Goal: Transaction & Acquisition: Purchase product/service

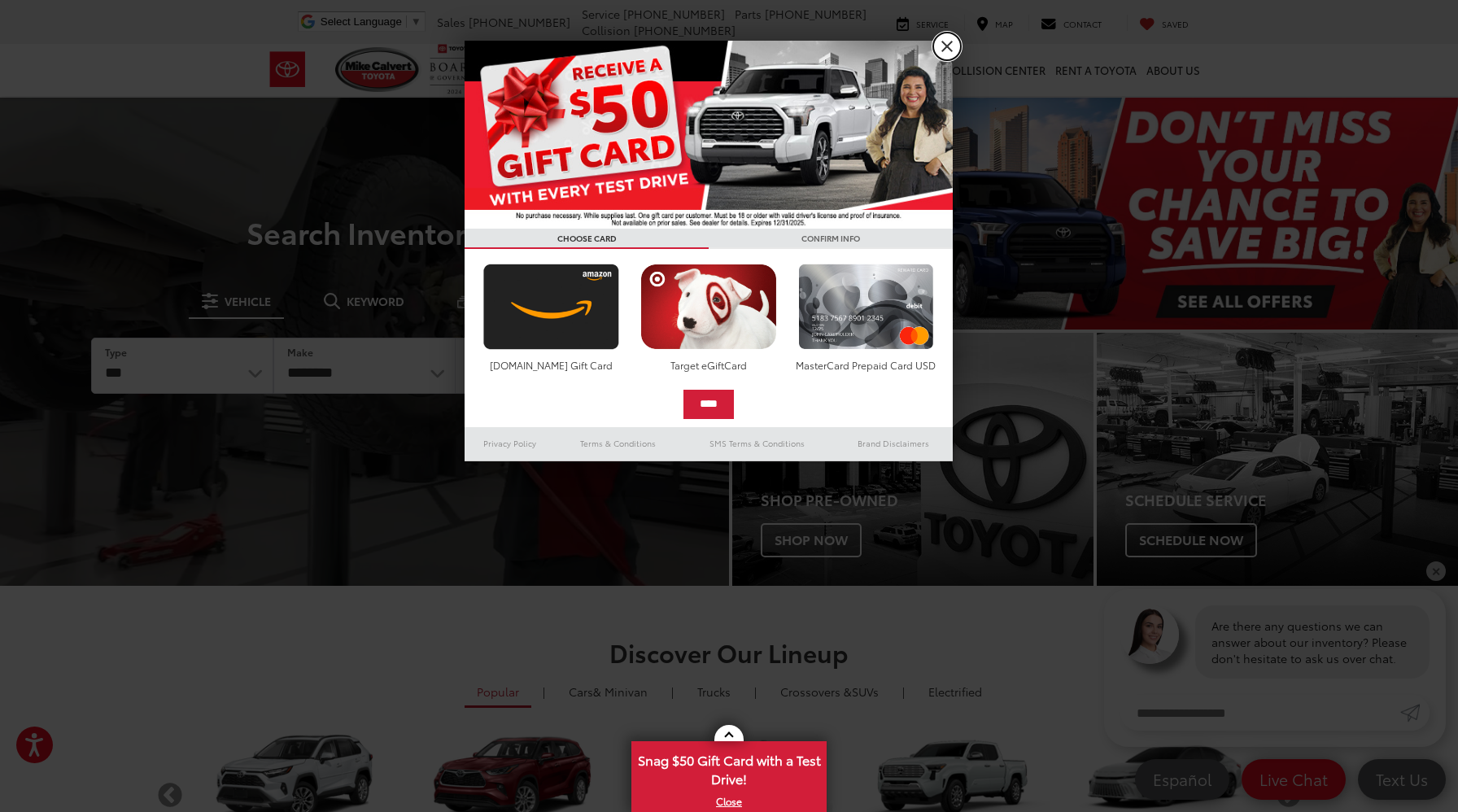
click at [948, 45] on link "X" at bounding box center [947, 46] width 28 height 28
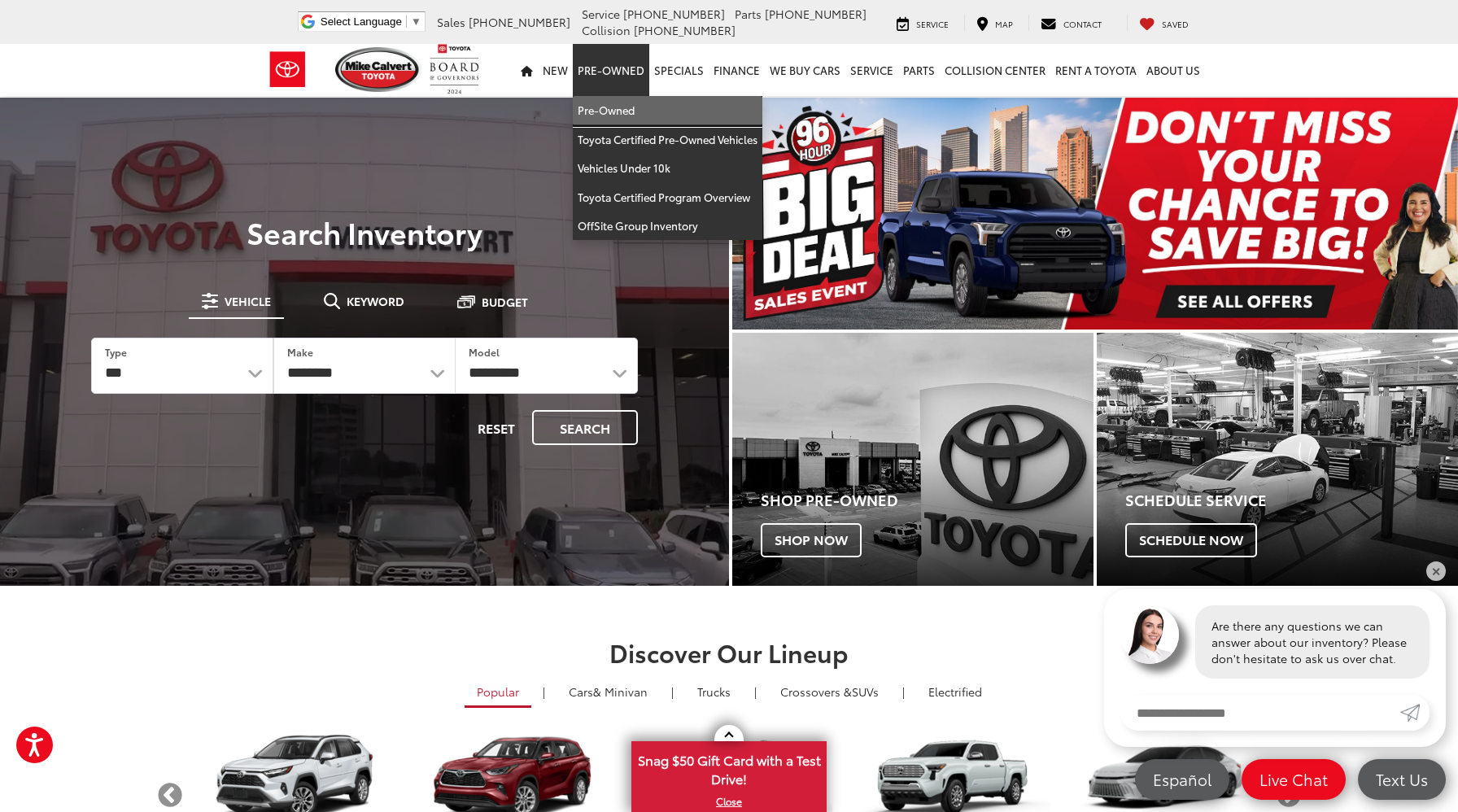
click at [623, 112] on link "Pre-Owned" at bounding box center [667, 110] width 190 height 29
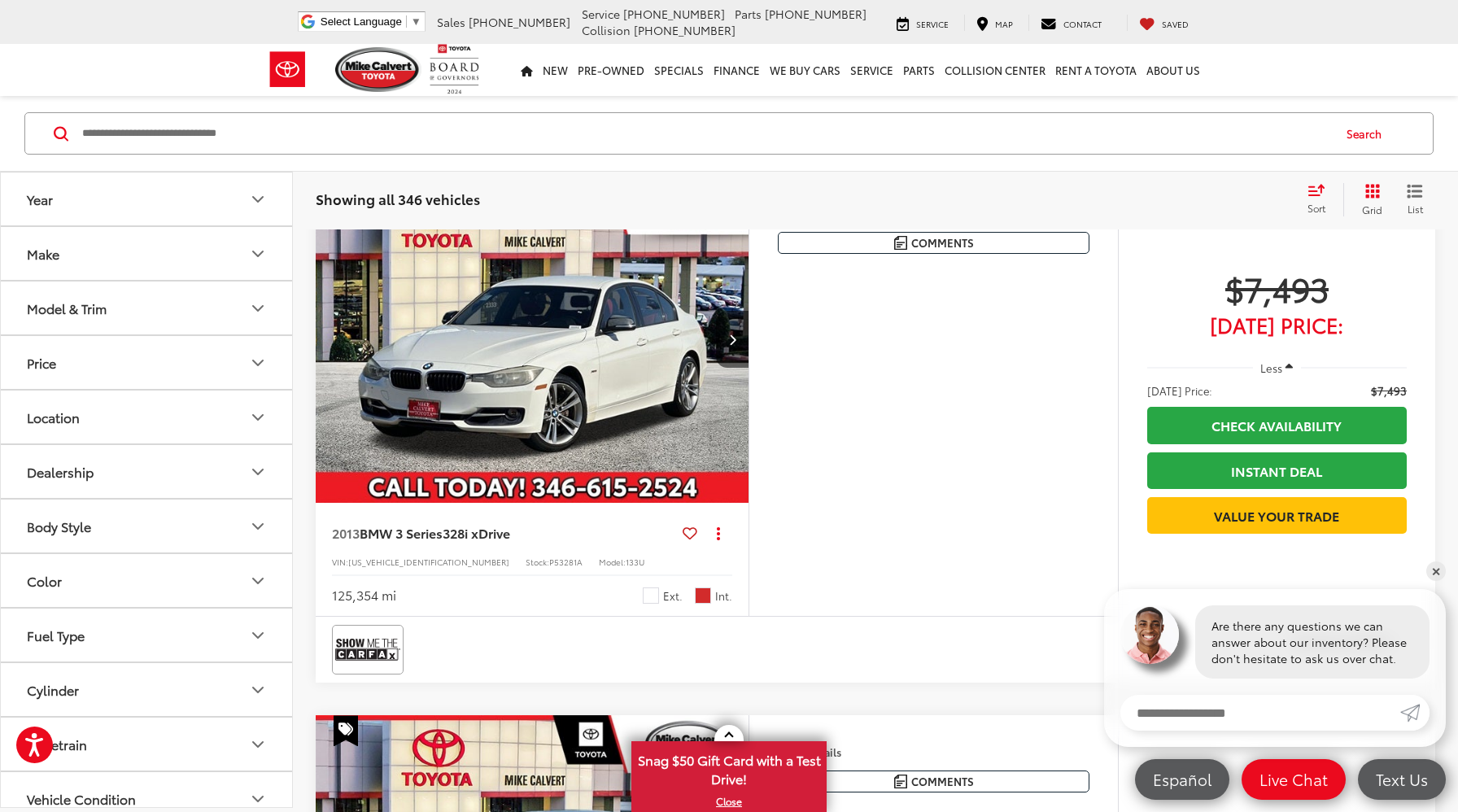
scroll to position [2941, 0]
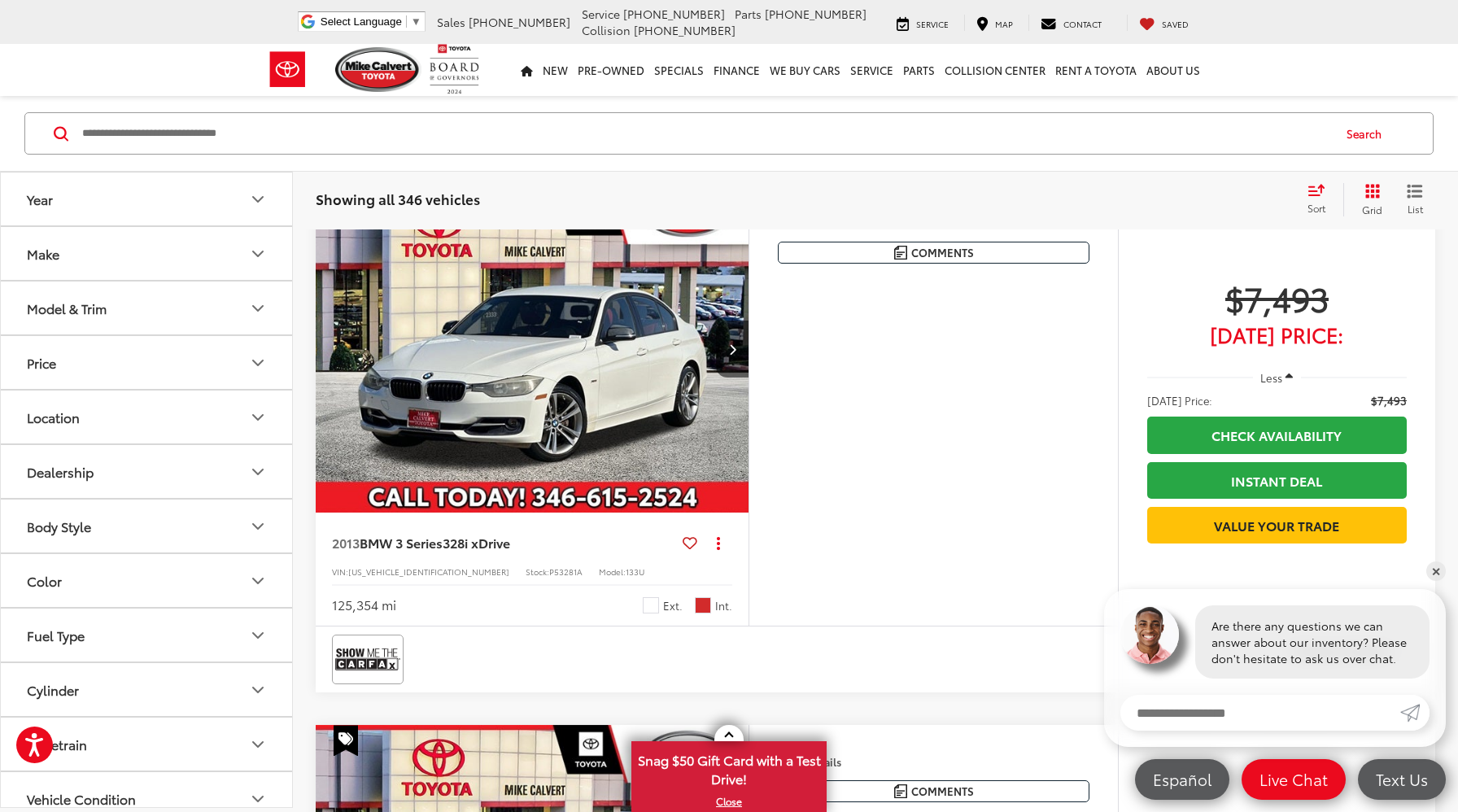
click at [491, 460] on img "2013 BMW 3 Series 328i xDrive 0" at bounding box center [533, 349] width 436 height 327
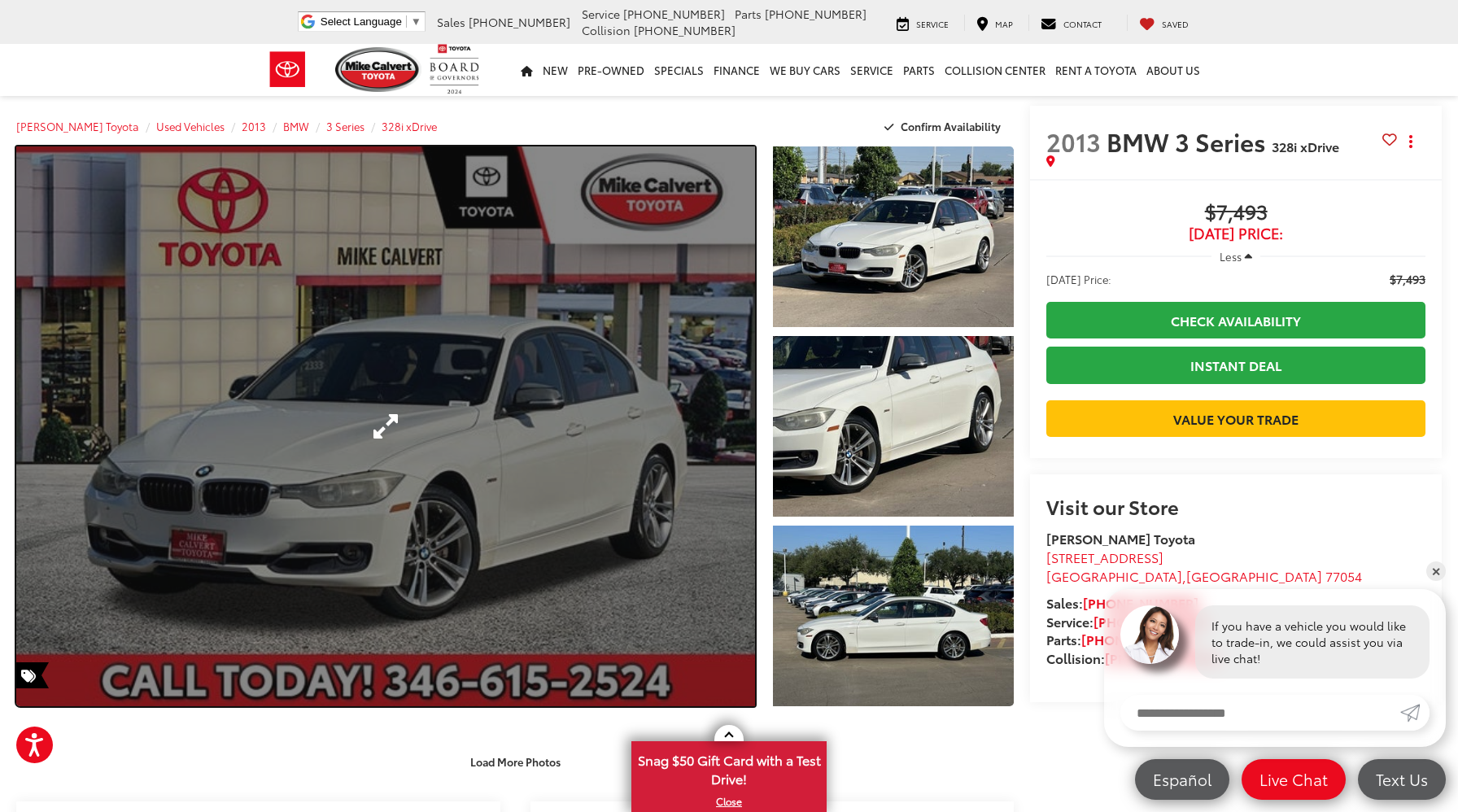
click at [716, 426] on link "Expand Photo 0" at bounding box center [386, 426] width 739 height 560
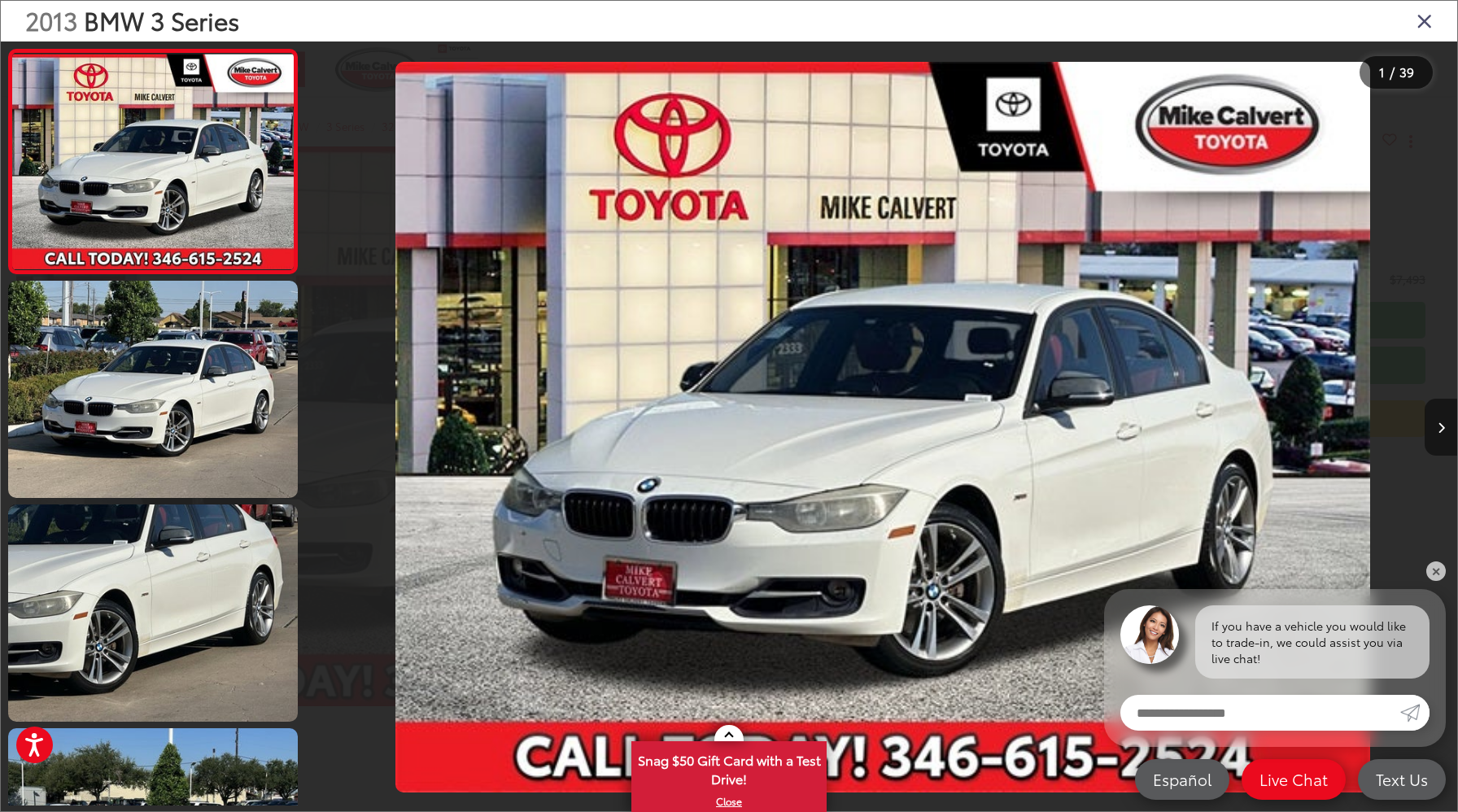
click at [1442, 432] on icon "Next image" at bounding box center [1441, 427] width 7 height 12
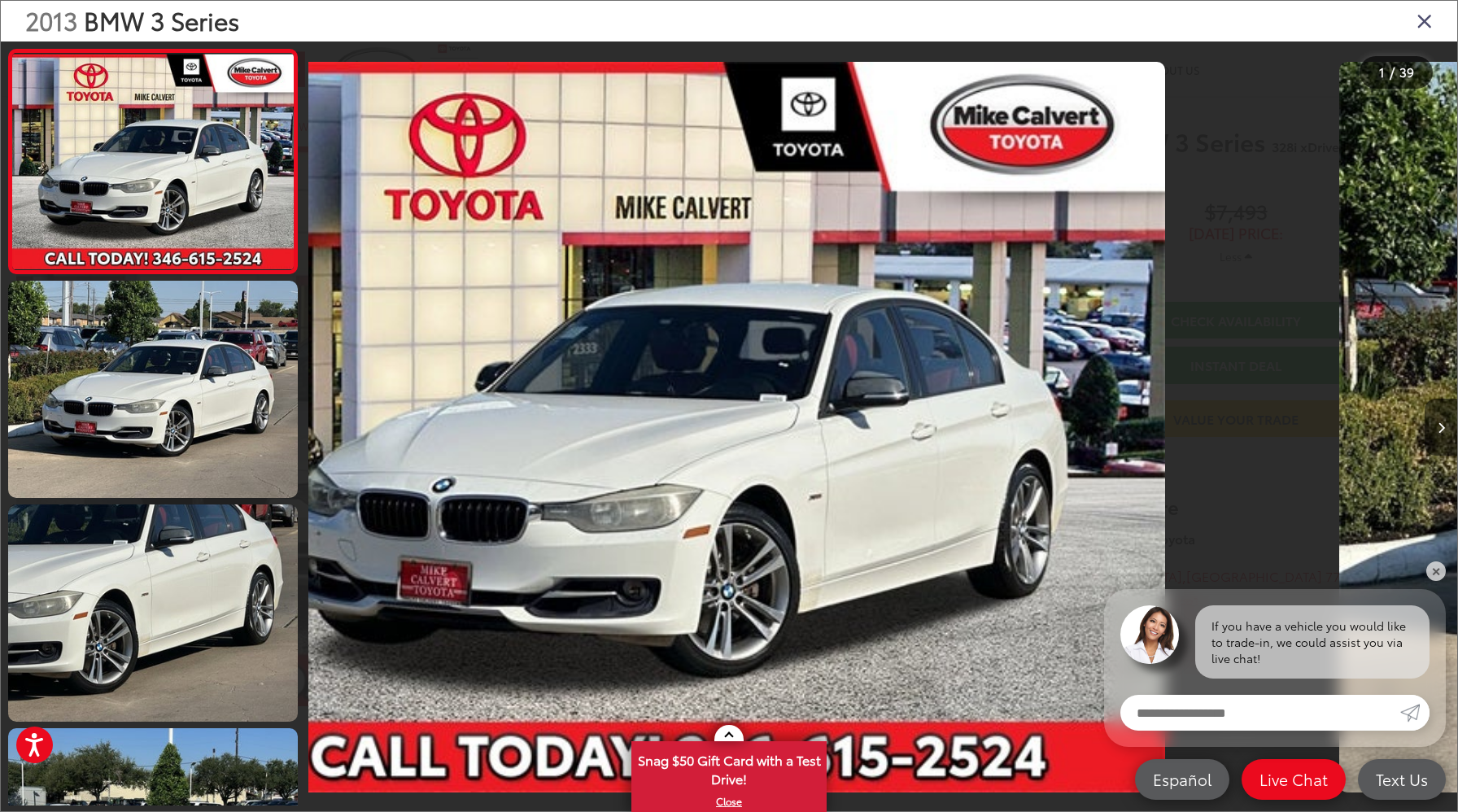
scroll to position [5, 0]
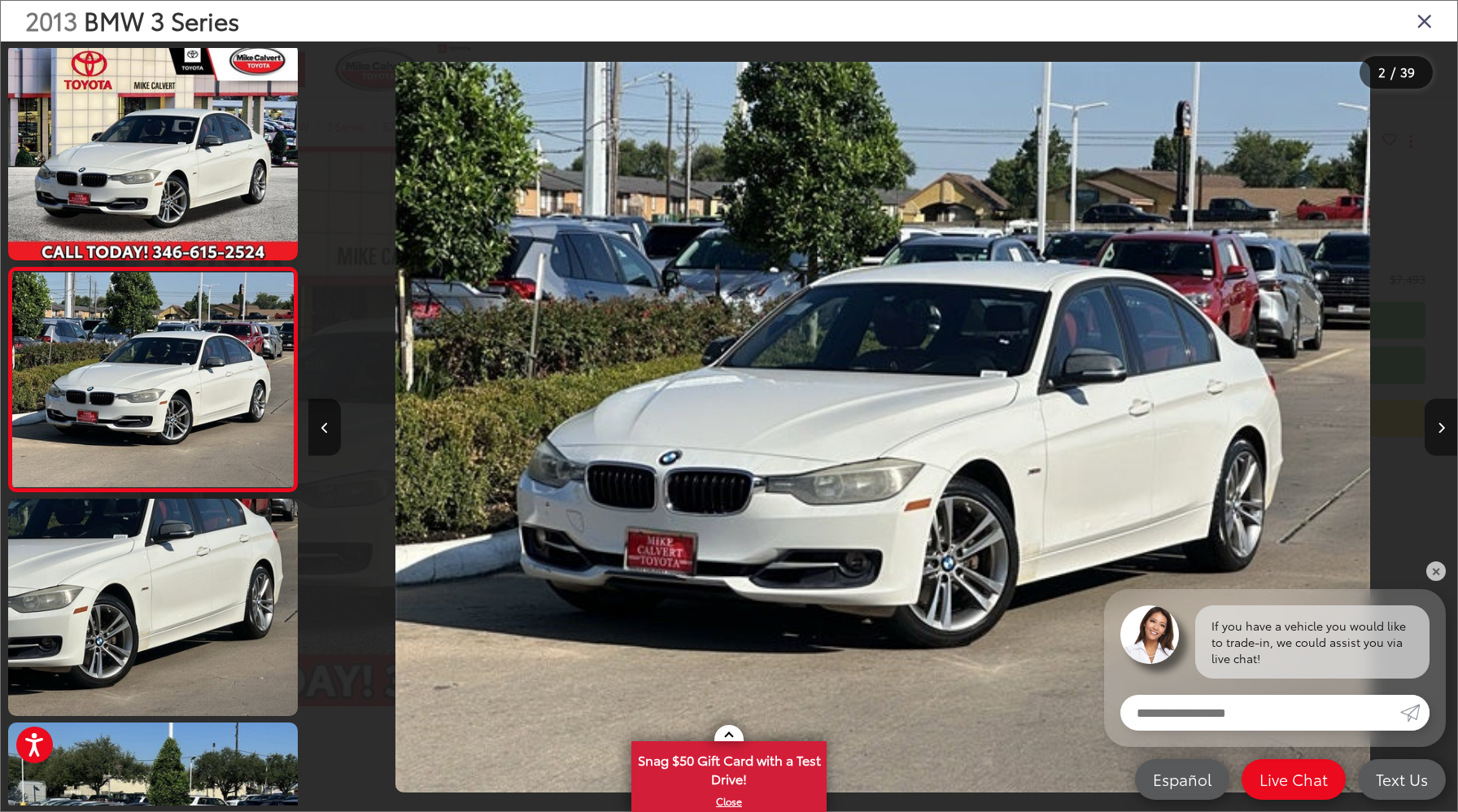
click at [1442, 432] on icon "Next image" at bounding box center [1441, 427] width 7 height 12
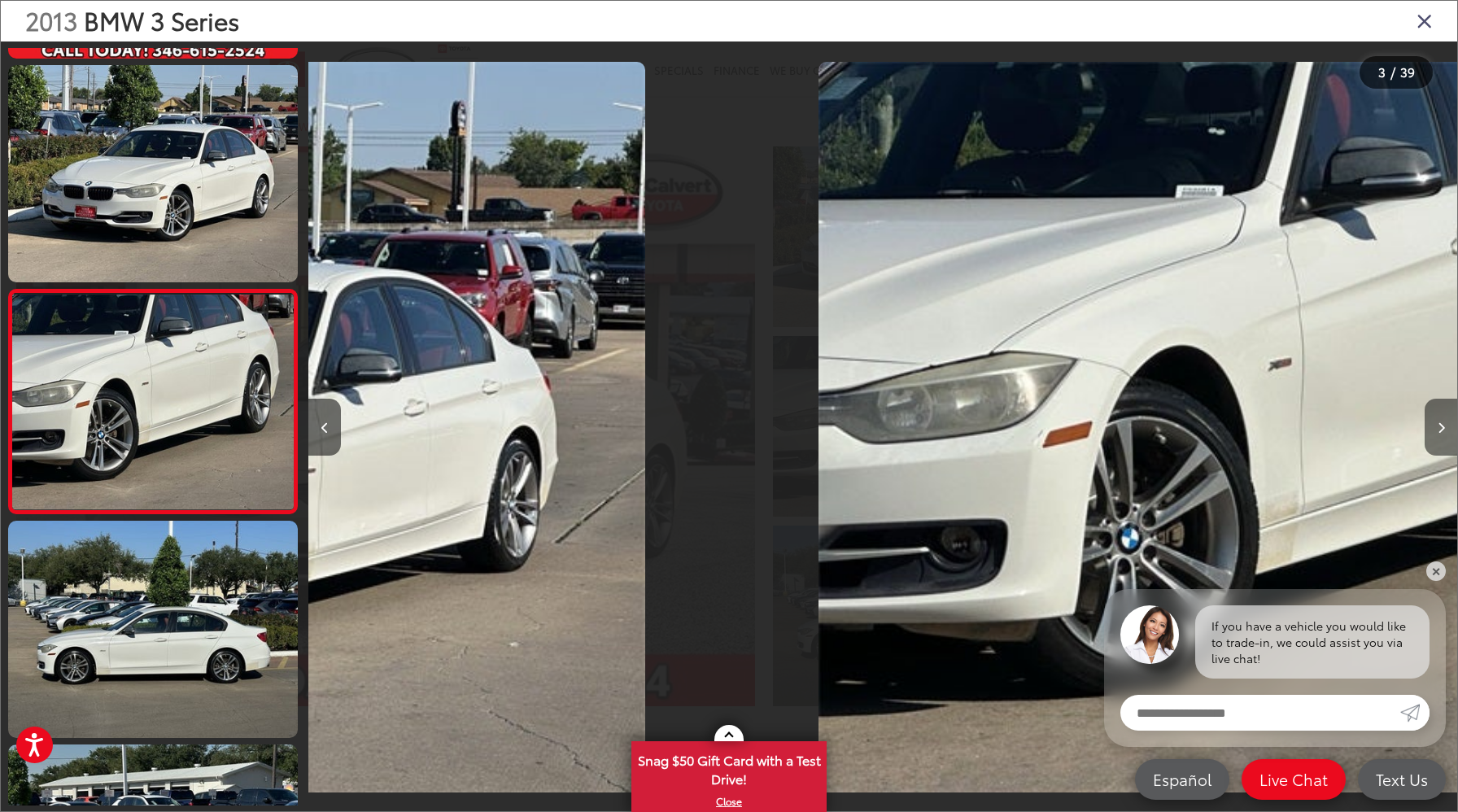
scroll to position [230, 0]
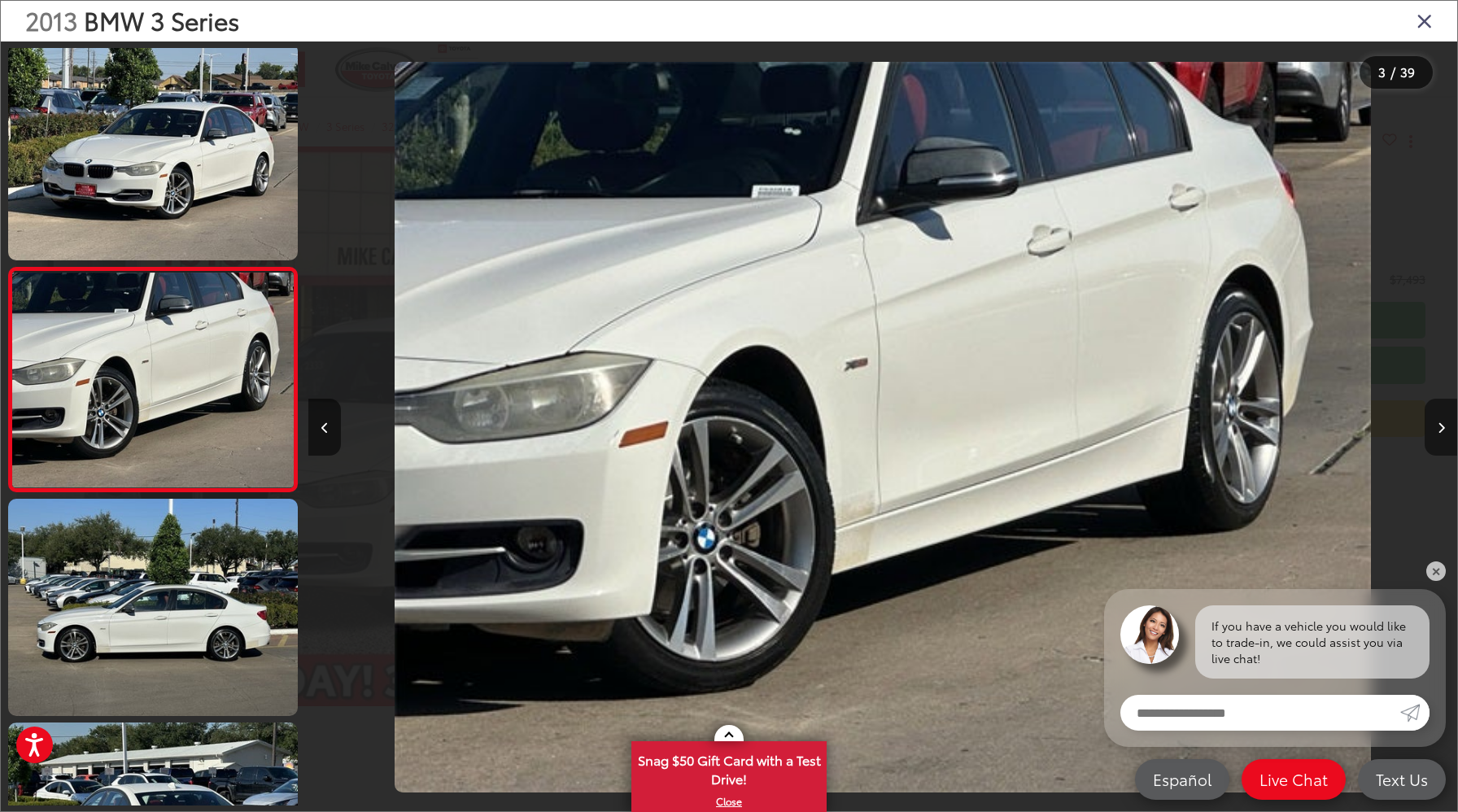
click at [1442, 432] on icon "Next image" at bounding box center [1441, 427] width 7 height 12
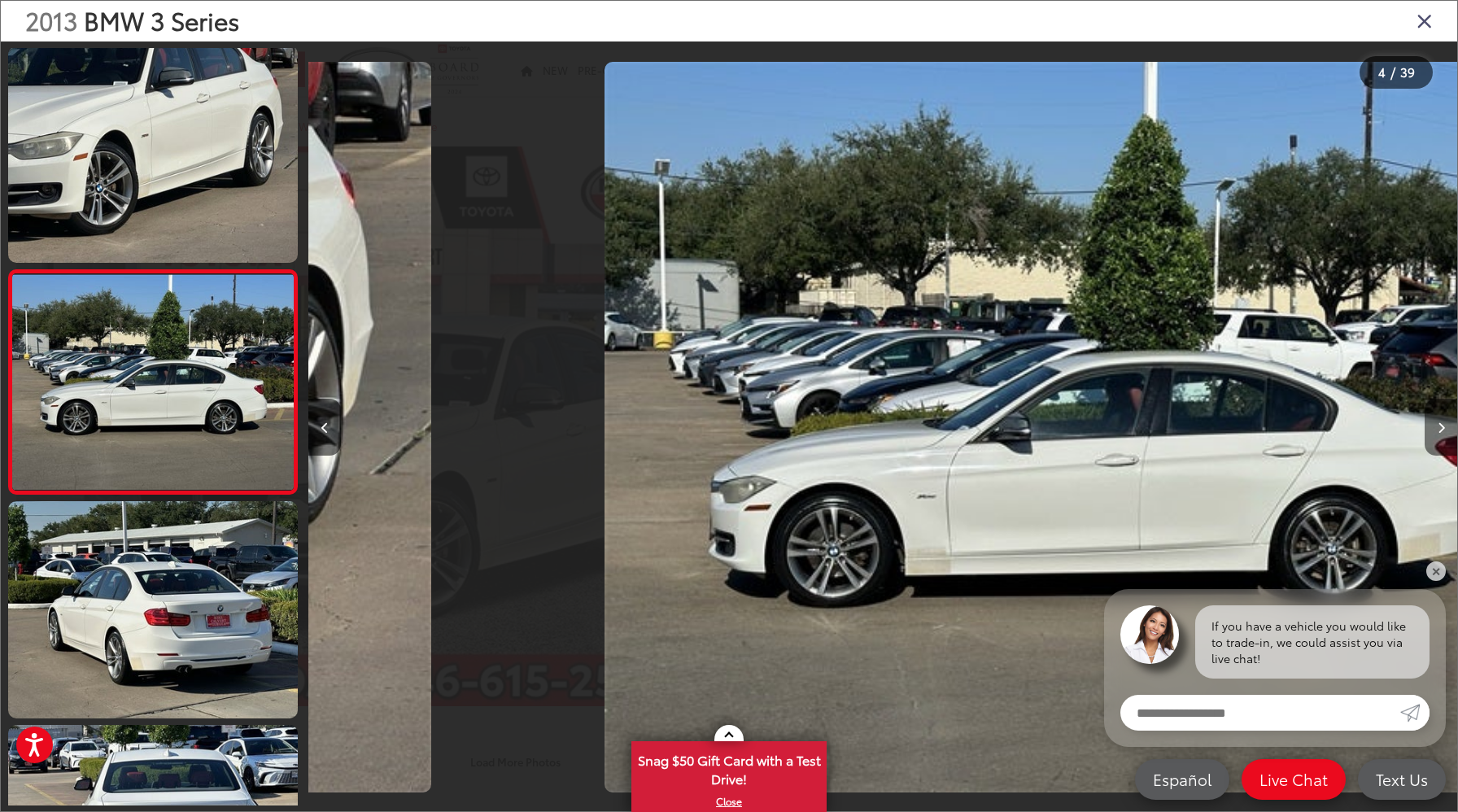
scroll to position [453, 0]
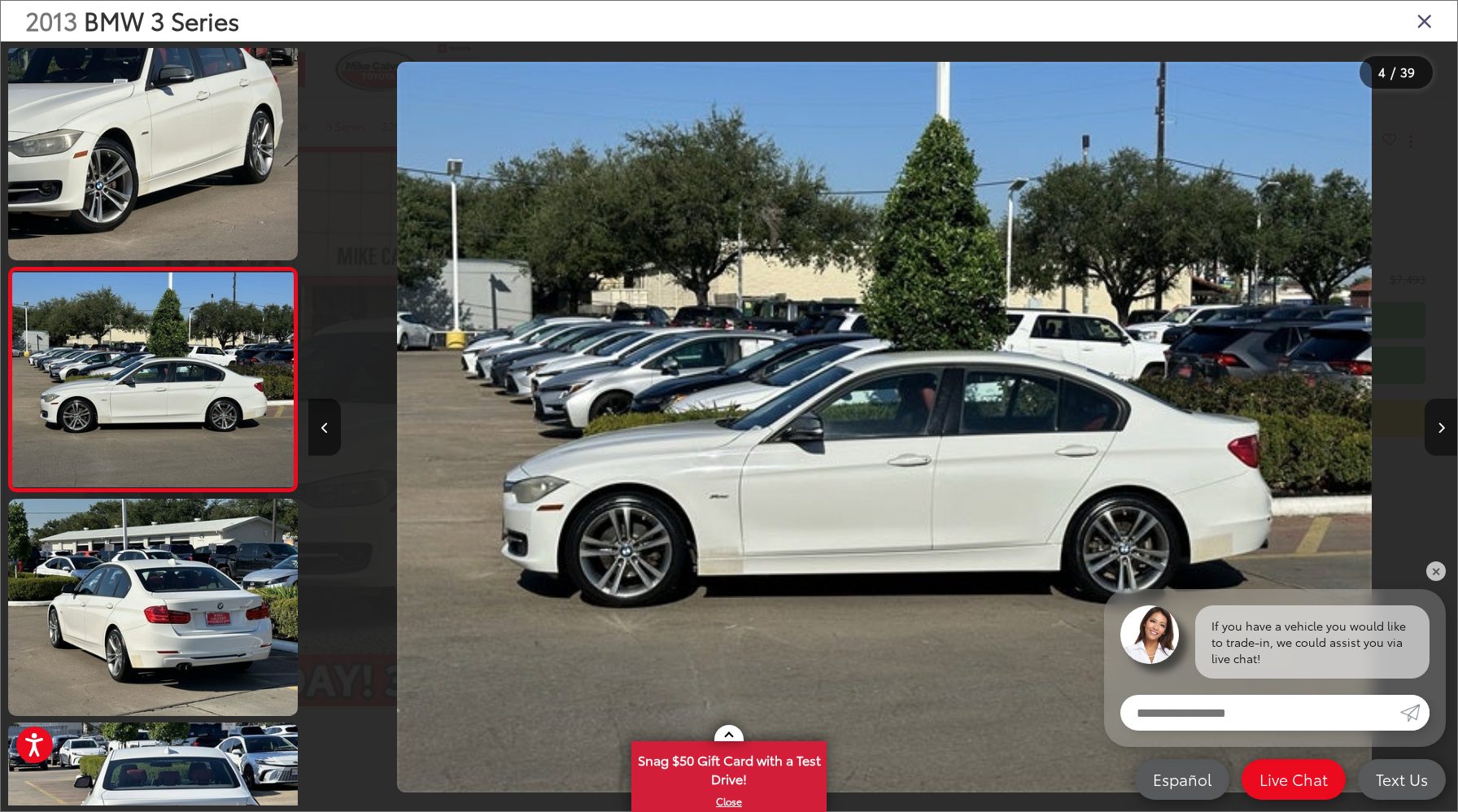
click at [1442, 432] on icon "Next image" at bounding box center [1441, 427] width 7 height 12
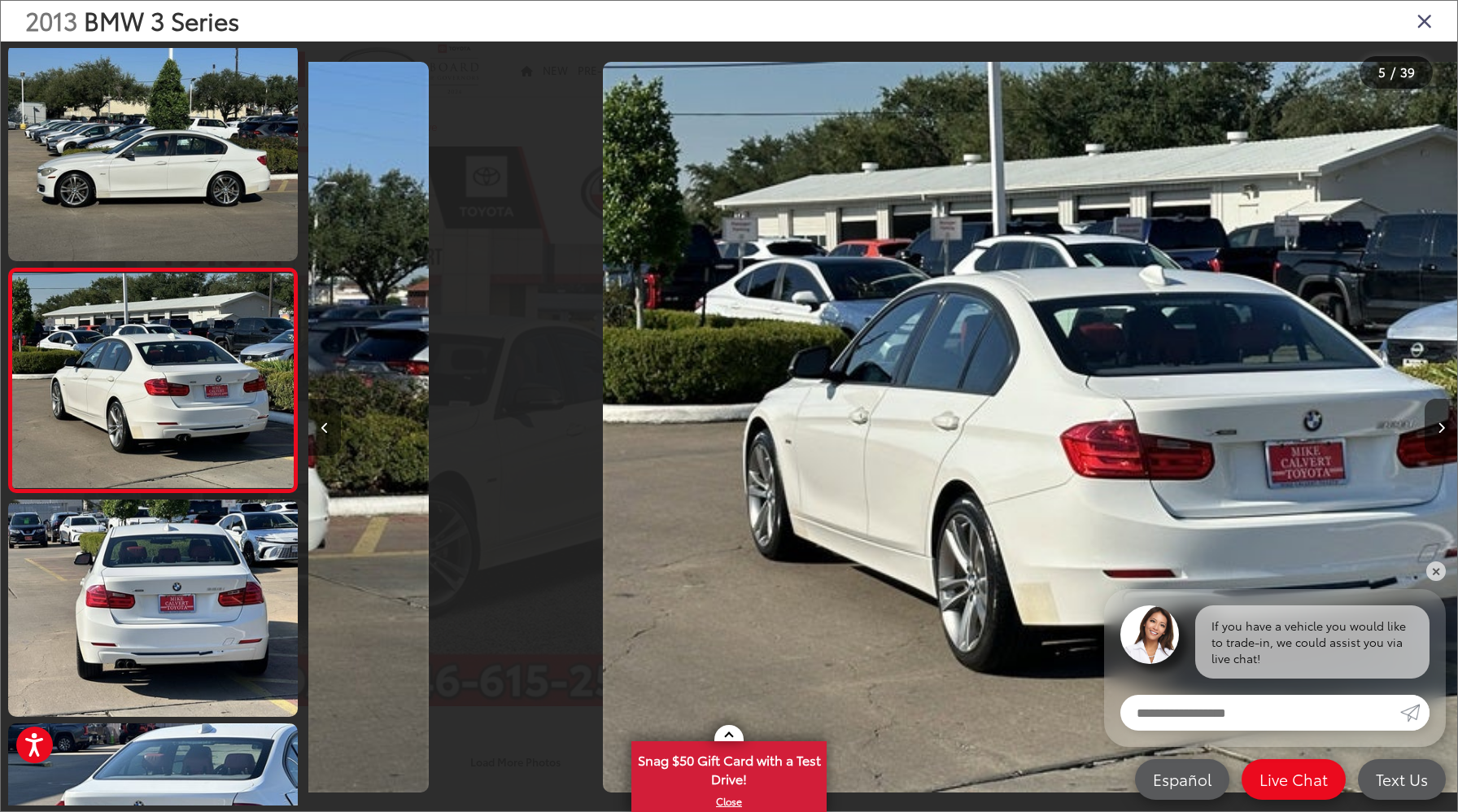
scroll to position [677, 0]
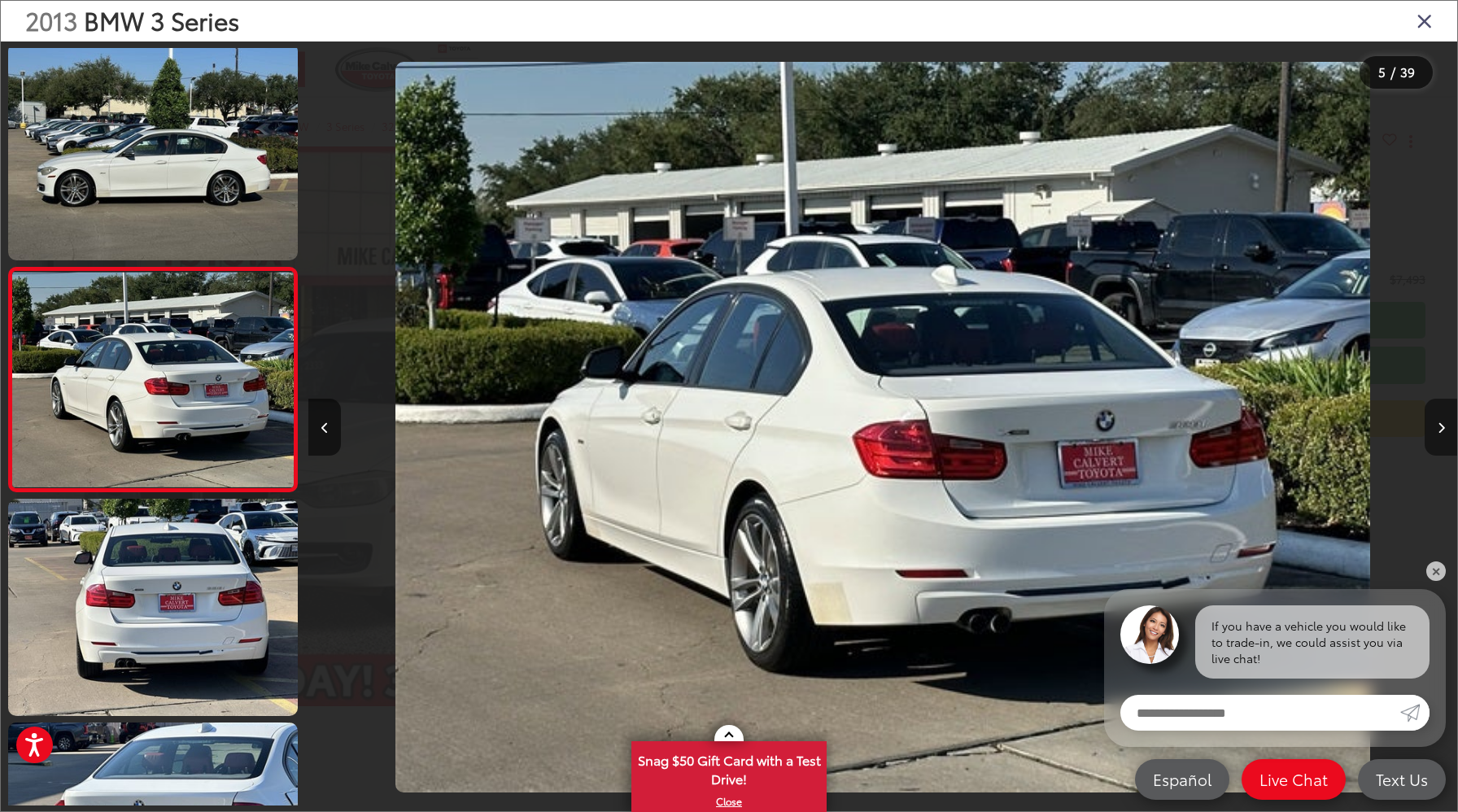
click at [1442, 432] on icon "Next image" at bounding box center [1441, 427] width 7 height 12
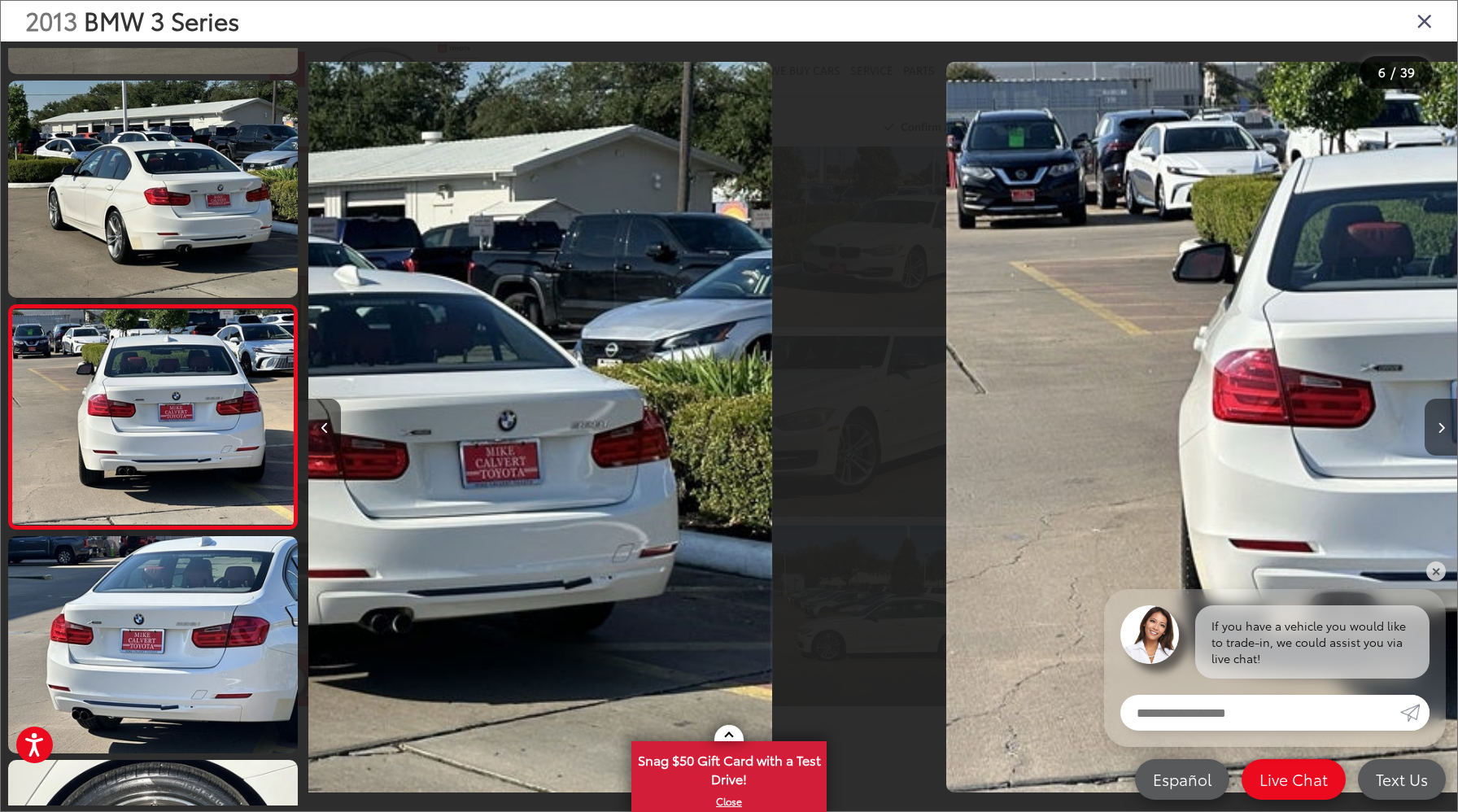
scroll to position [900, 0]
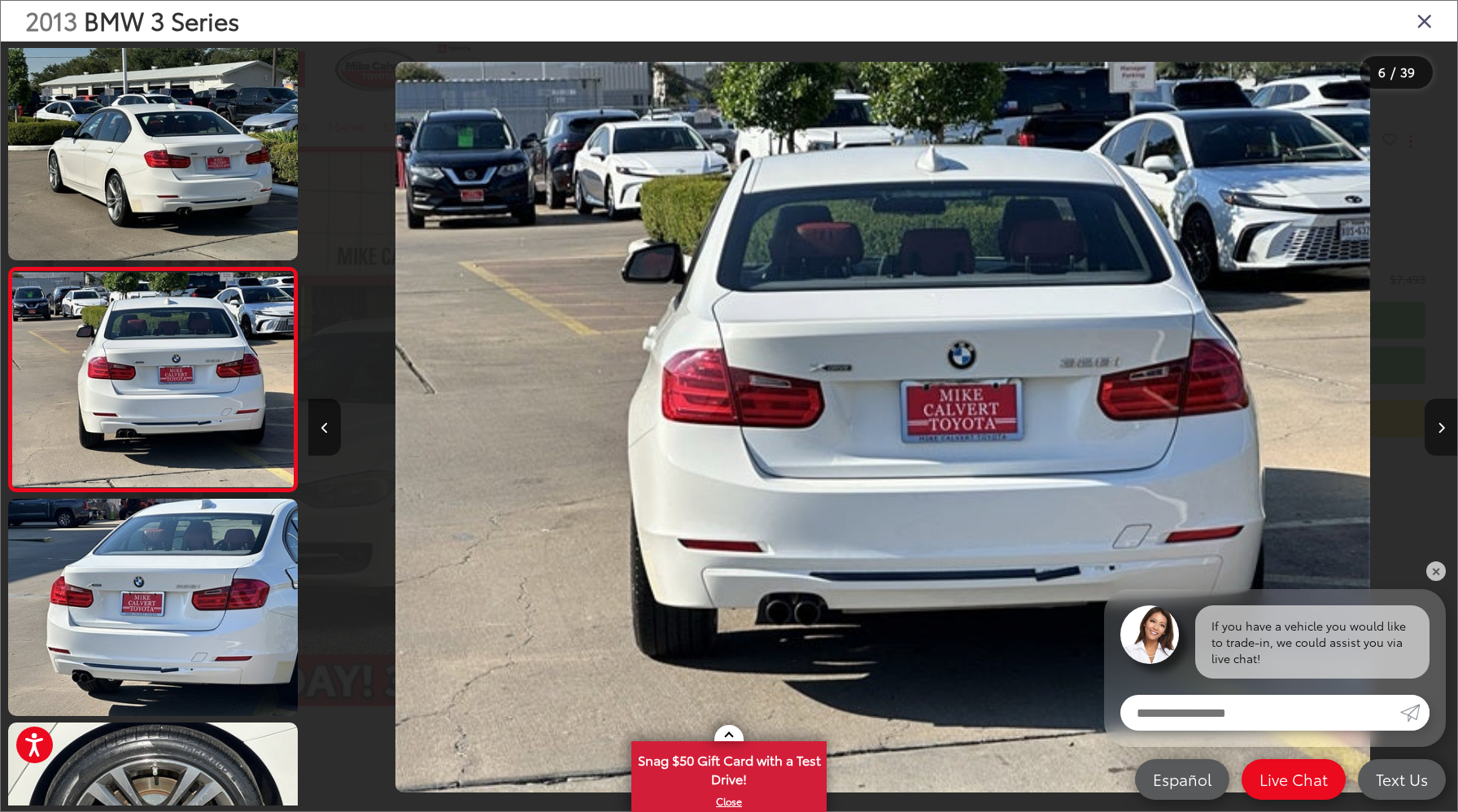
click at [1442, 432] on icon "Next image" at bounding box center [1441, 427] width 7 height 12
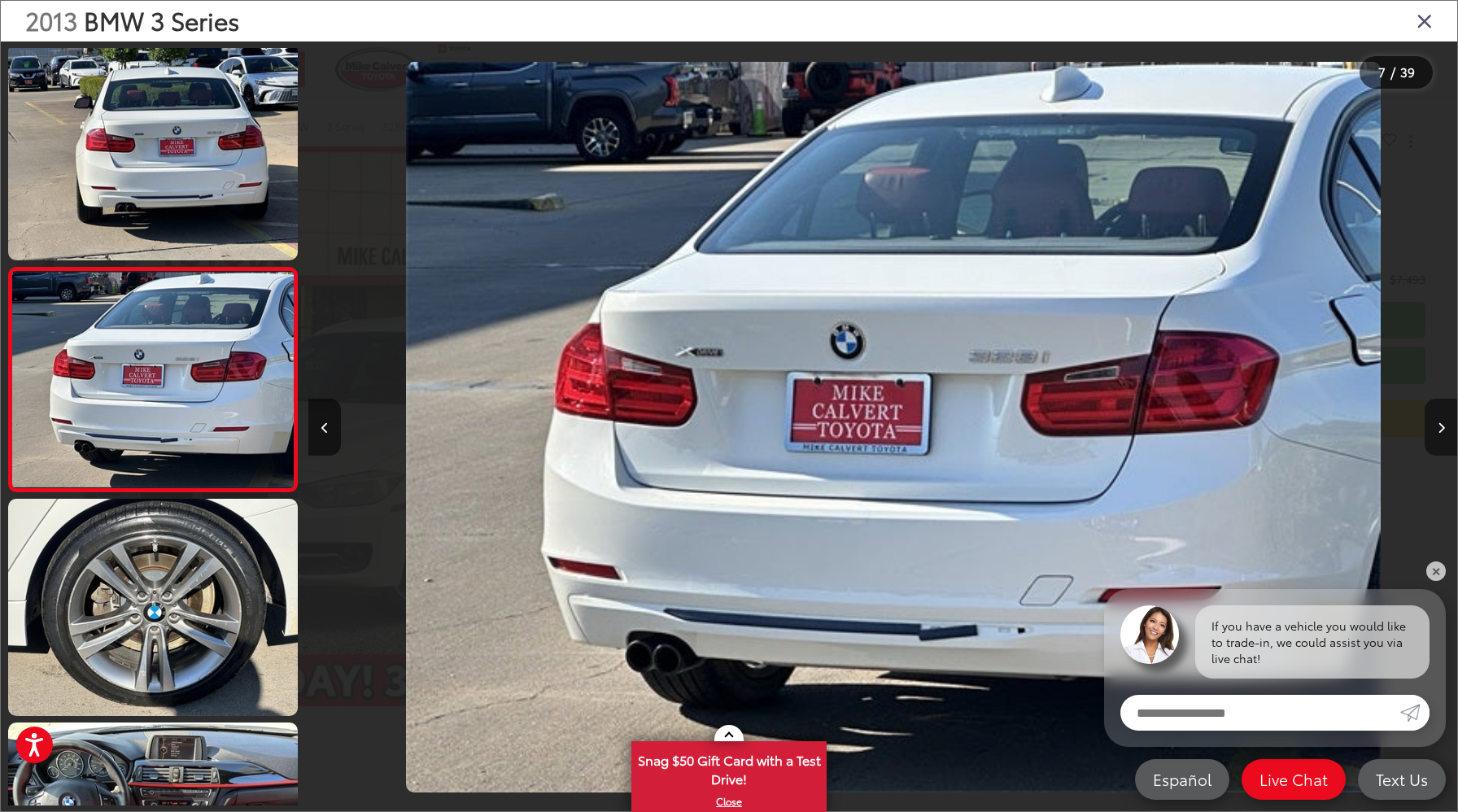
scroll to position [0, 6895]
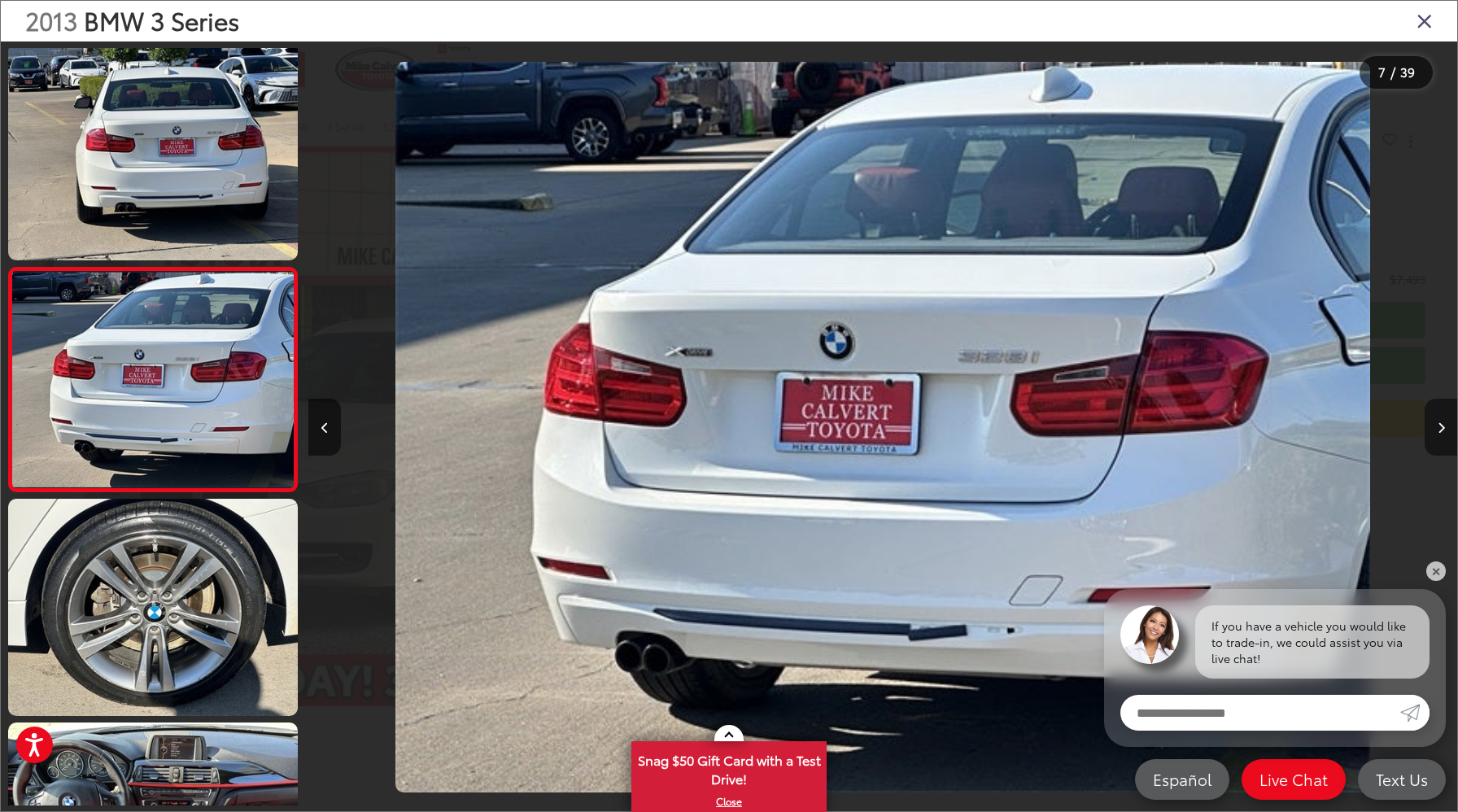
click at [1442, 432] on icon "Next image" at bounding box center [1441, 427] width 7 height 12
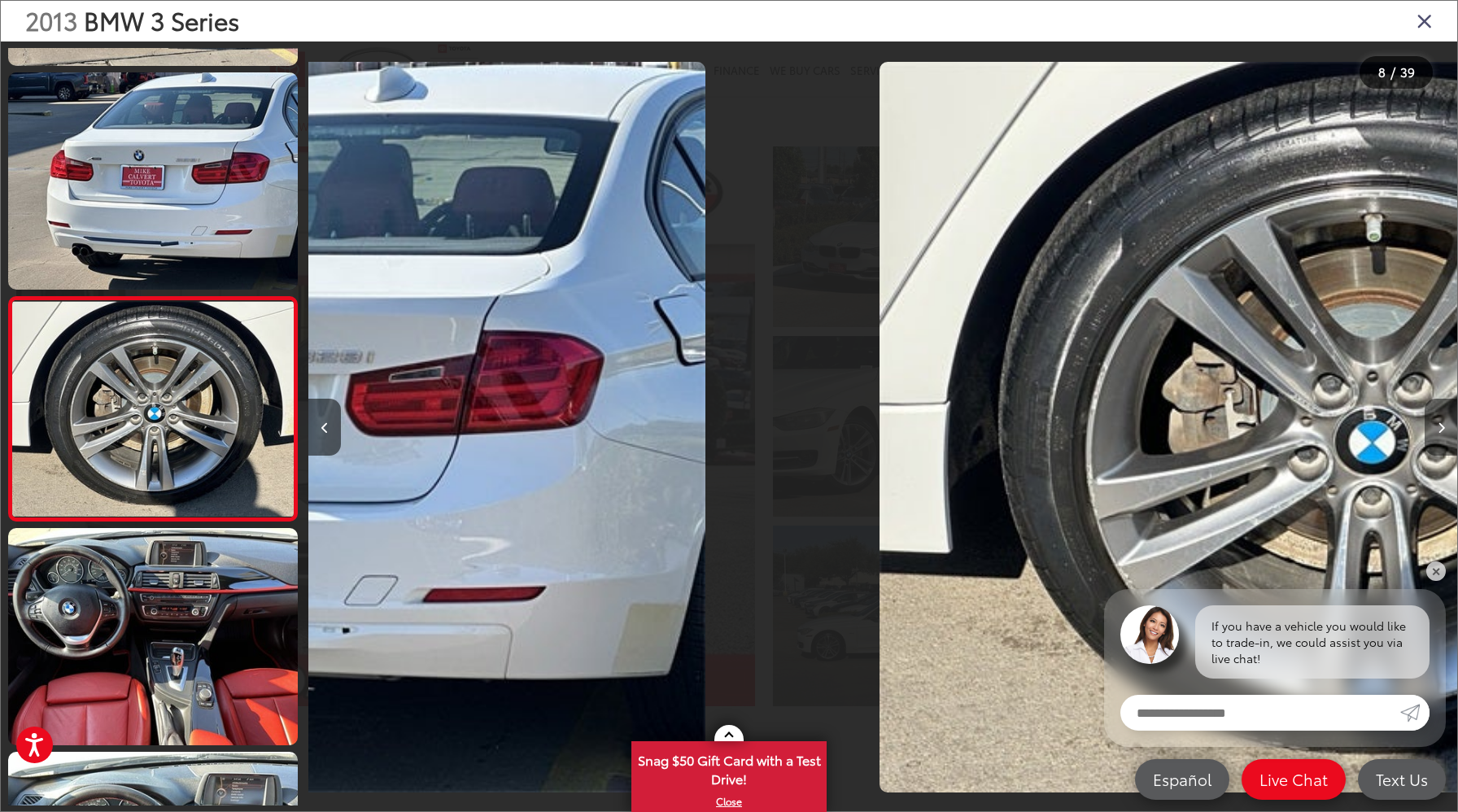
scroll to position [1348, 0]
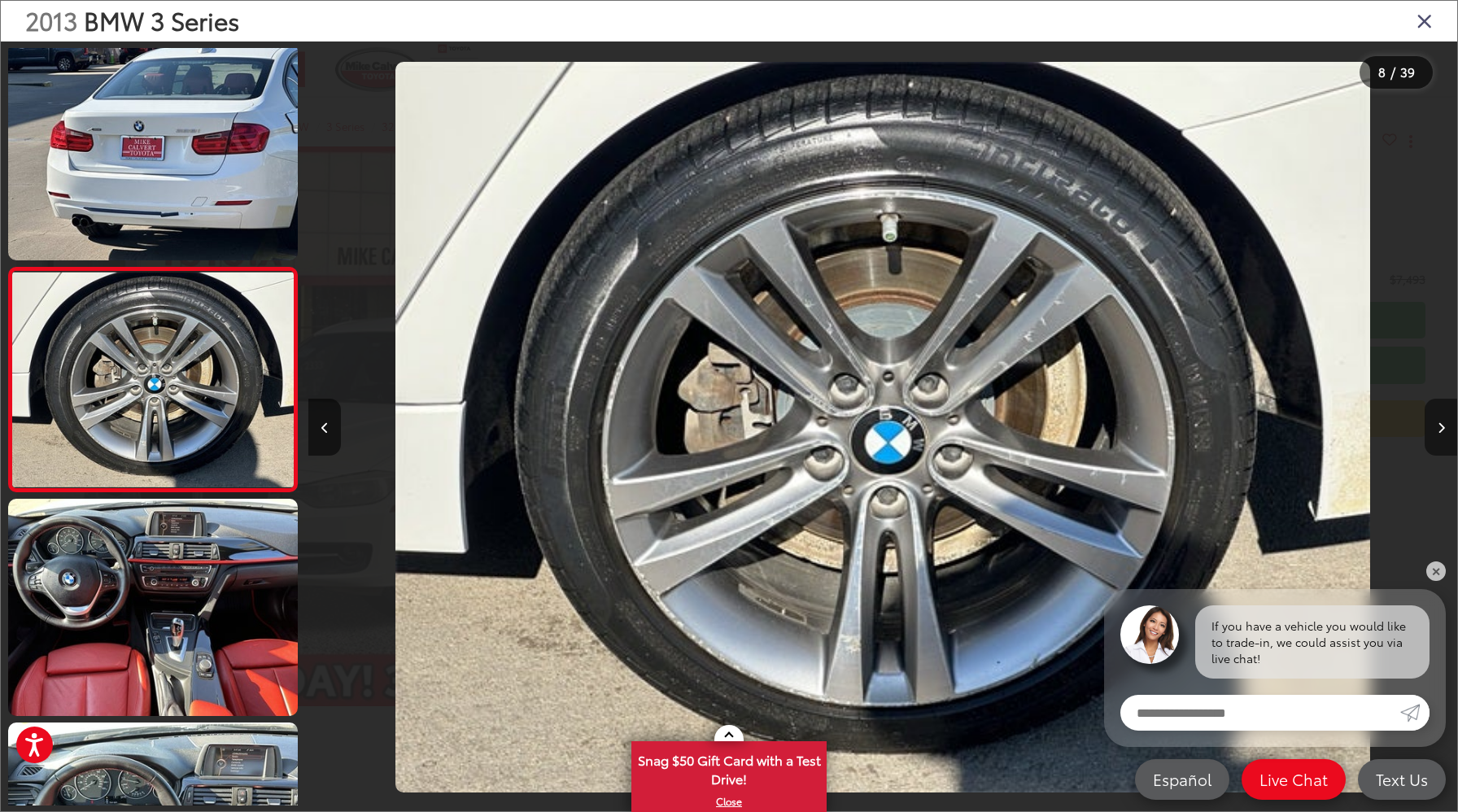
click at [1442, 432] on icon "Next image" at bounding box center [1441, 427] width 7 height 12
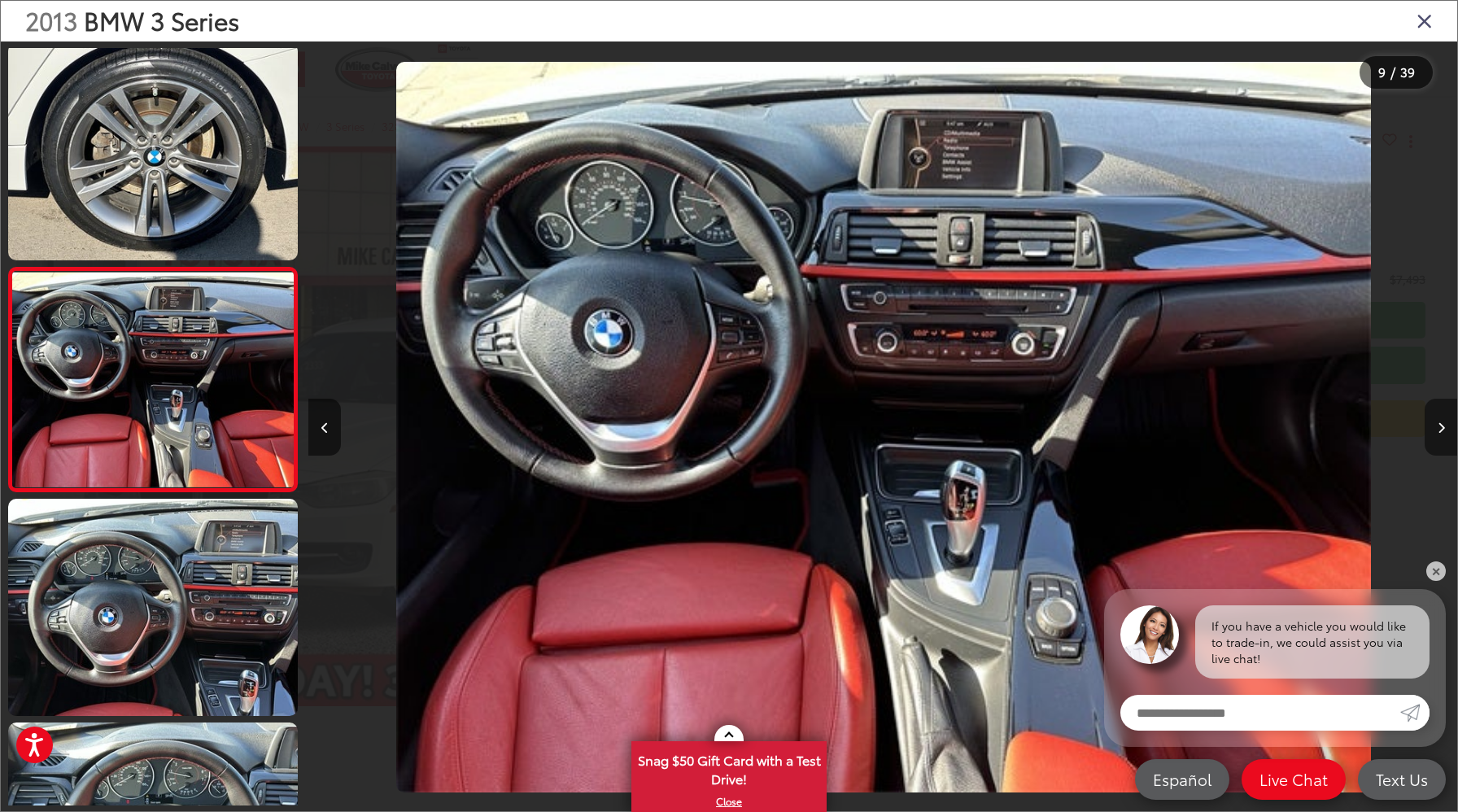
scroll to position [0, 9192]
click at [1429, 23] on icon "Close gallery" at bounding box center [1425, 20] width 16 height 21
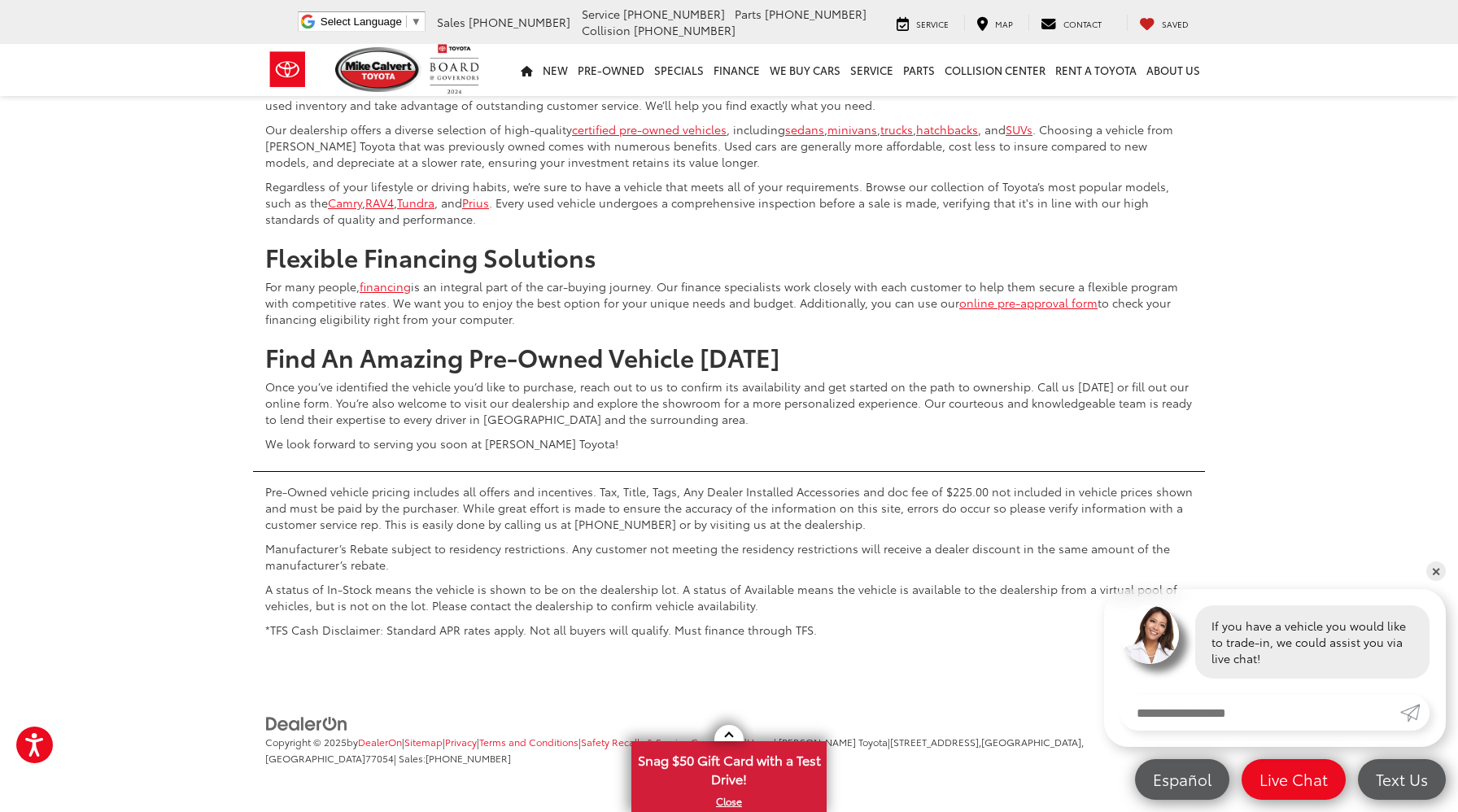
scroll to position [6818, 0]
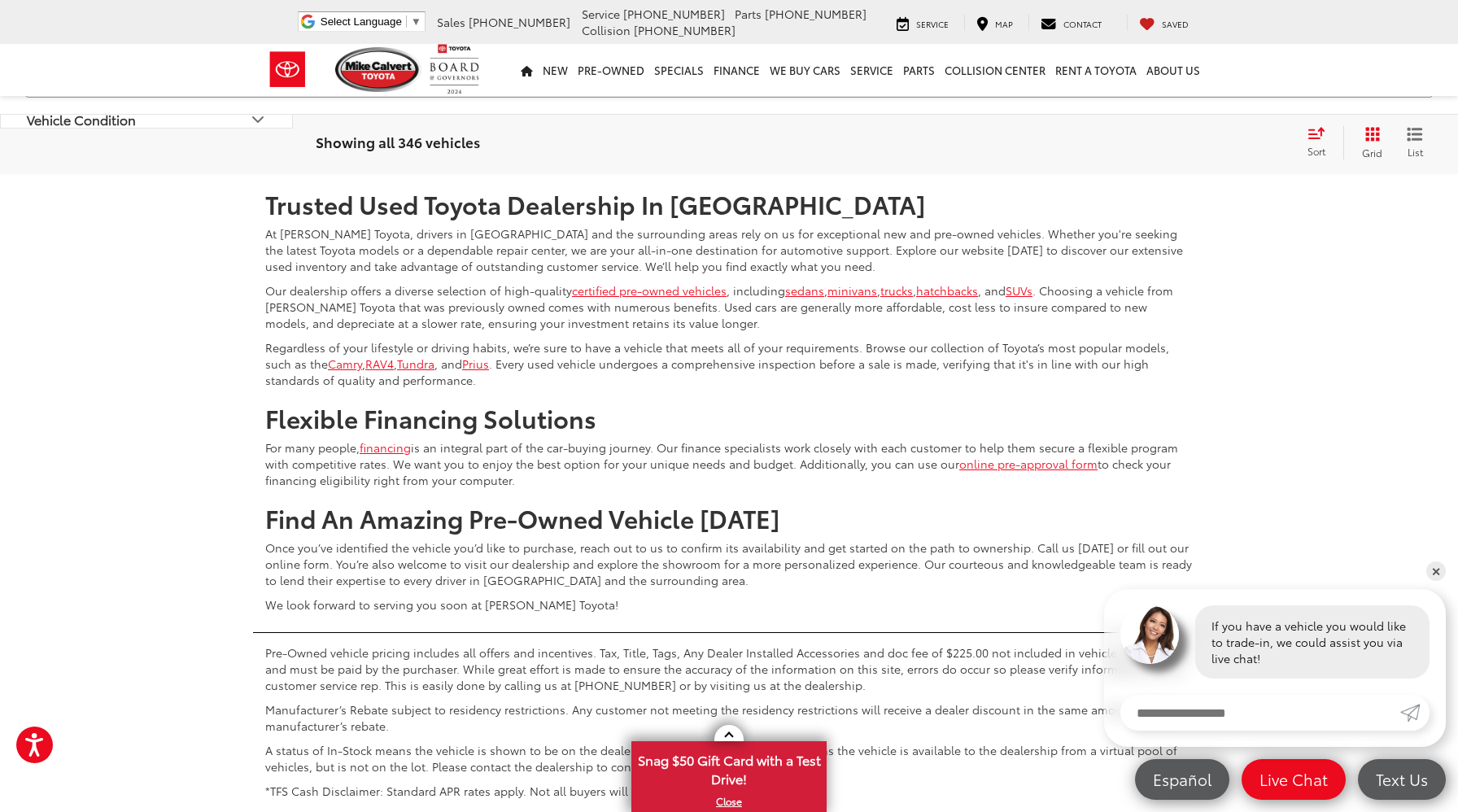
click at [1132, 141] on link "2" at bounding box center [1144, 126] width 25 height 29
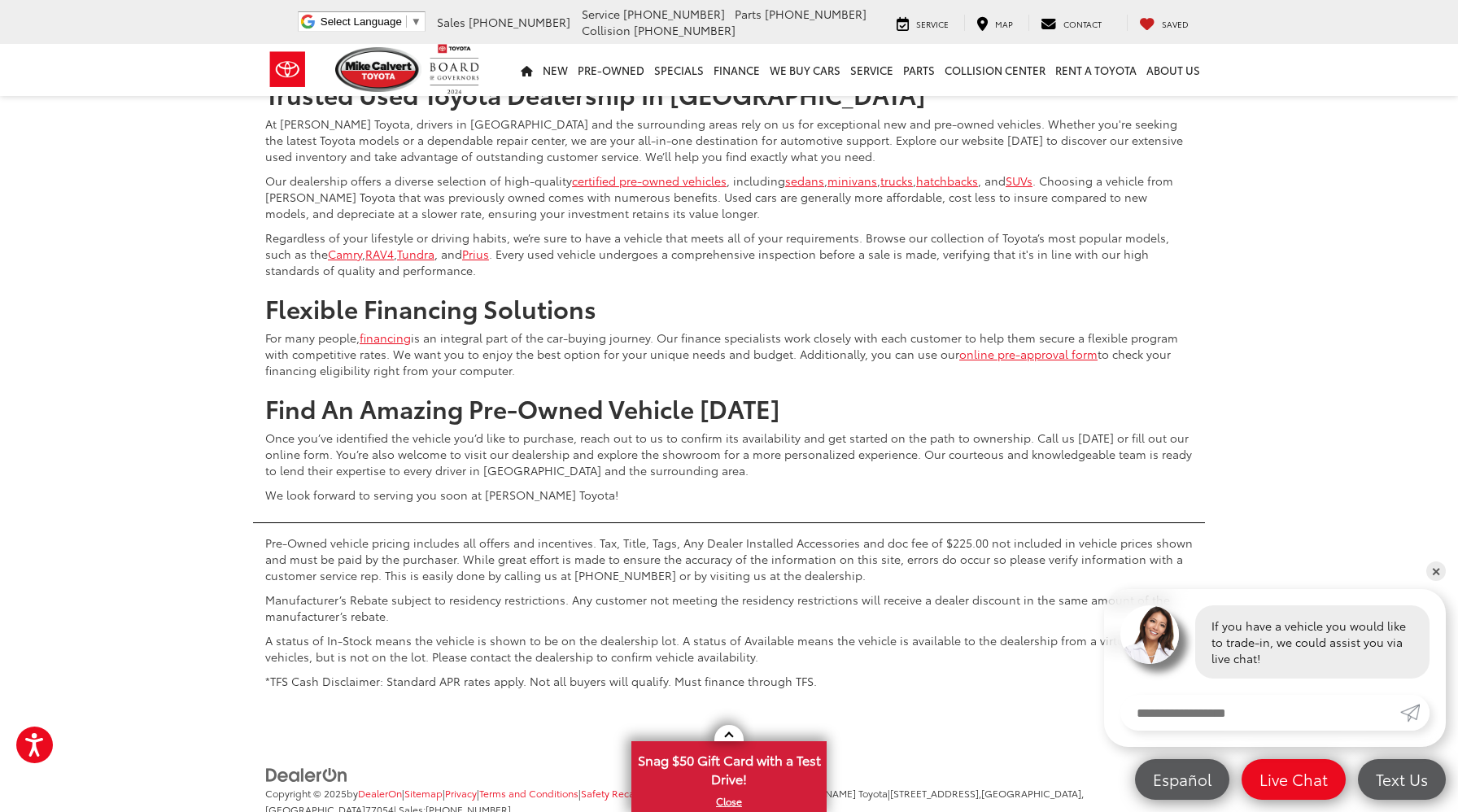
scroll to position [6980, 0]
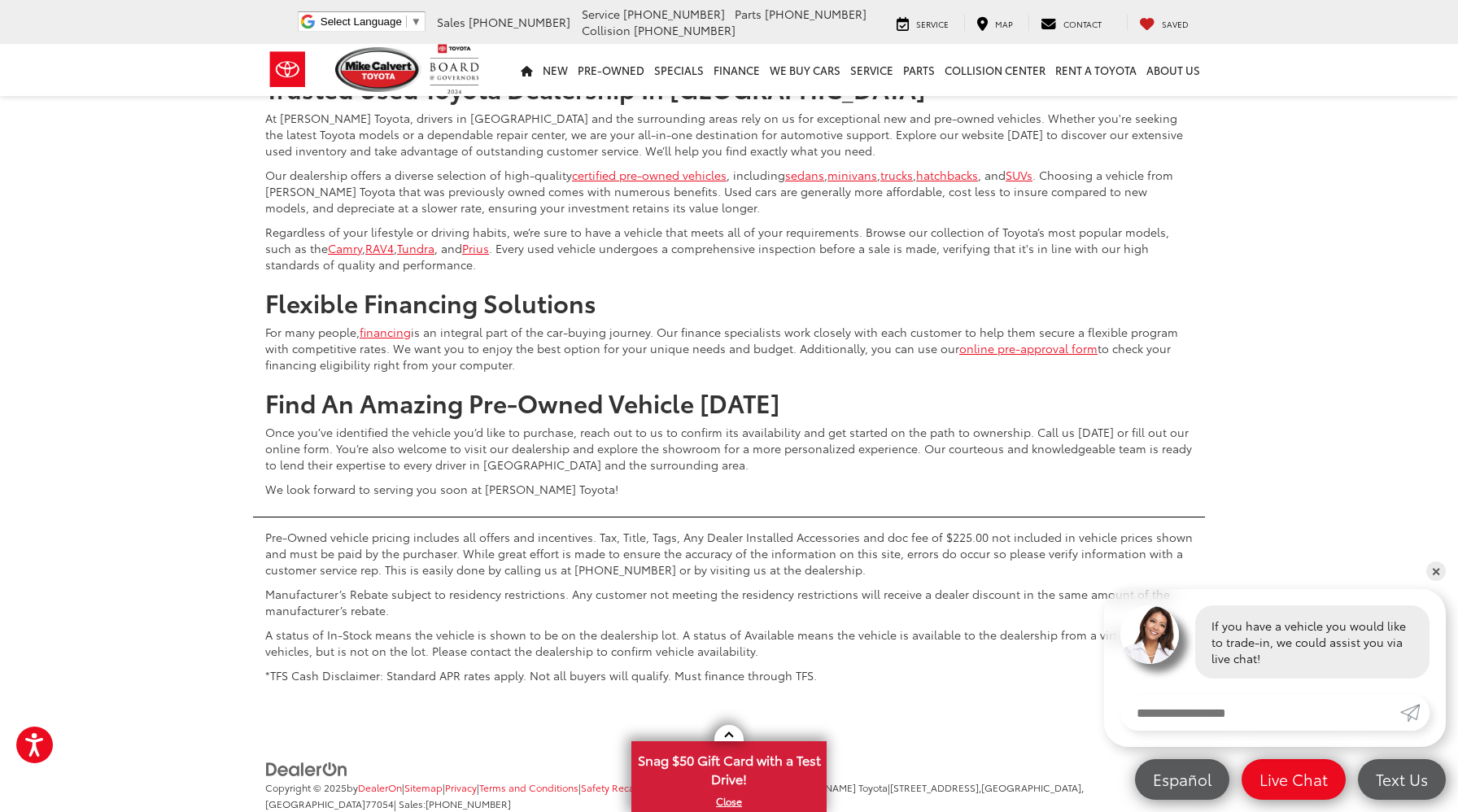
click at [1244, 25] on link "Next" at bounding box center [1257, 10] width 54 height 29
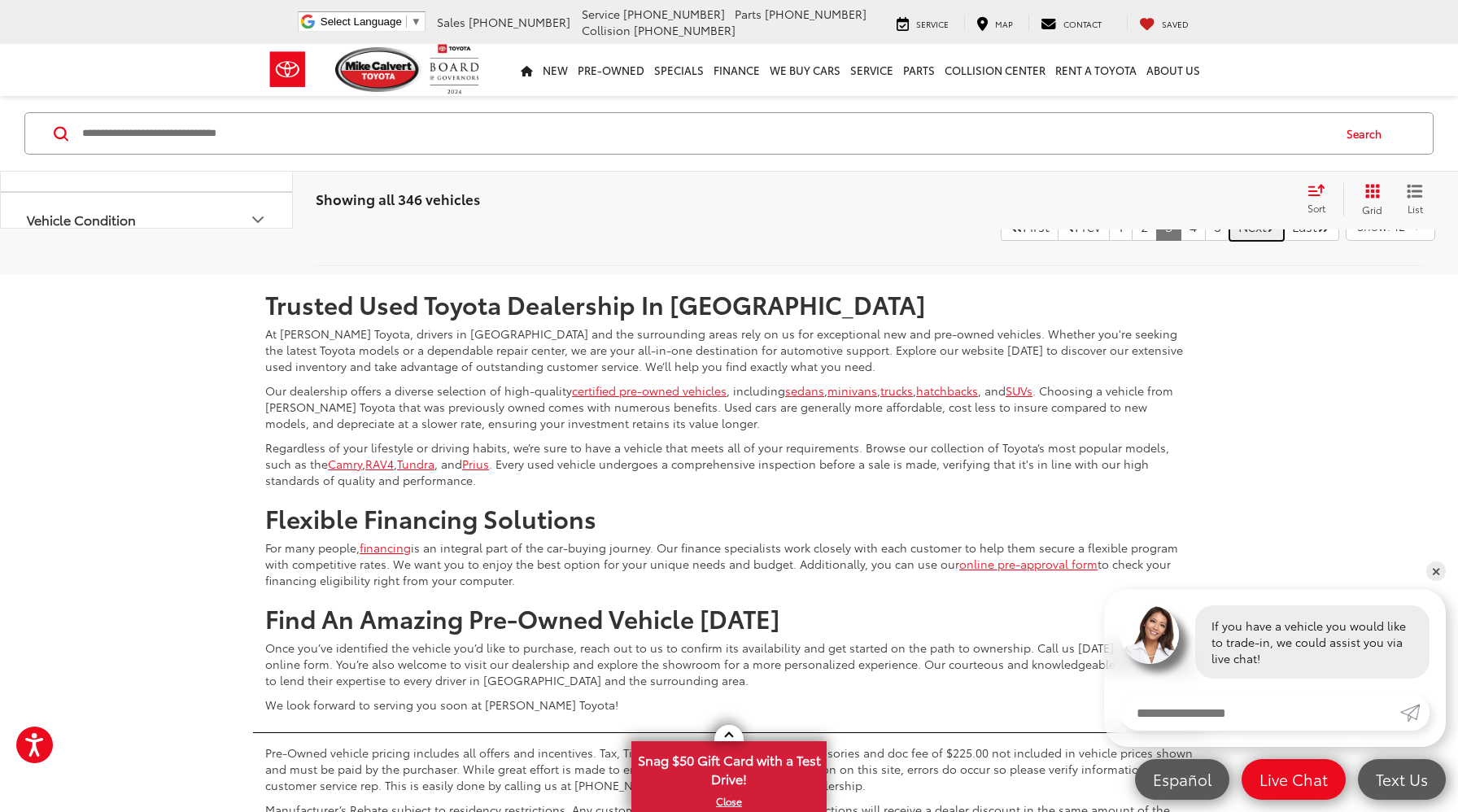
scroll to position [6724, 0]
click at [1181, 240] on link "4" at bounding box center [1193, 225] width 25 height 29
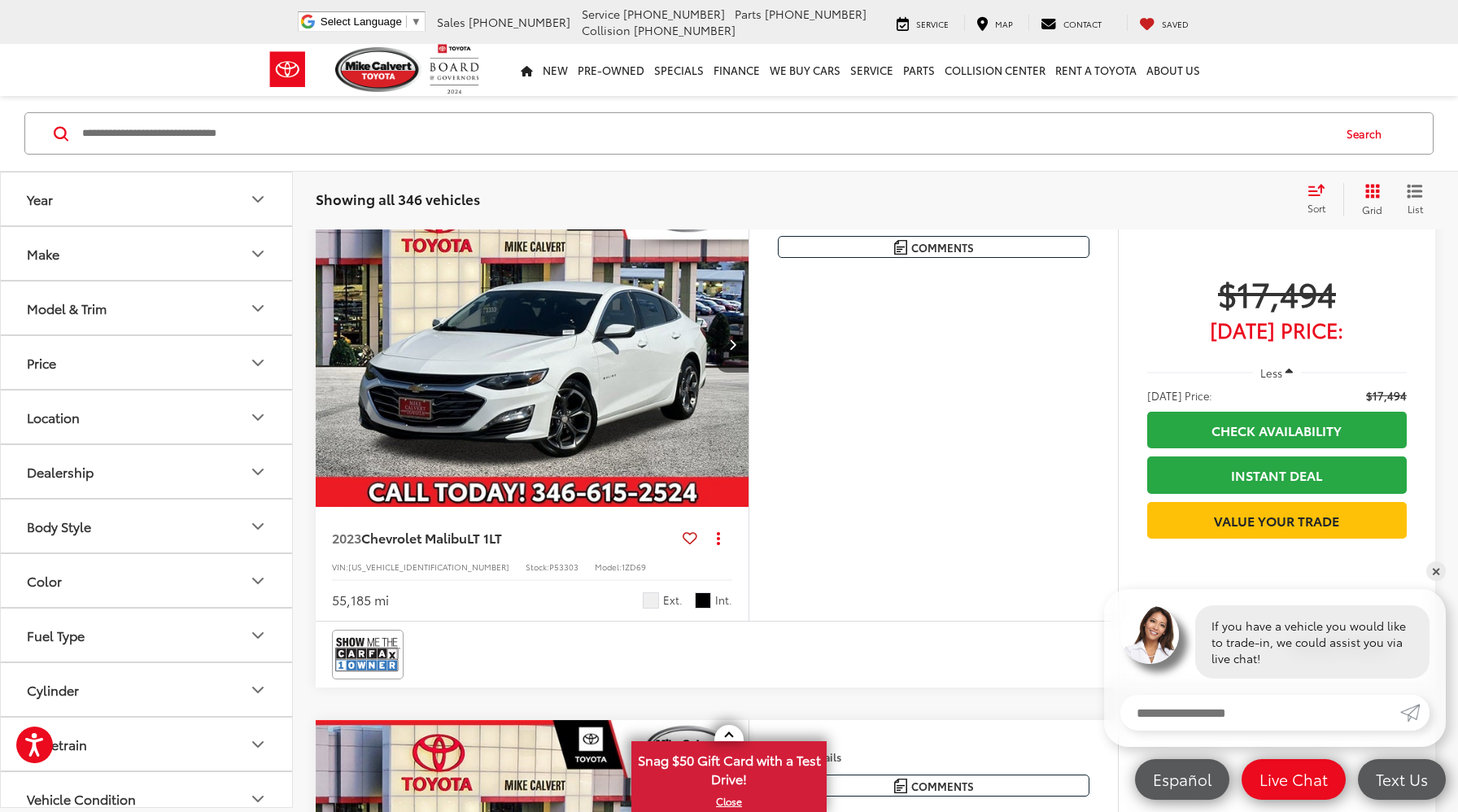
scroll to position [2998, 0]
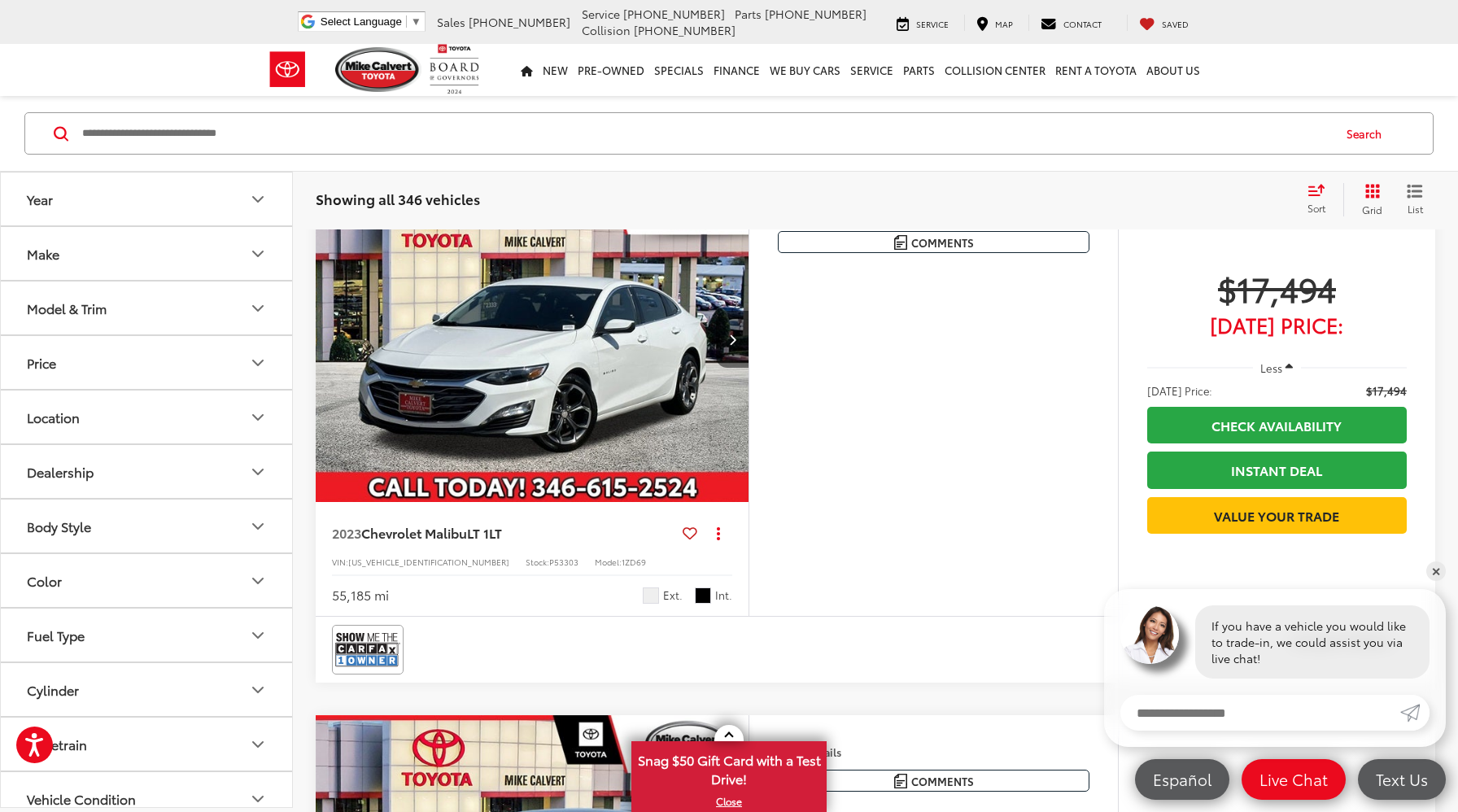
click at [737, 368] on button "Next image" at bounding box center [732, 339] width 33 height 57
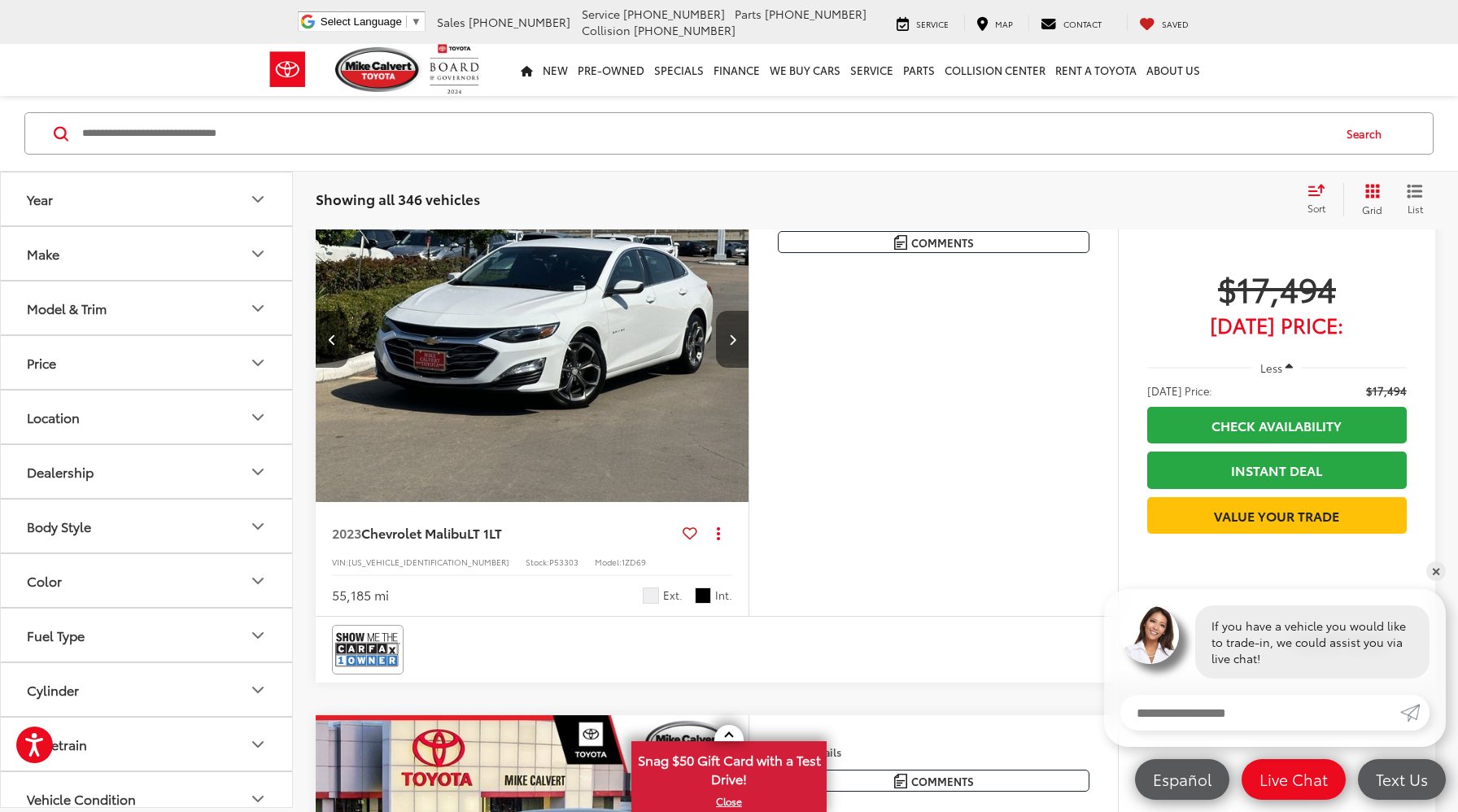
click at [737, 368] on button "Next image" at bounding box center [732, 339] width 33 height 57
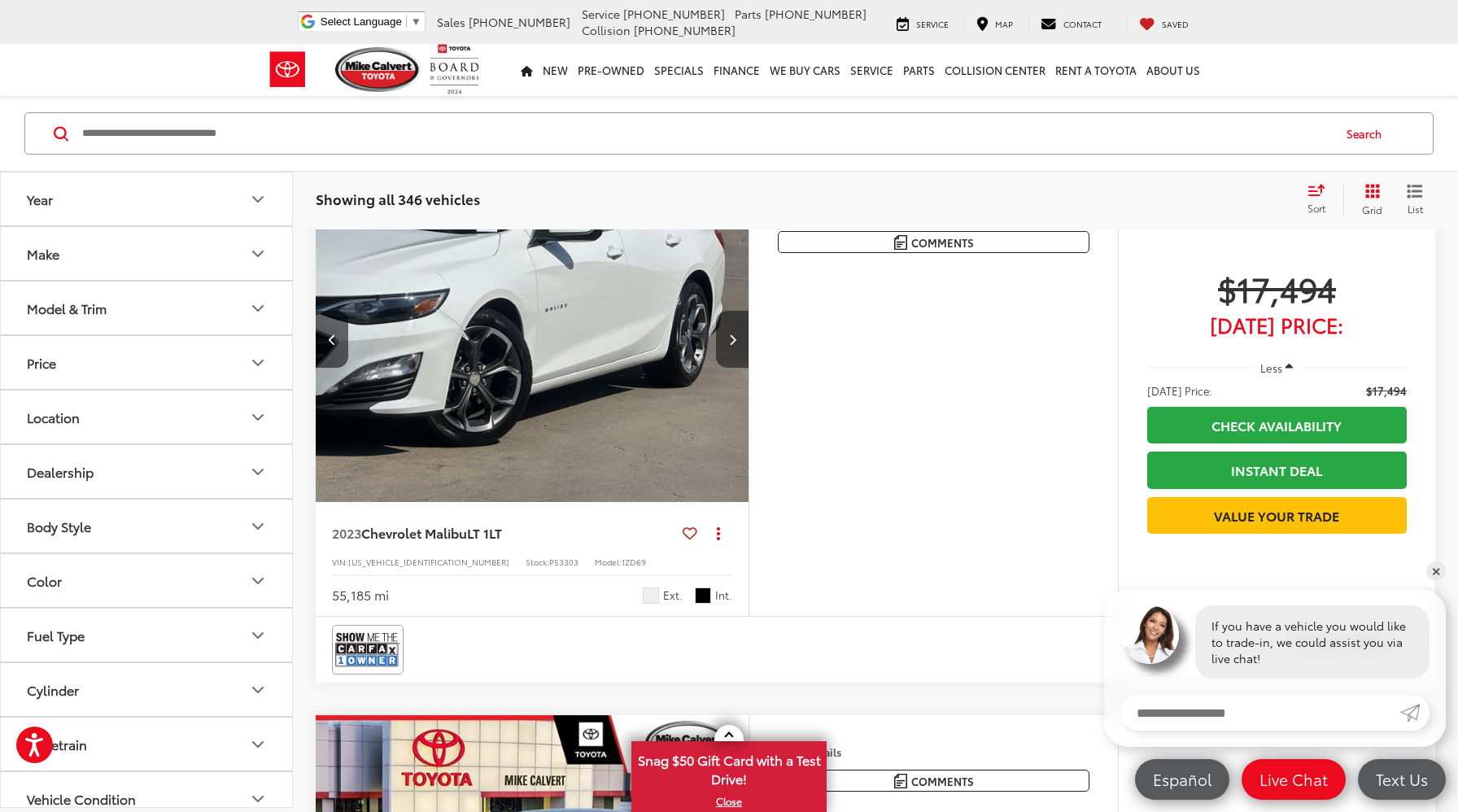
click at [737, 368] on button "Next image" at bounding box center [732, 339] width 33 height 57
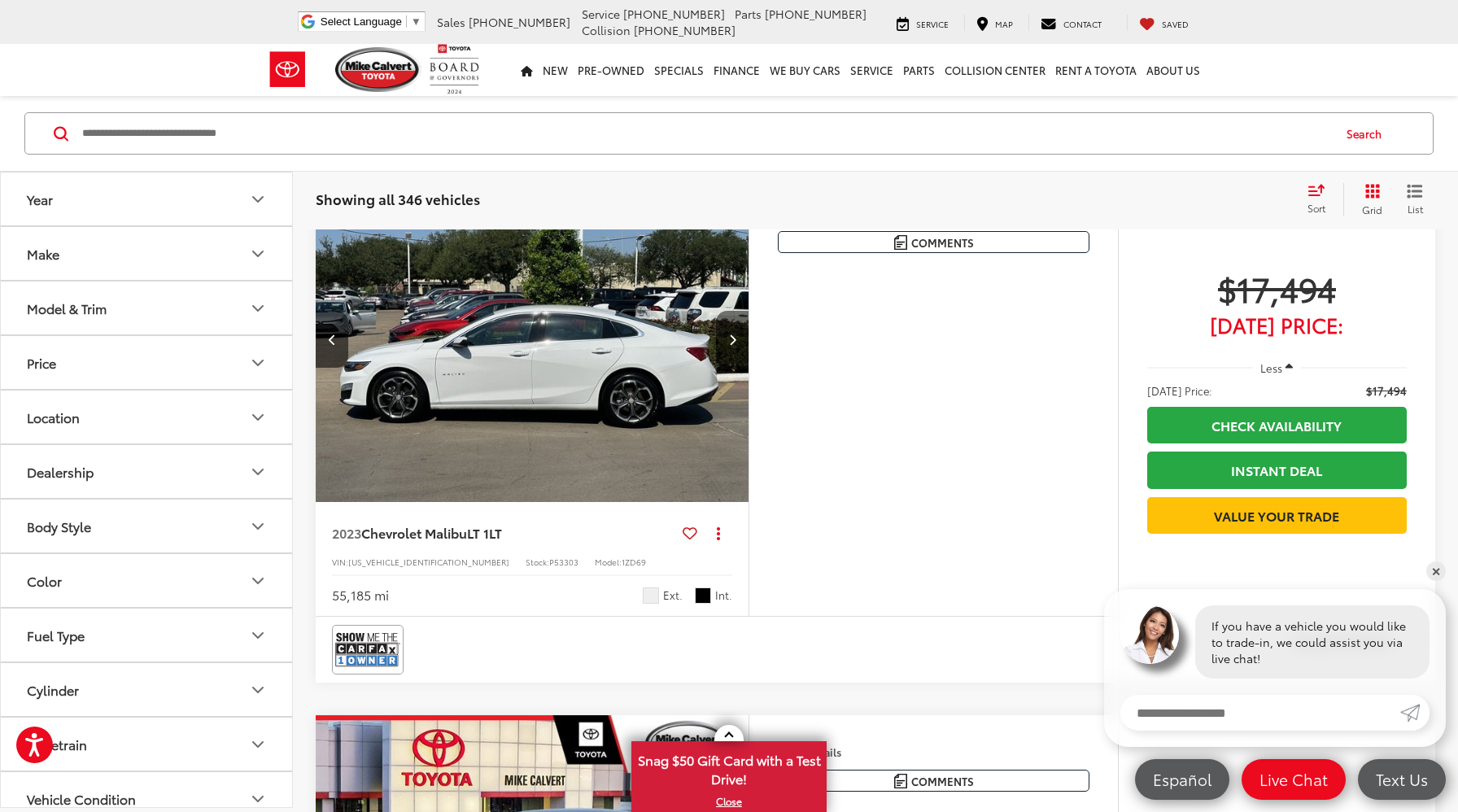
click at [737, 368] on button "Next image" at bounding box center [732, 339] width 33 height 57
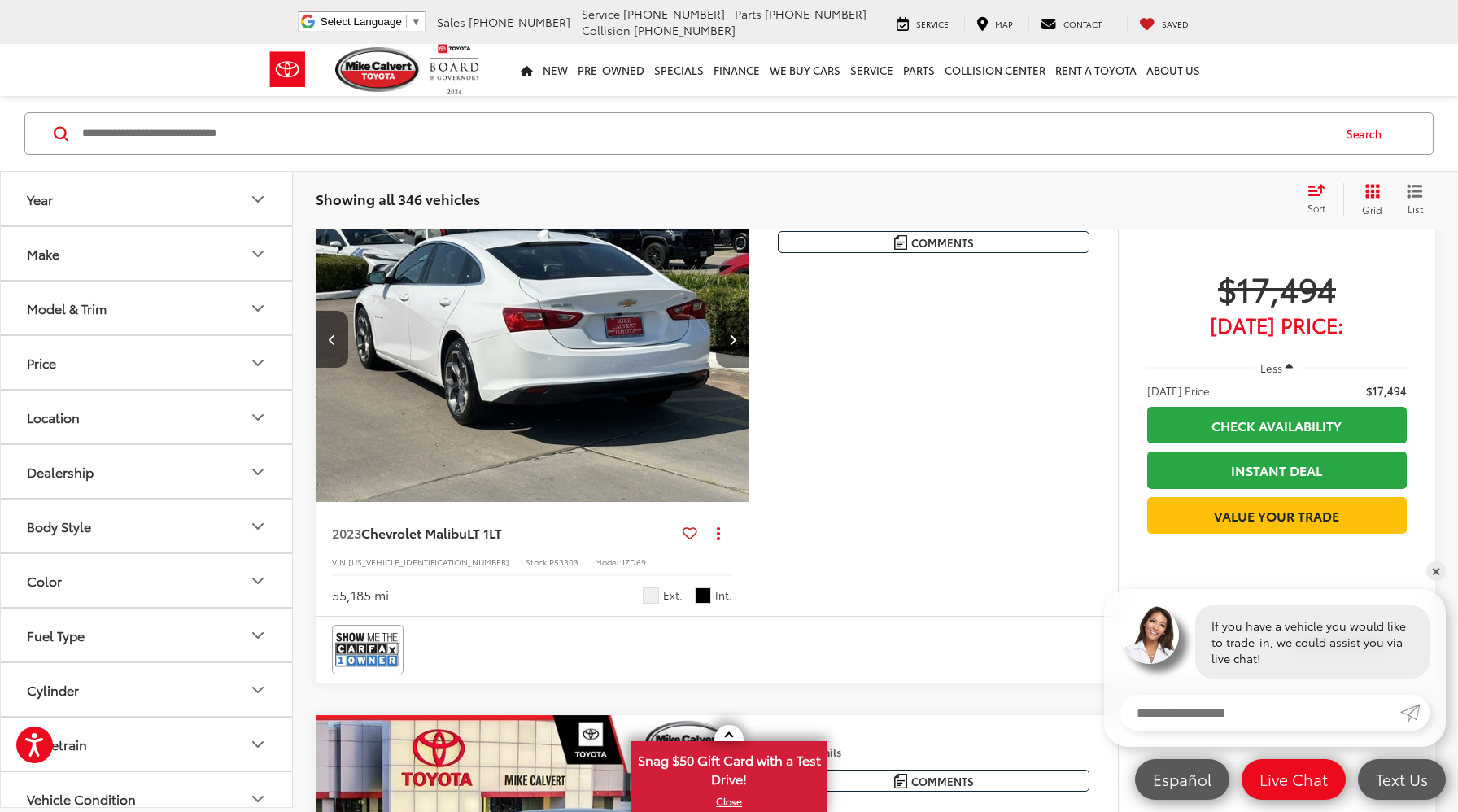
click at [739, 368] on button "Next image" at bounding box center [732, 339] width 33 height 57
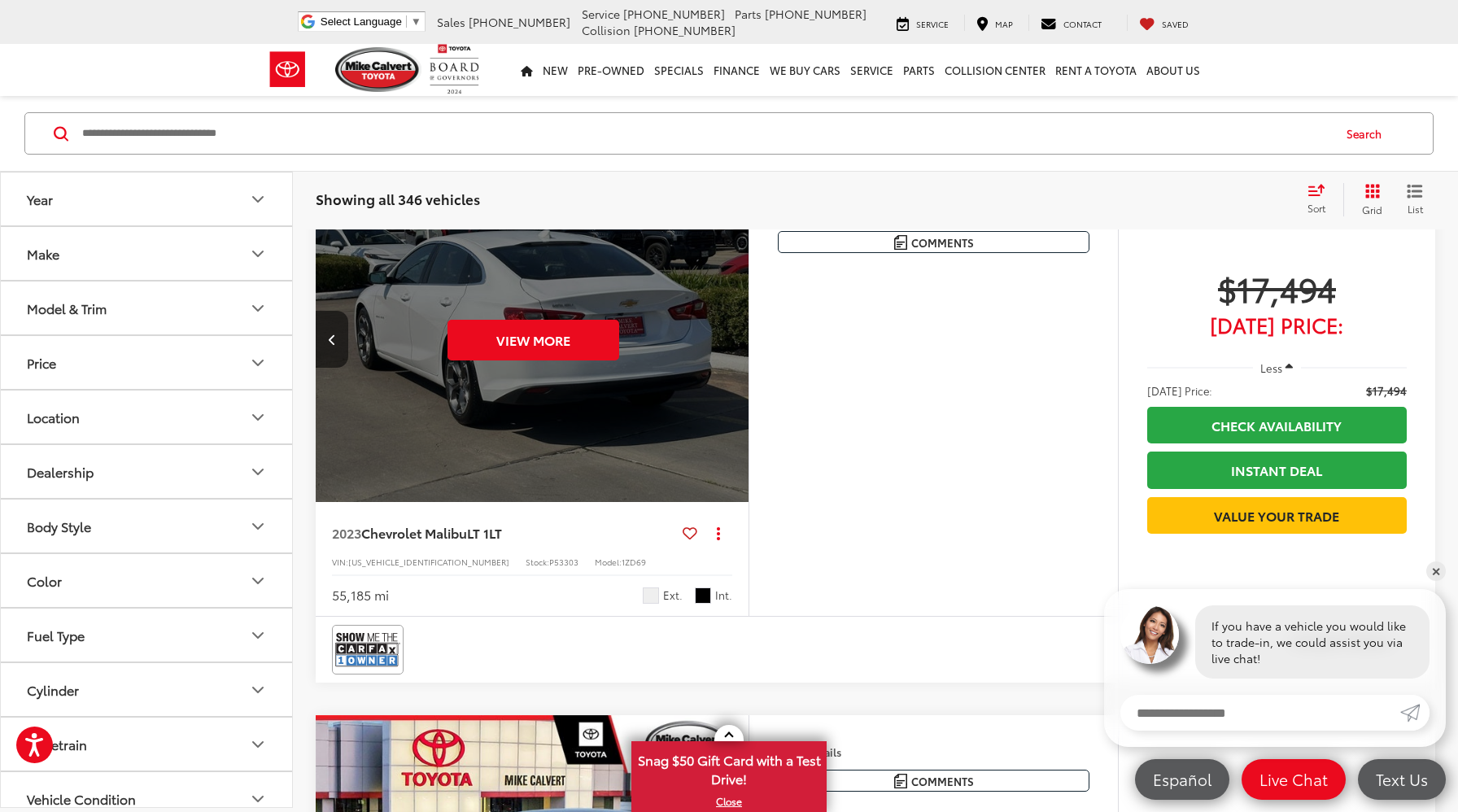
scroll to position [0, 2179]
click at [739, 434] on div "View More" at bounding box center [533, 339] width 436 height 327
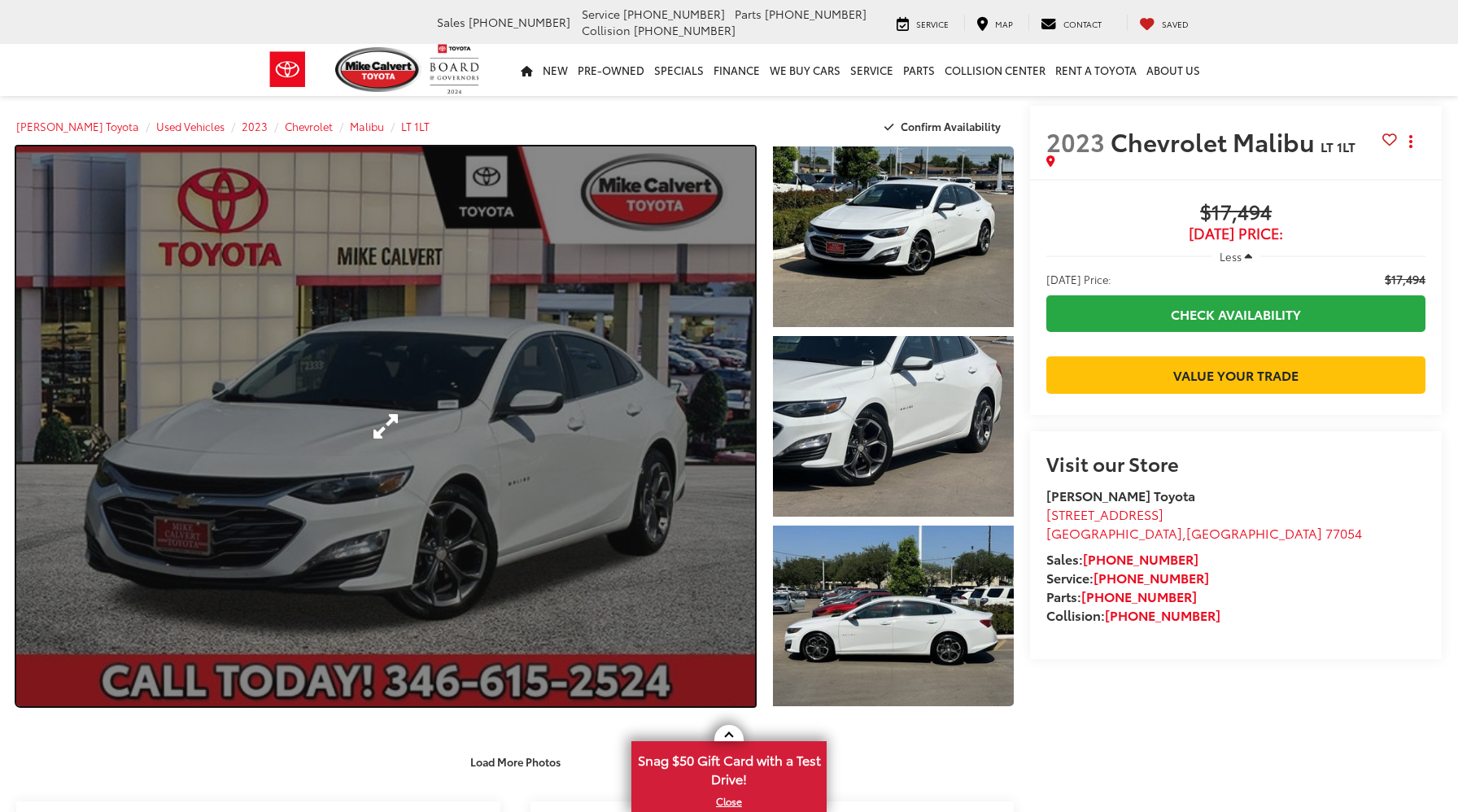
click at [533, 511] on link "Expand Photo 0" at bounding box center [386, 426] width 739 height 560
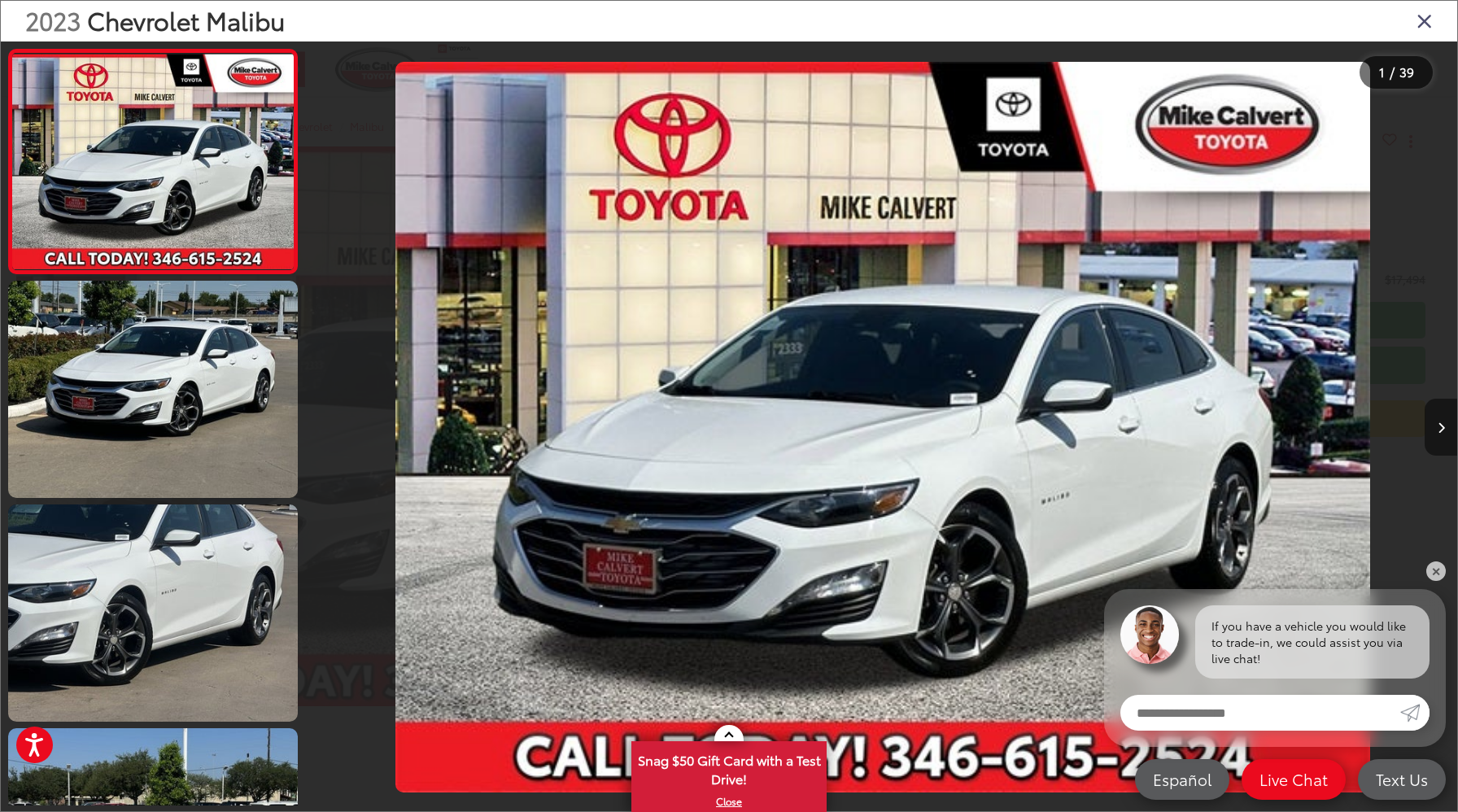
click at [1433, 429] on button "Next image" at bounding box center [1441, 427] width 33 height 57
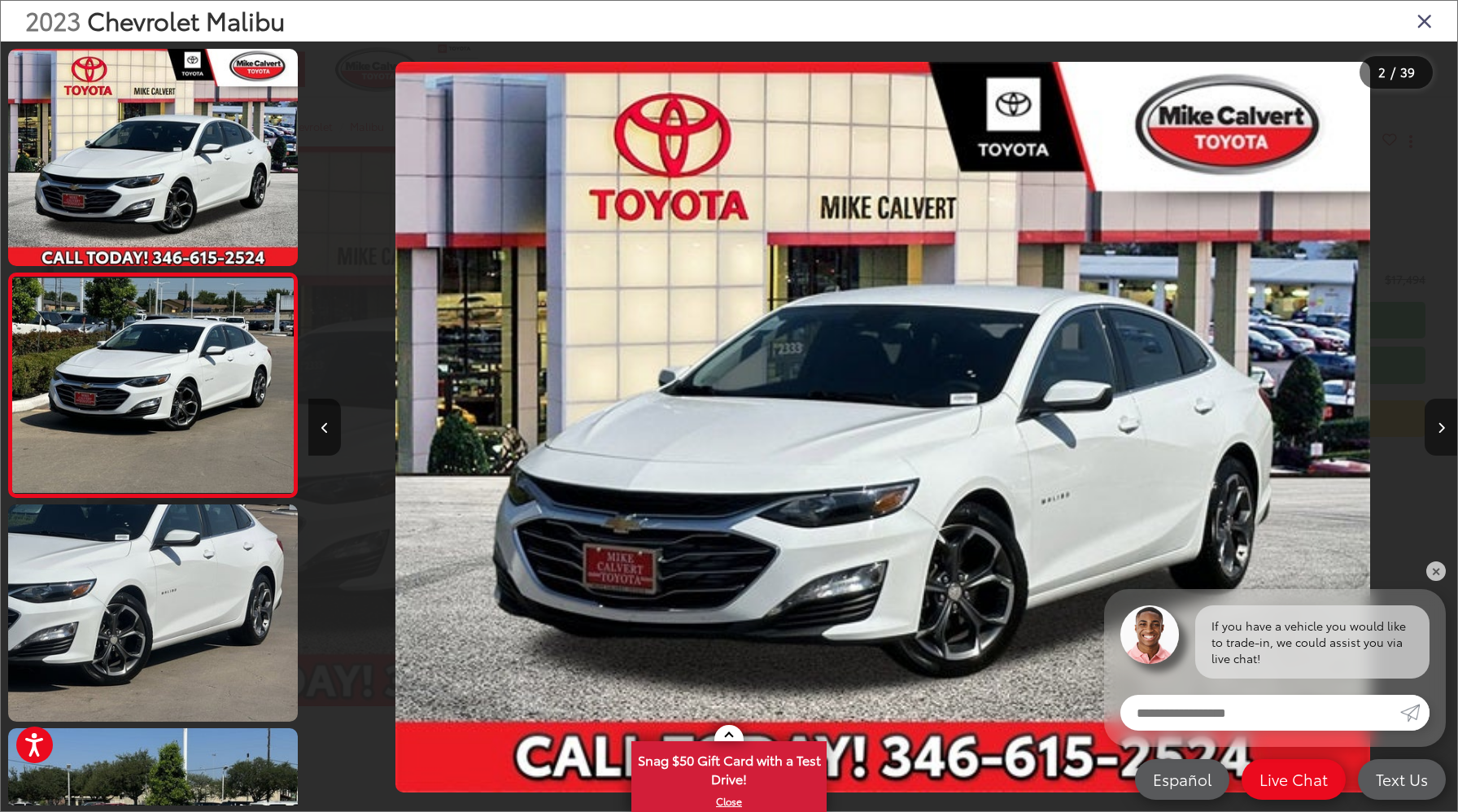
scroll to position [5, 0]
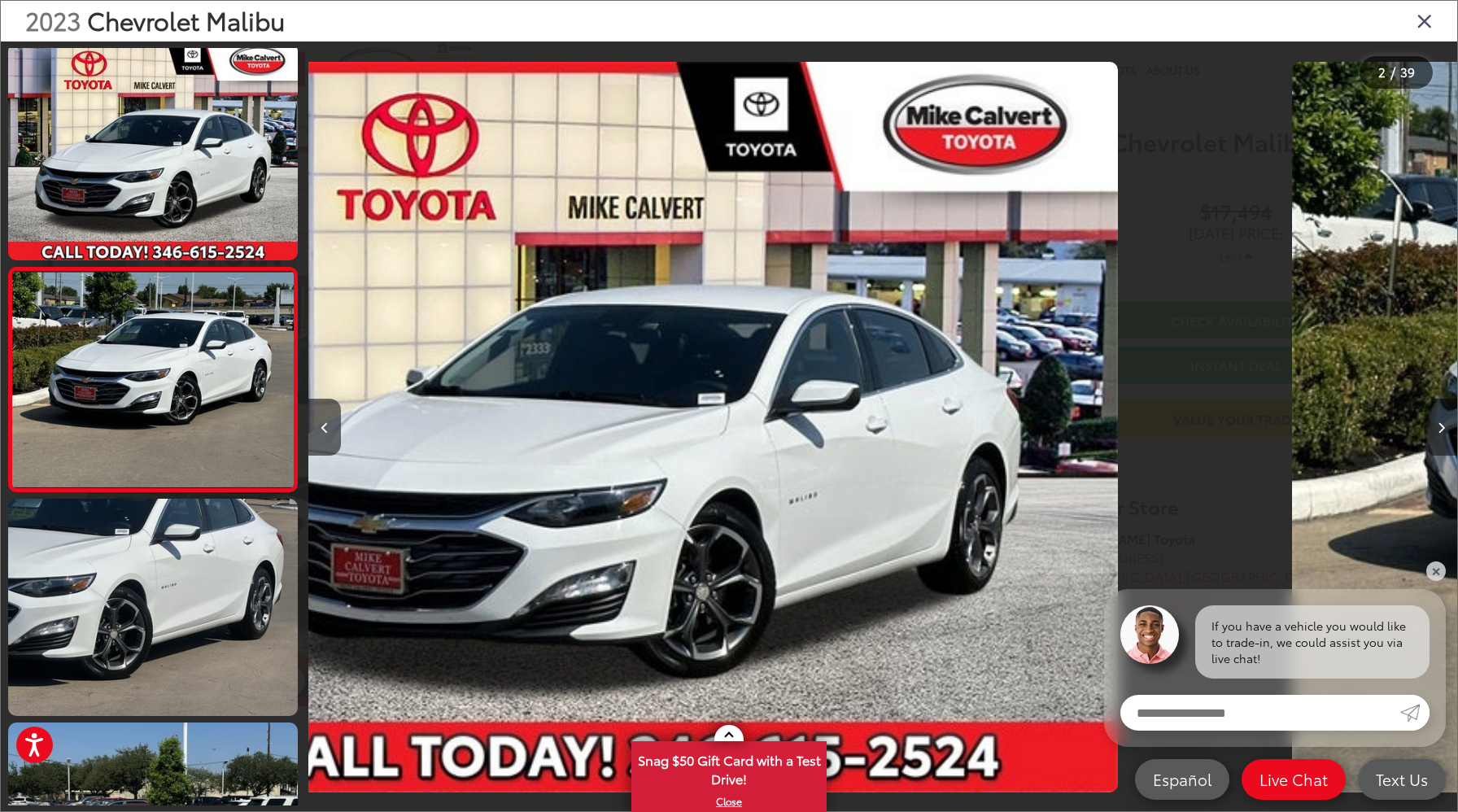
click at [1433, 429] on button "Next image" at bounding box center [1441, 427] width 33 height 57
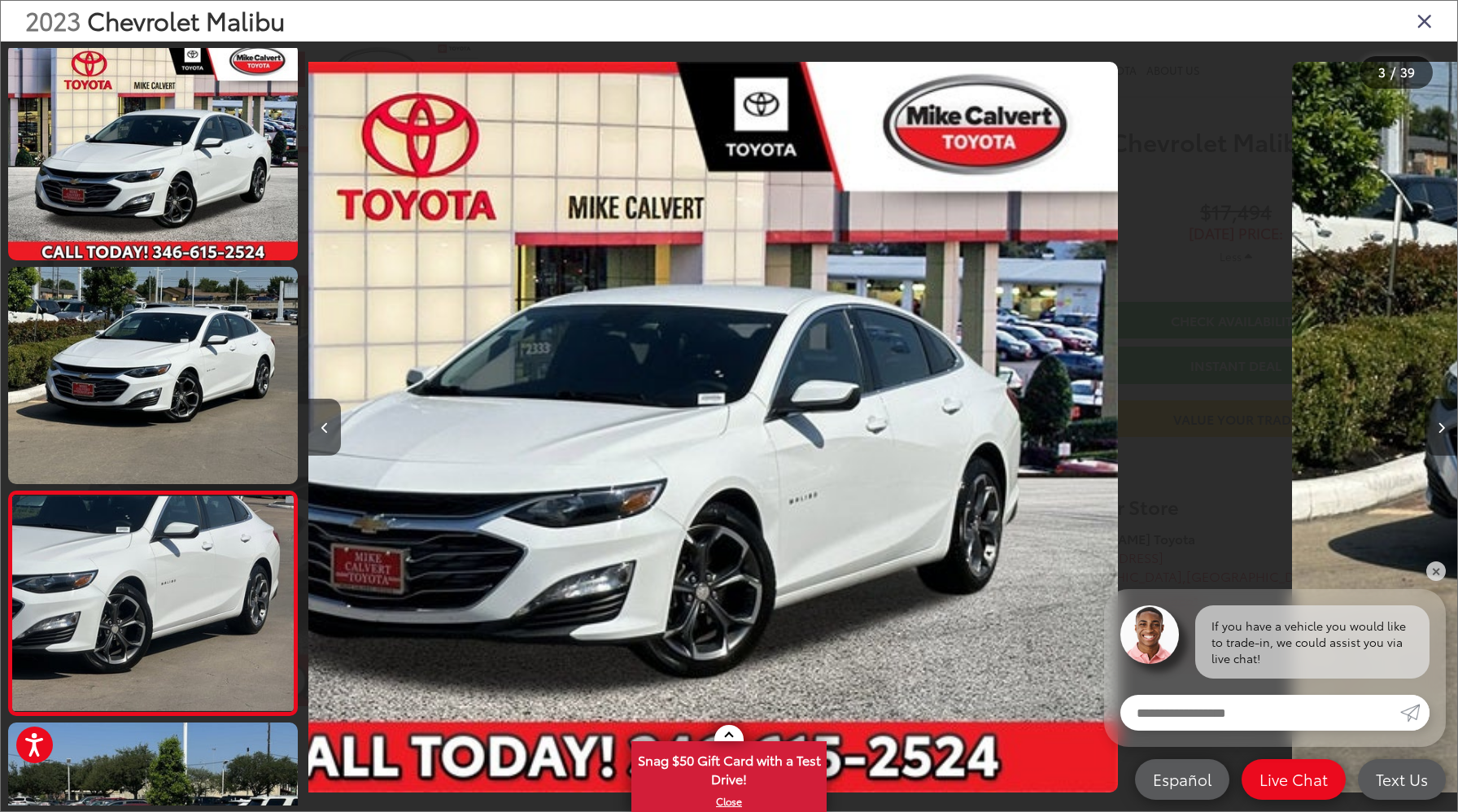
scroll to position [0, 945]
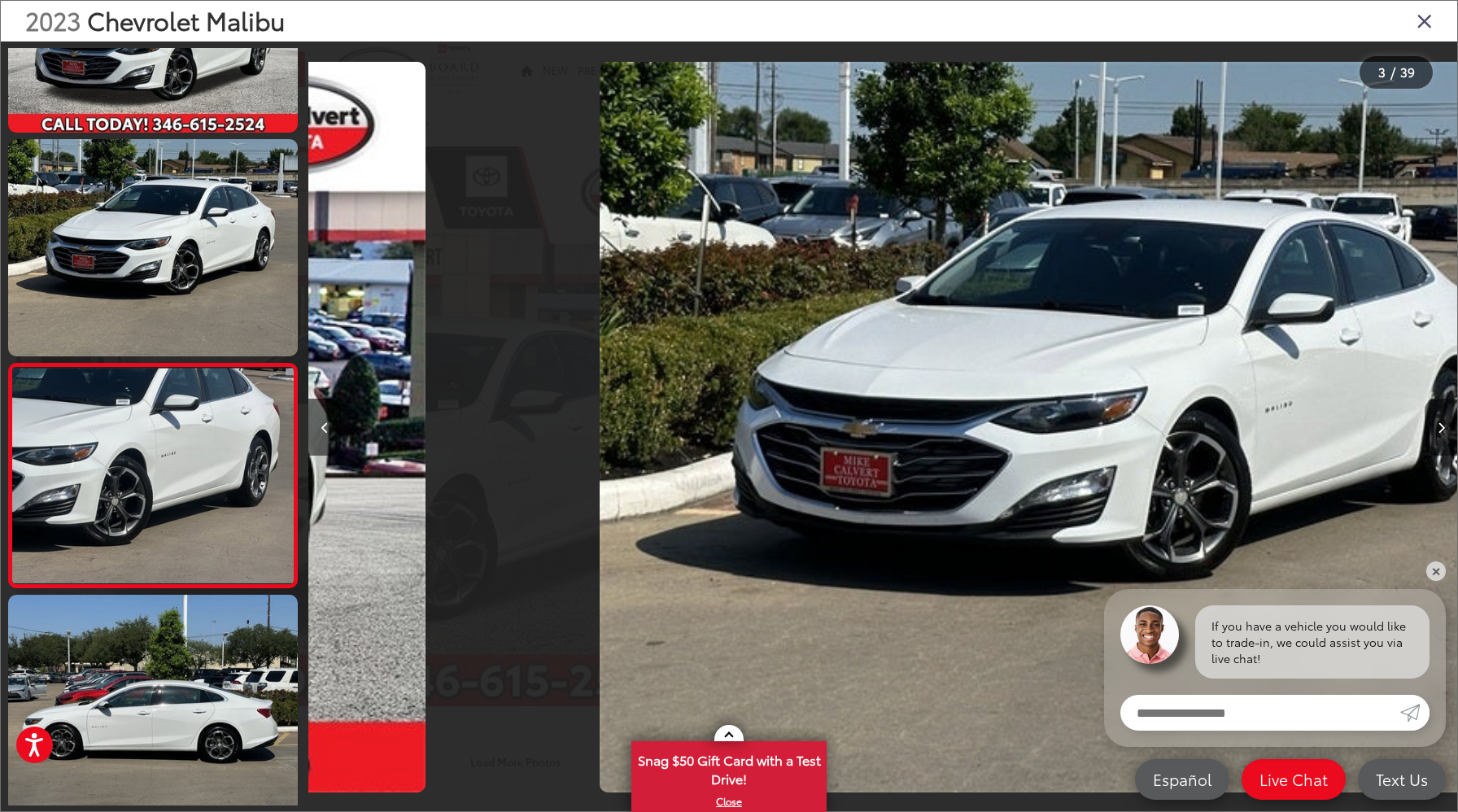
click at [1433, 429] on button "Next image" at bounding box center [1441, 427] width 33 height 57
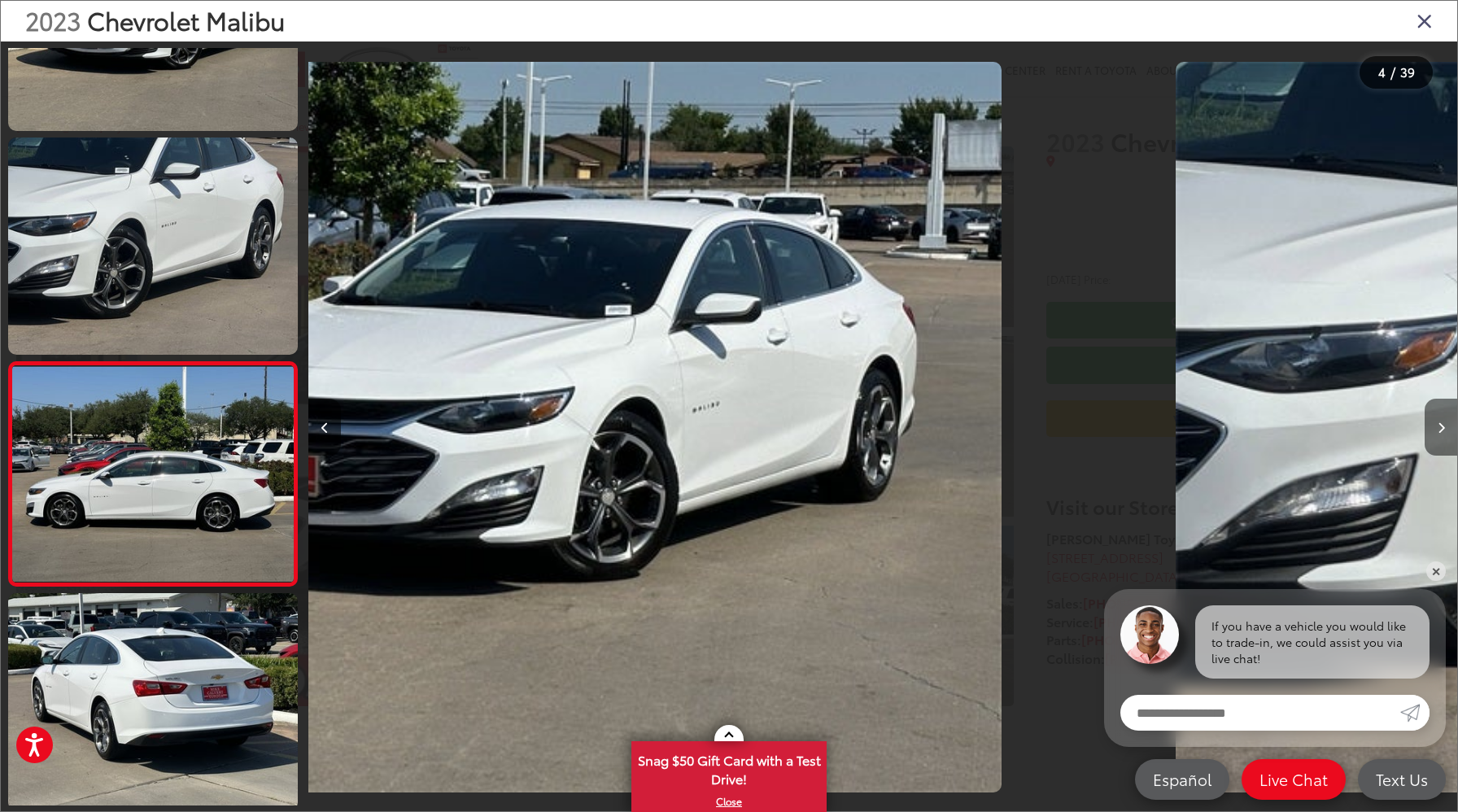
scroll to position [0, 2677]
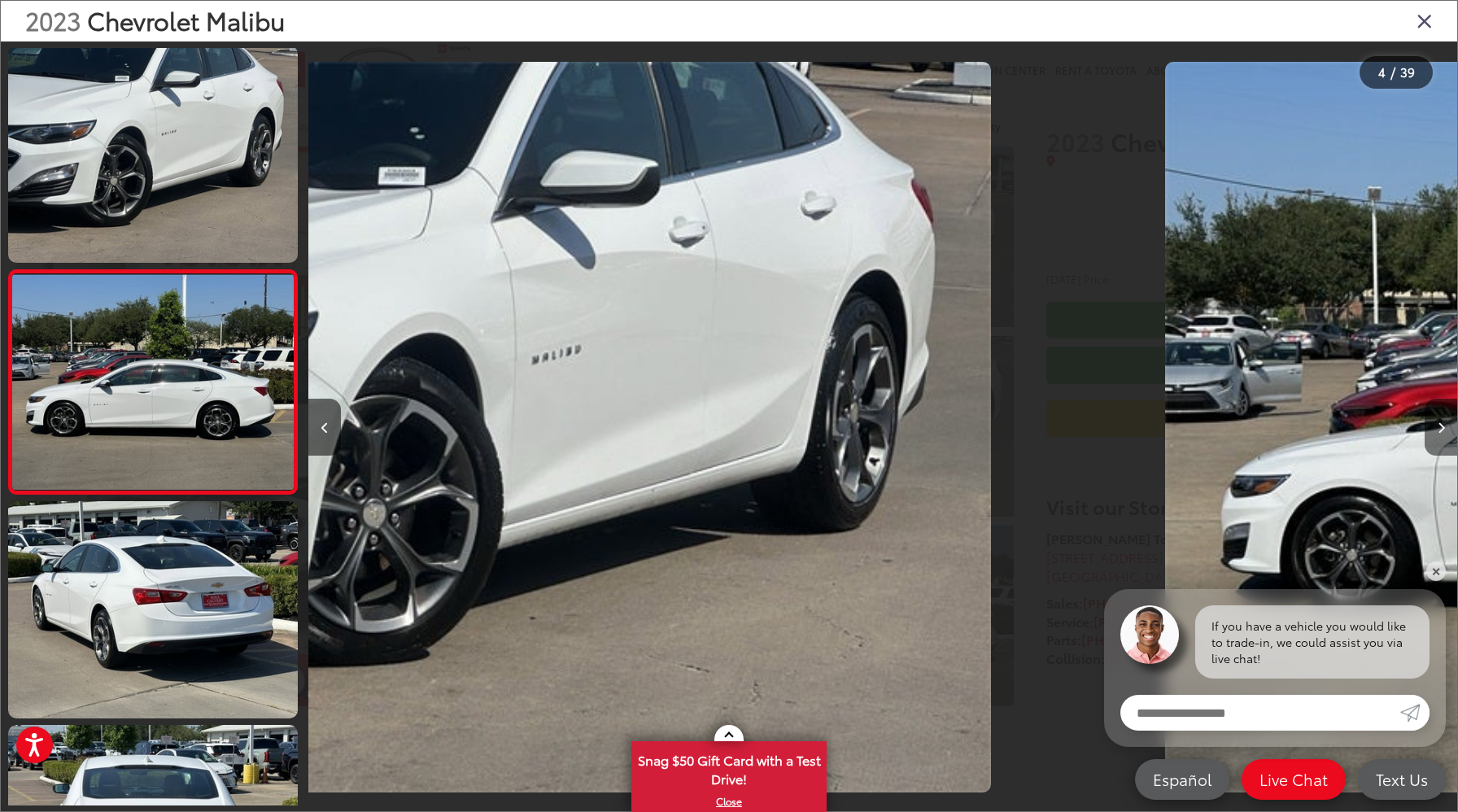
click at [1433, 429] on button "Next image" at bounding box center [1441, 427] width 33 height 57
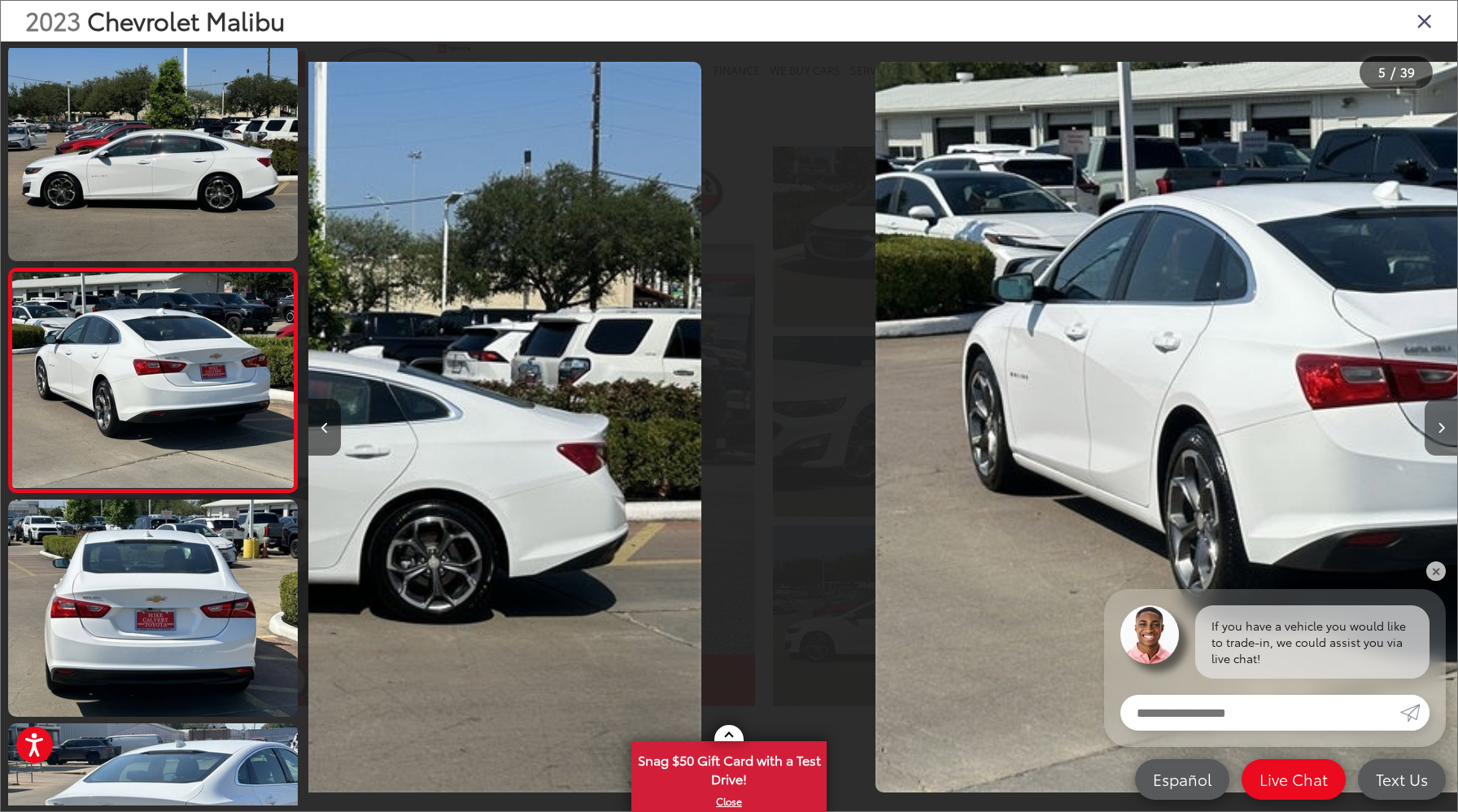
scroll to position [677, 0]
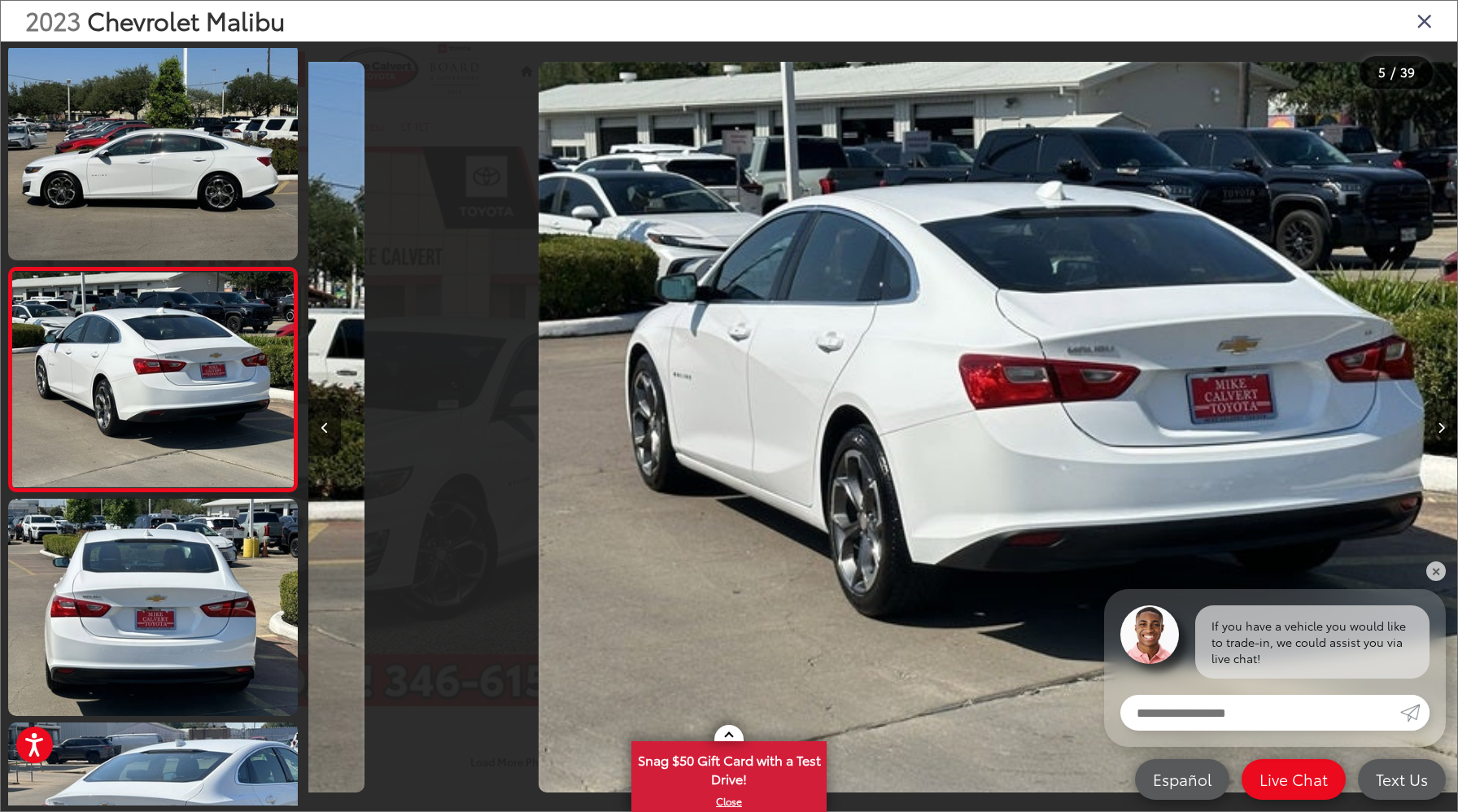
click at [1433, 429] on button "Next image" at bounding box center [1441, 427] width 33 height 57
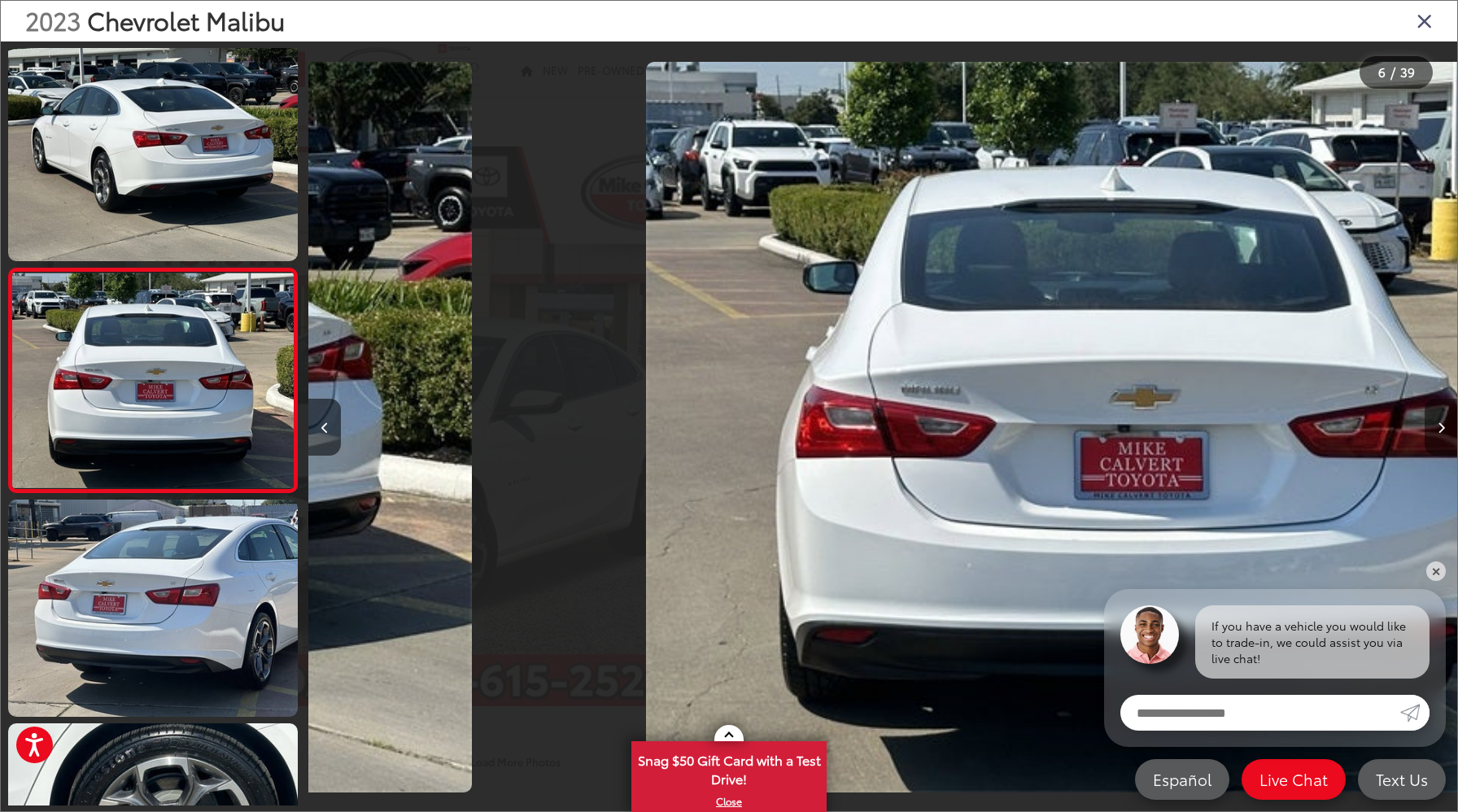
scroll to position [900, 0]
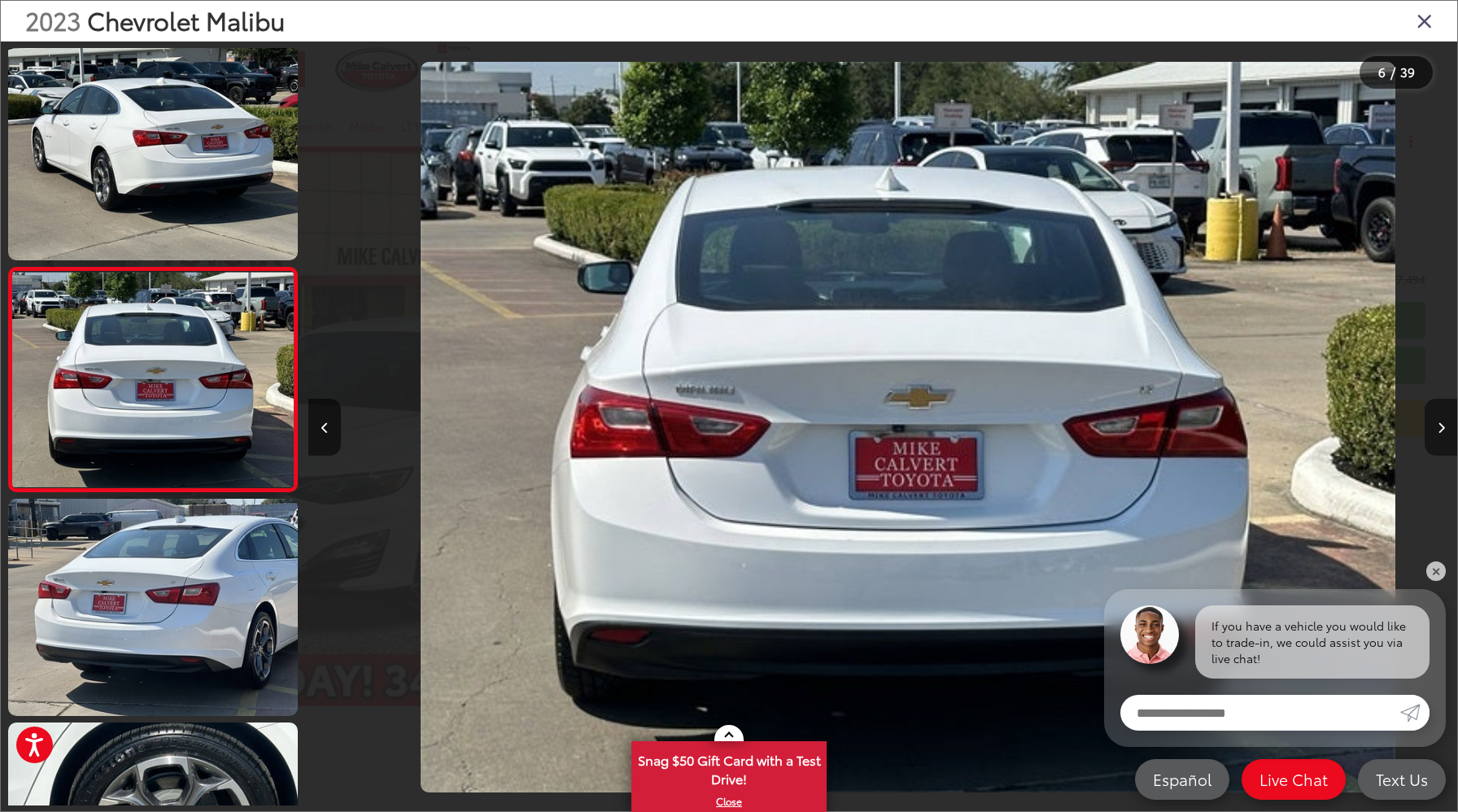
click at [1434, 429] on button "Next image" at bounding box center [1441, 427] width 33 height 57
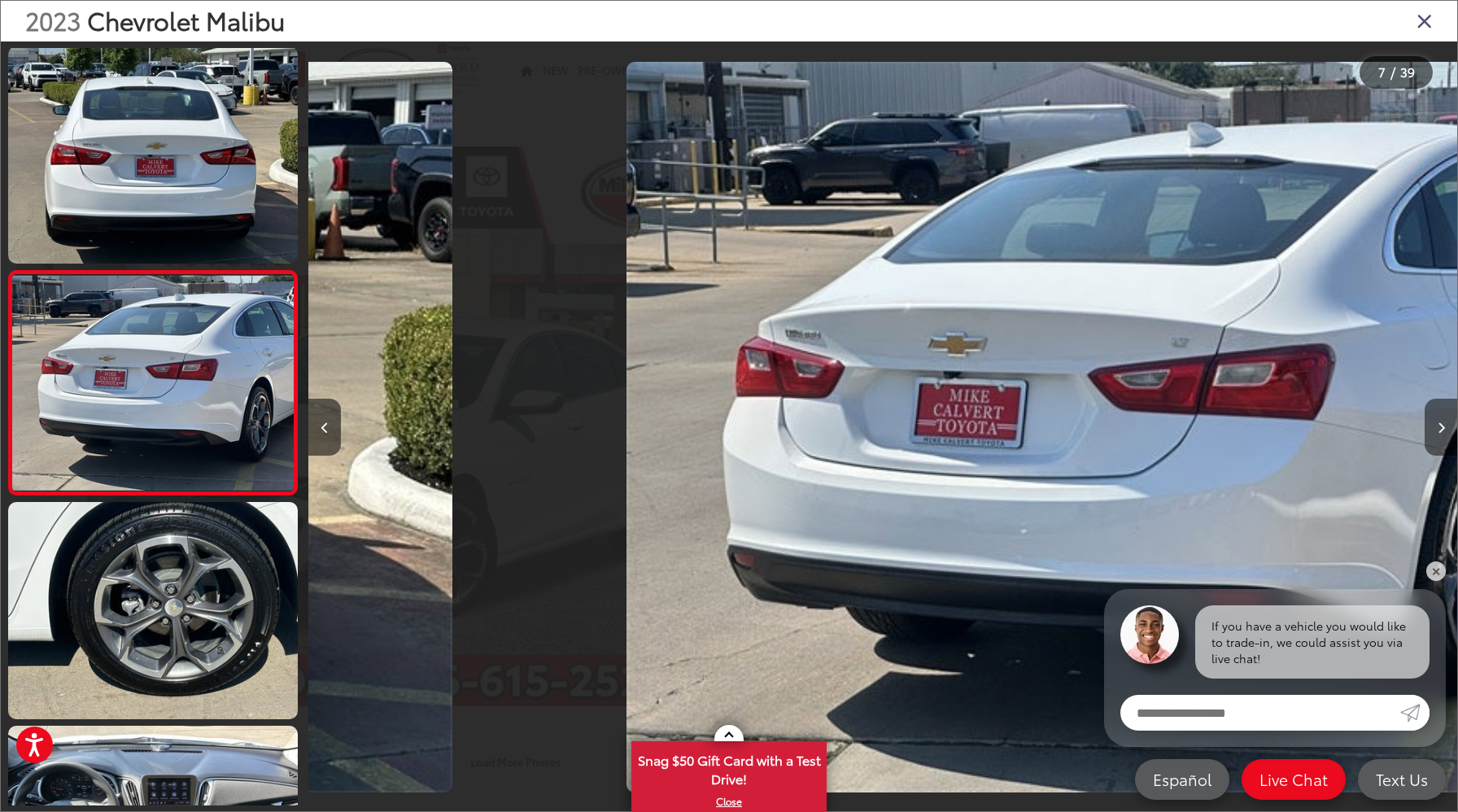
scroll to position [1125, 0]
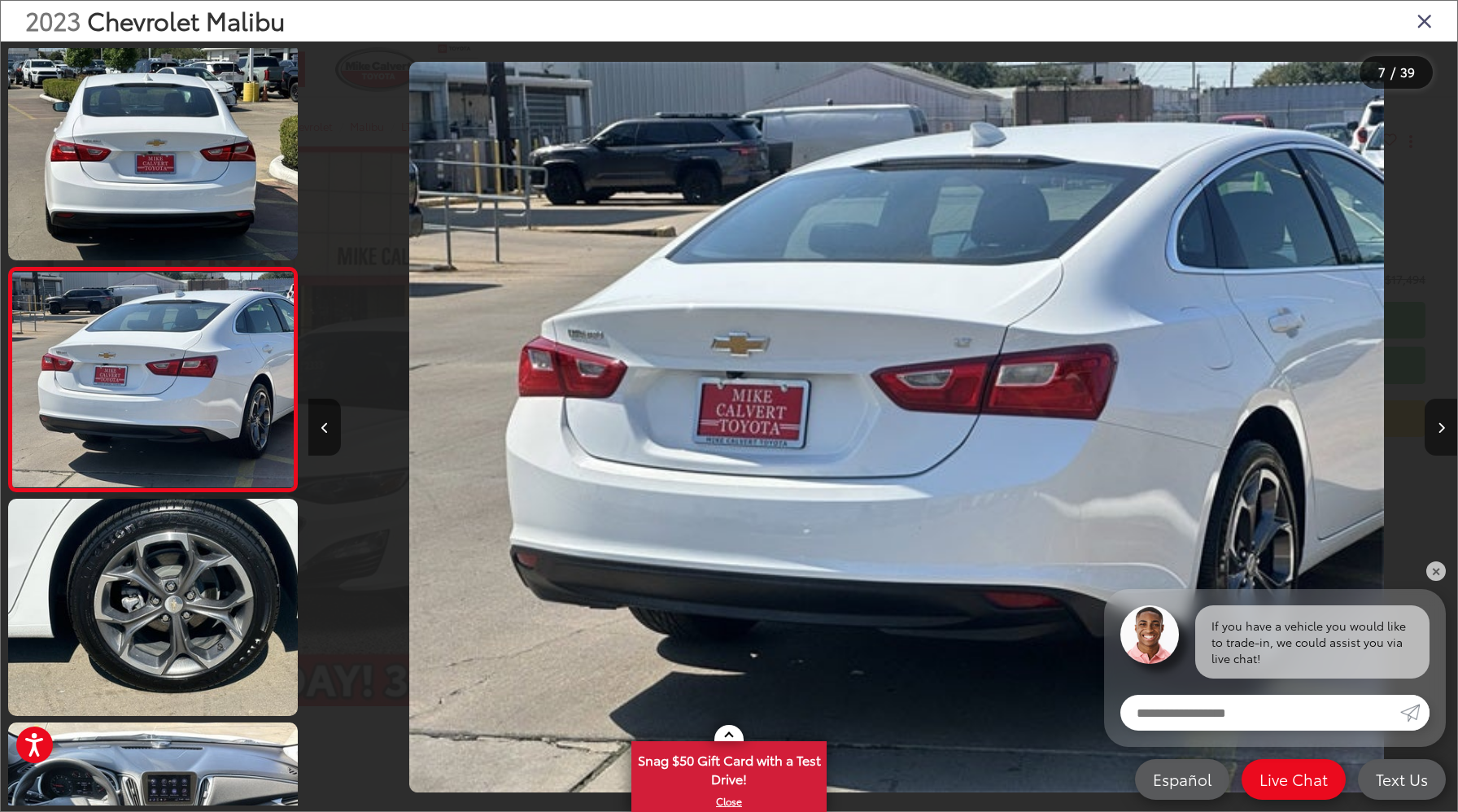
click at [1434, 429] on button "Next image" at bounding box center [1441, 427] width 33 height 57
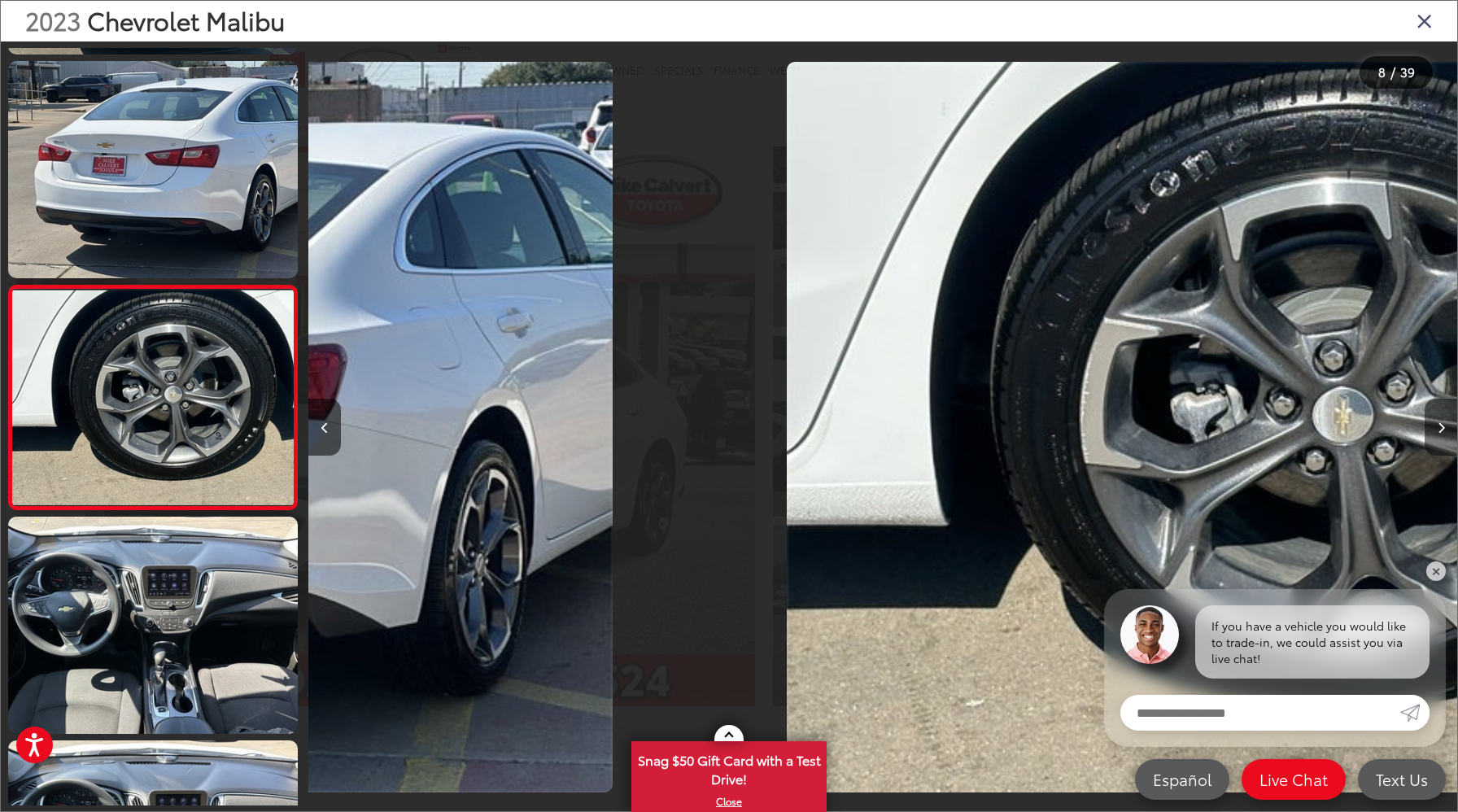
scroll to position [0, 0]
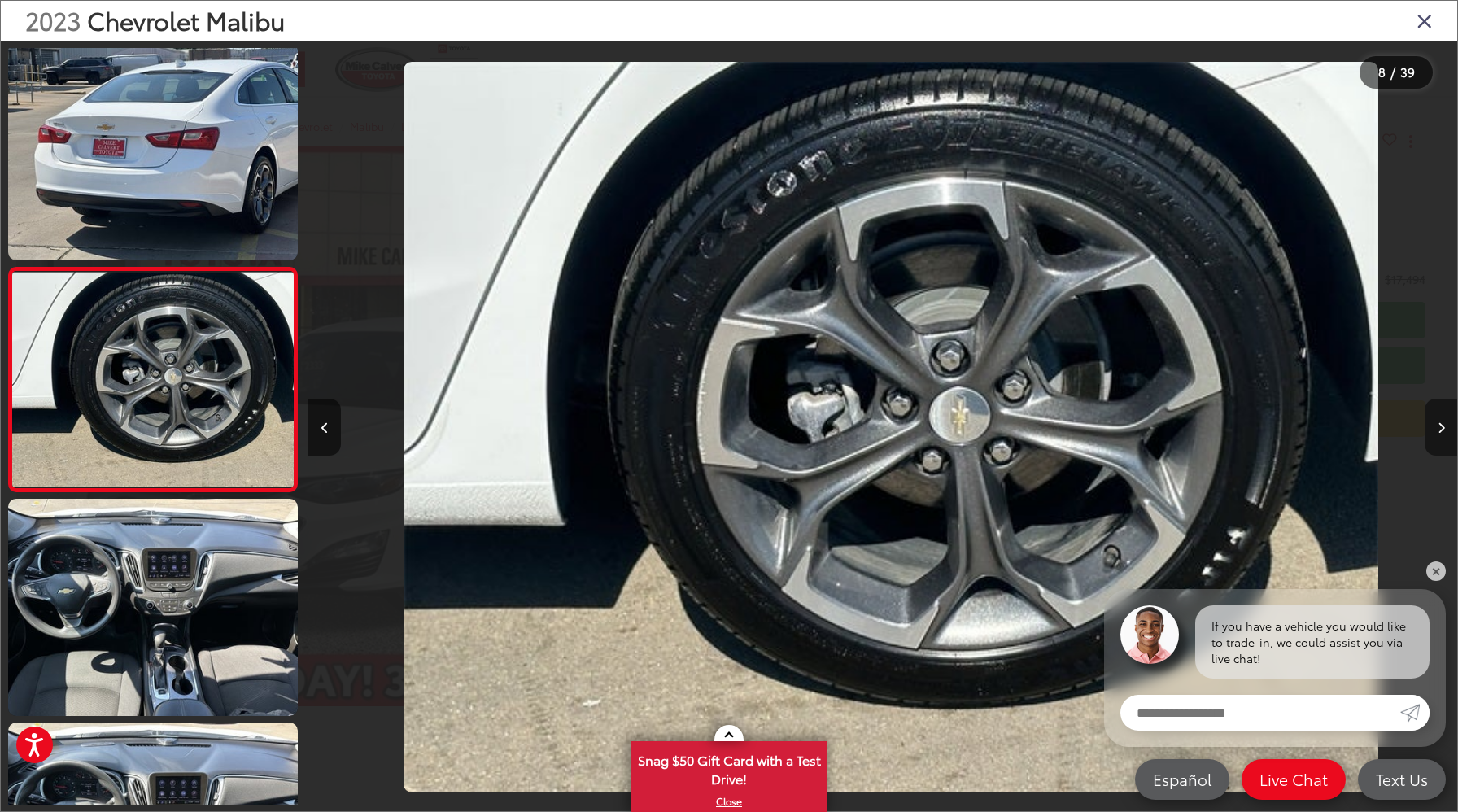
click at [1434, 429] on button "Next image" at bounding box center [1441, 427] width 33 height 57
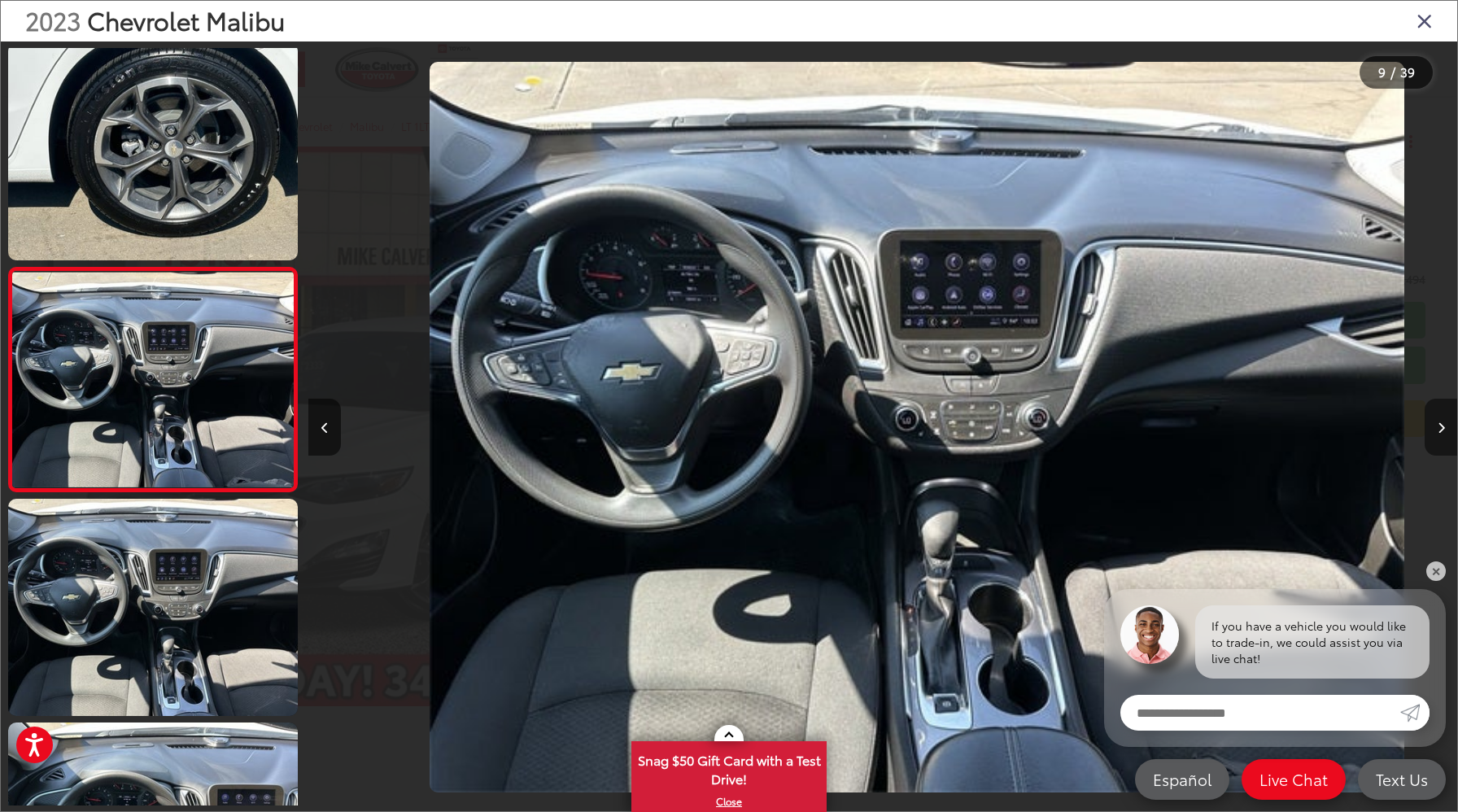
click at [1434, 429] on button "Next image" at bounding box center [1441, 427] width 33 height 57
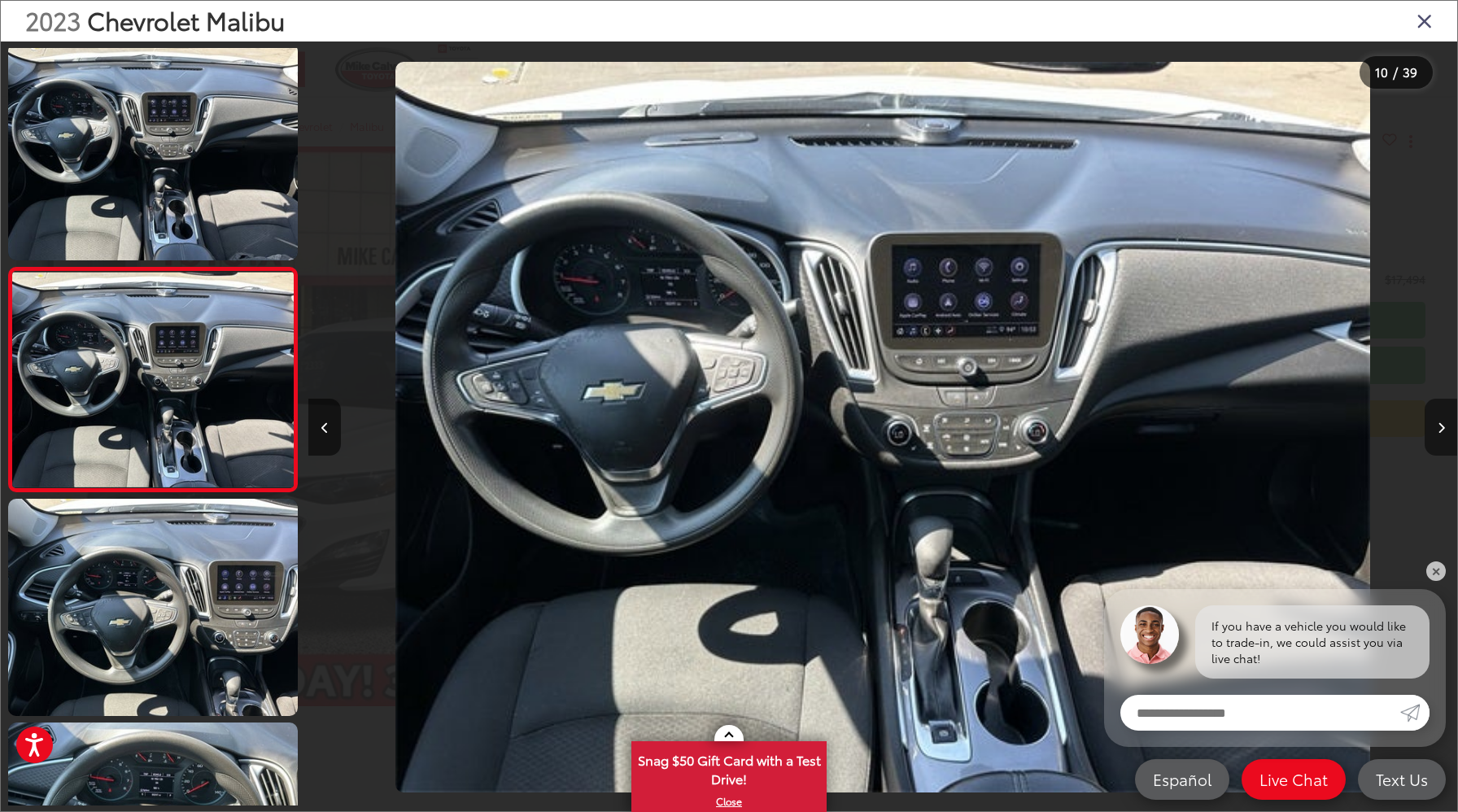
click at [1434, 429] on button "Next image" at bounding box center [1441, 427] width 33 height 57
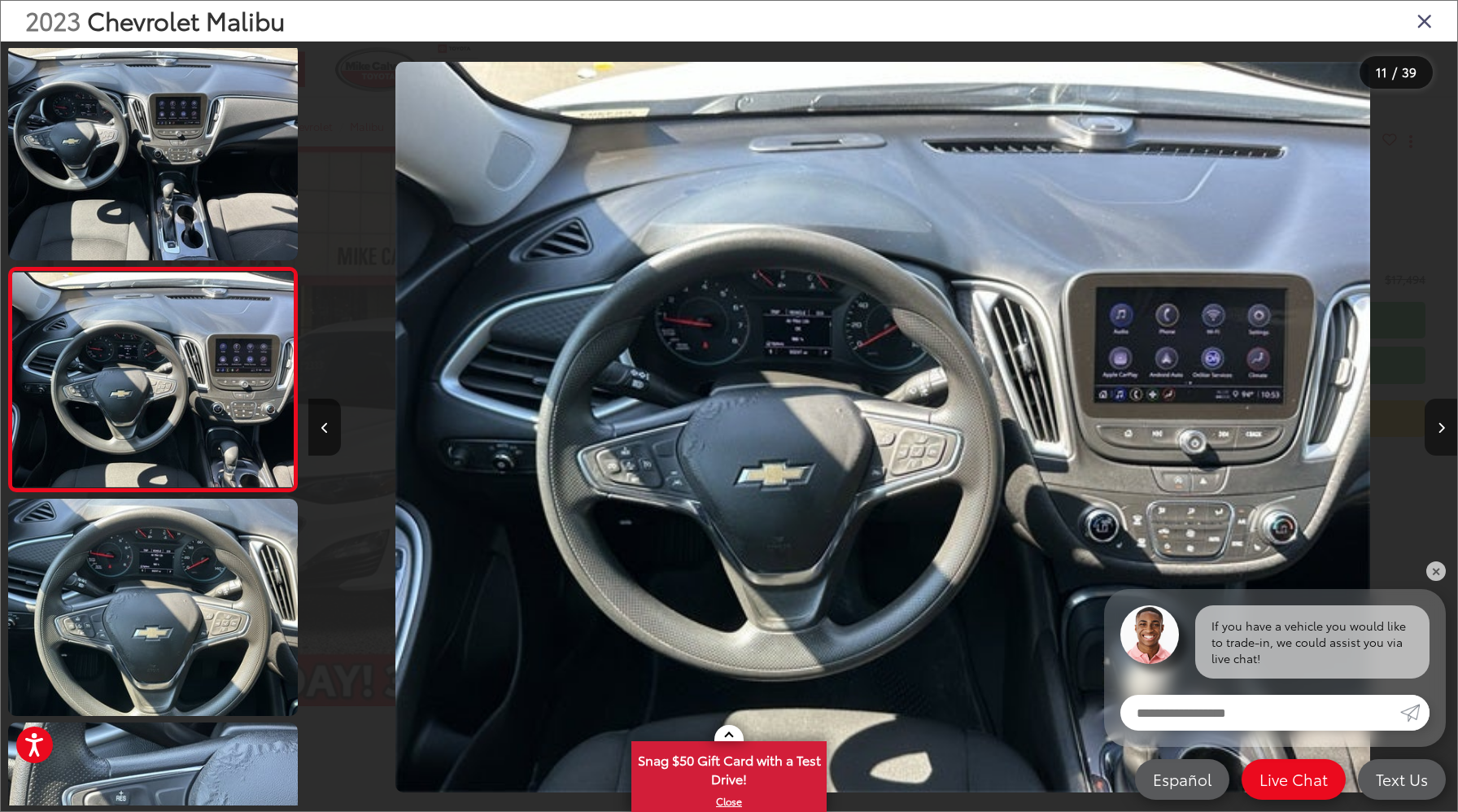
click at [1434, 429] on button "Next image" at bounding box center [1441, 427] width 33 height 57
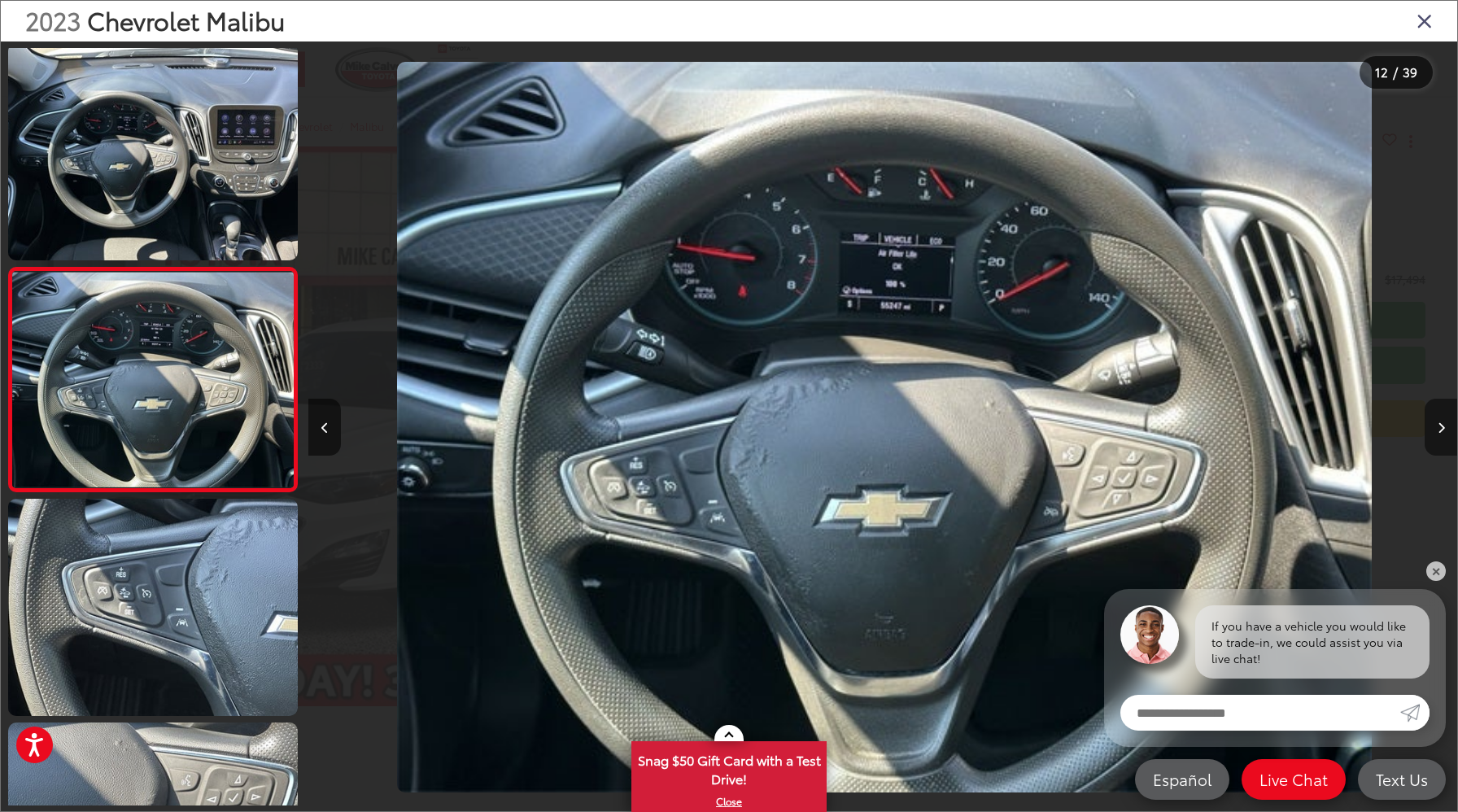
click at [1434, 429] on button "Next image" at bounding box center [1441, 427] width 33 height 57
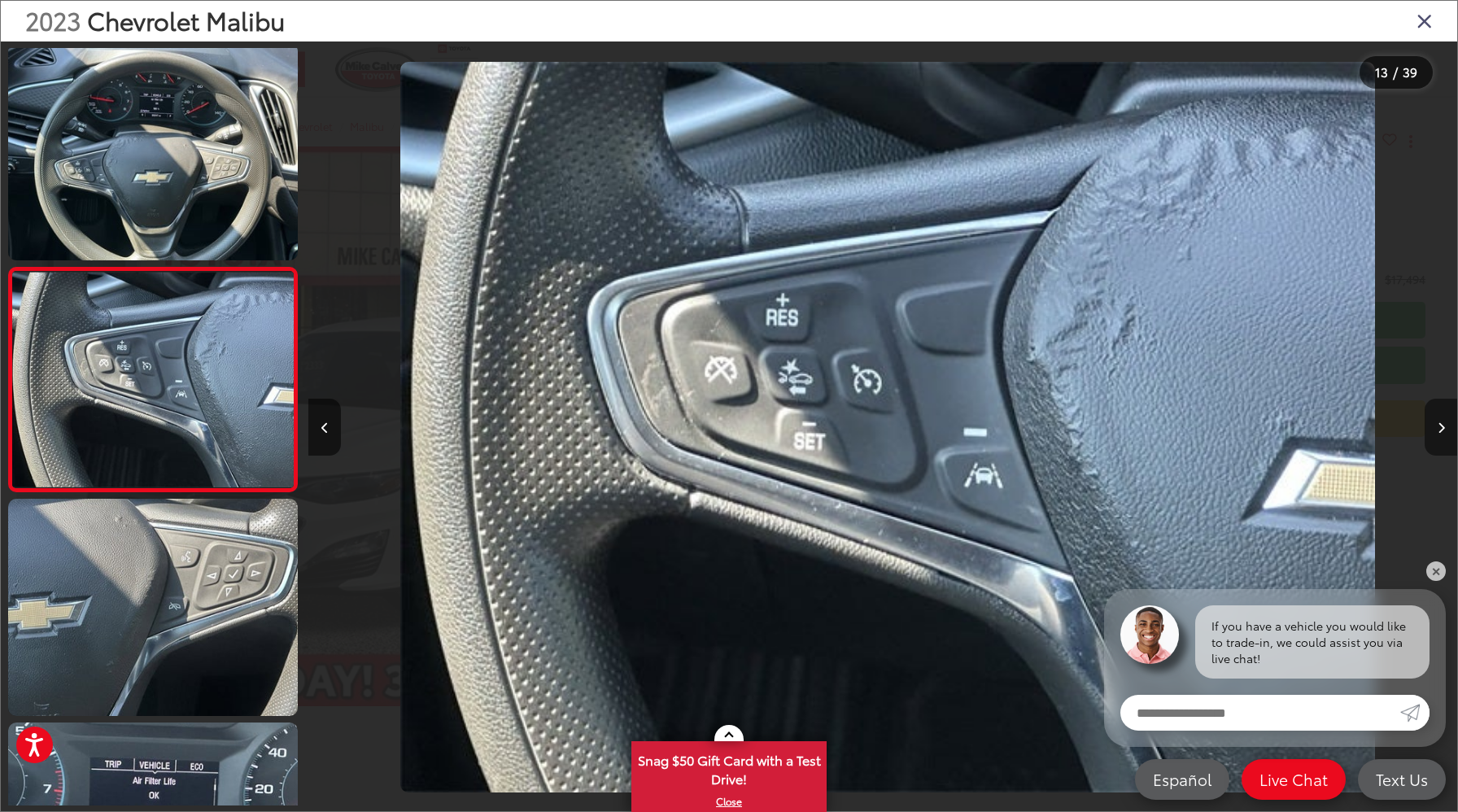
click at [1434, 429] on button "Next image" at bounding box center [1441, 427] width 33 height 57
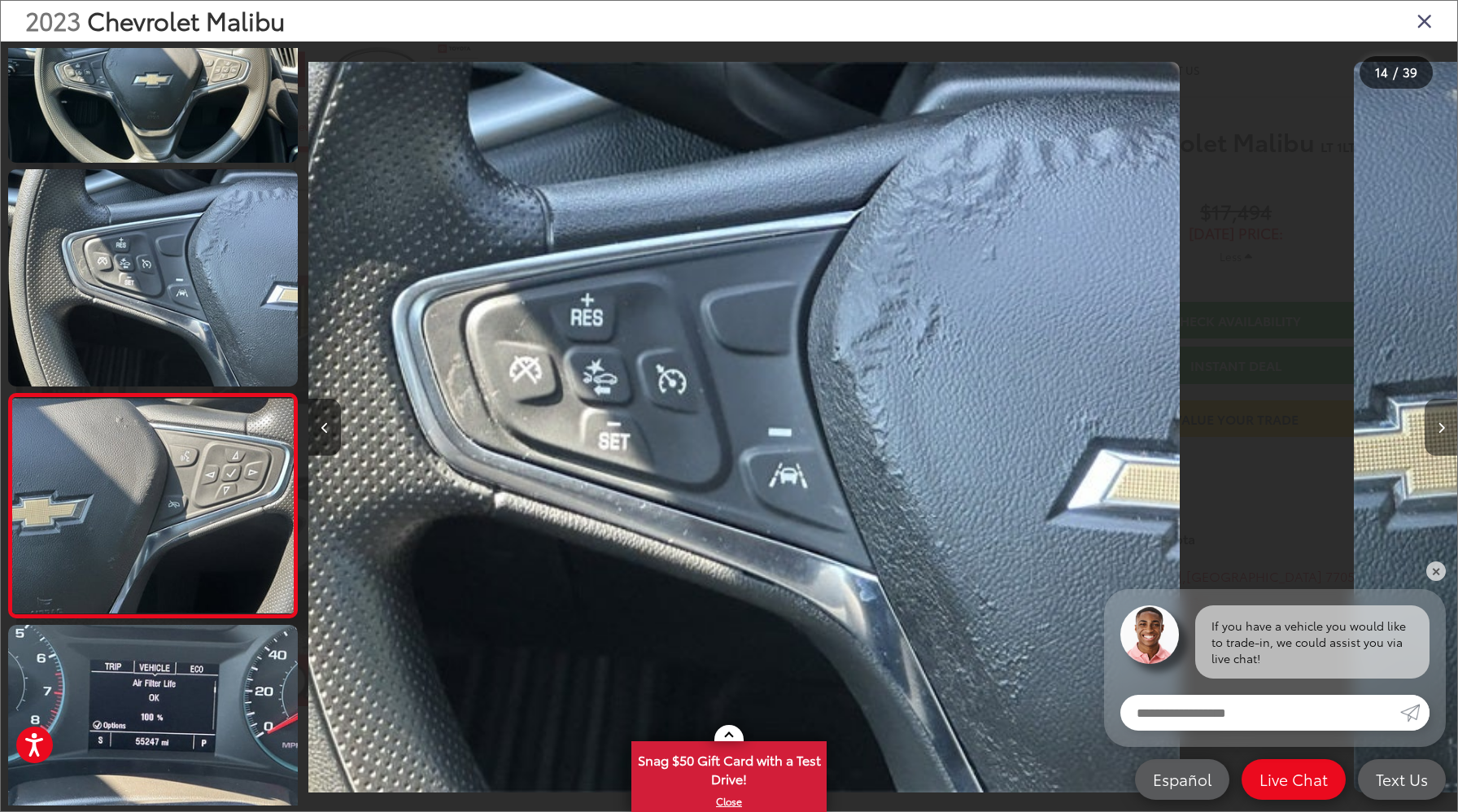
click at [1434, 429] on button "Next image" at bounding box center [1441, 427] width 33 height 57
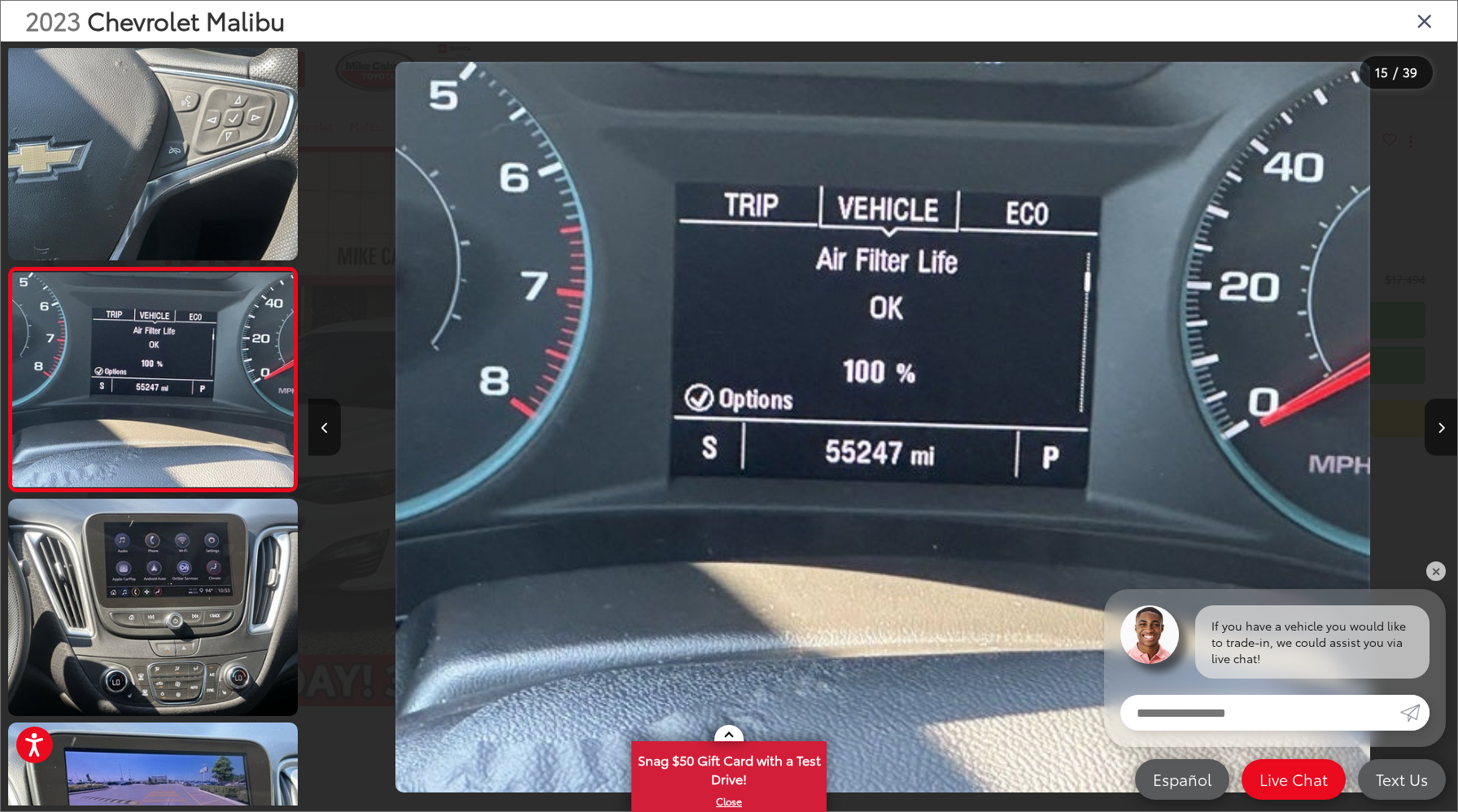
click at [1420, 16] on icon "Close gallery" at bounding box center [1425, 20] width 16 height 21
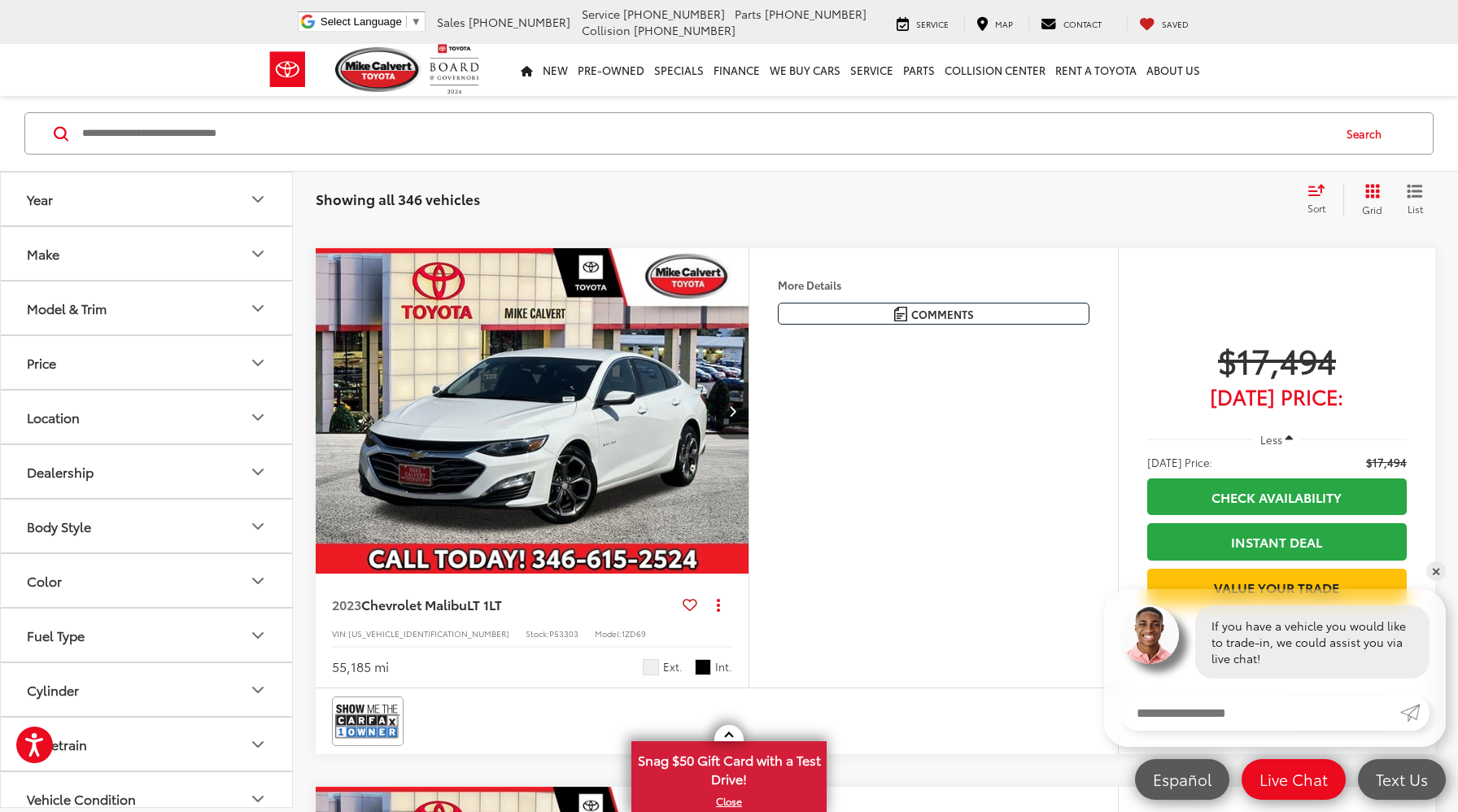
scroll to position [3067, 0]
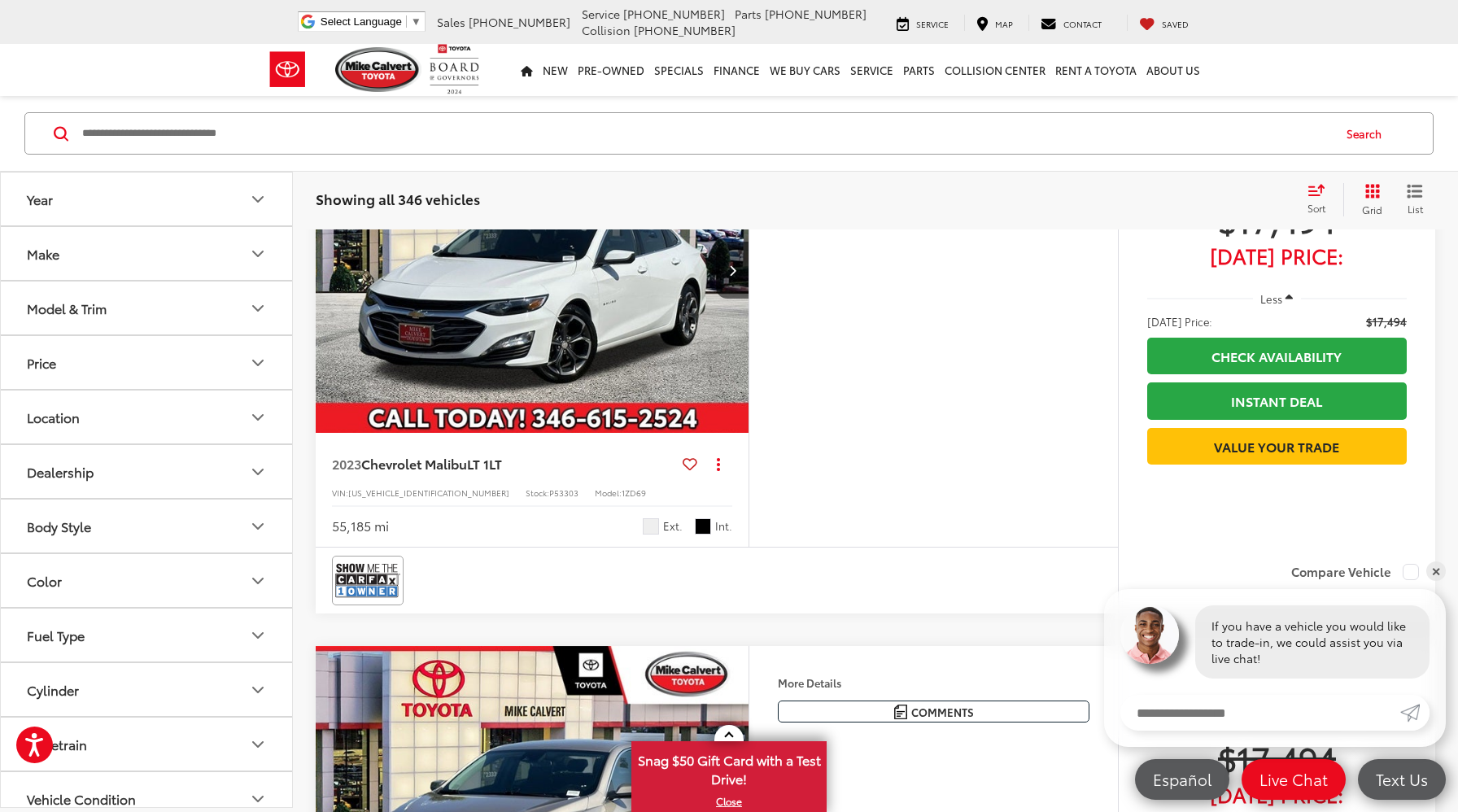
click at [134, 259] on button "Make" at bounding box center [147, 253] width 293 height 53
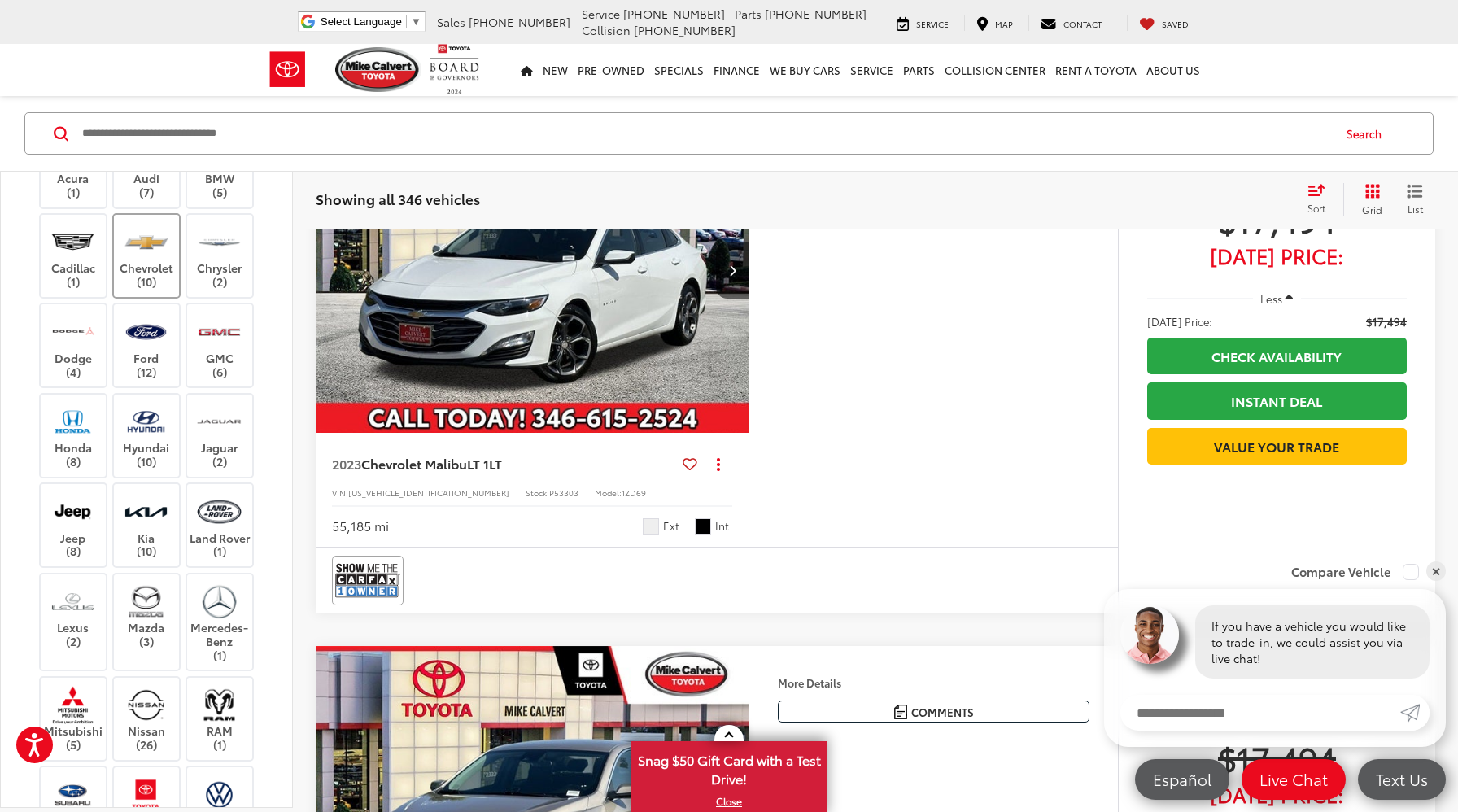
scroll to position [174, 0]
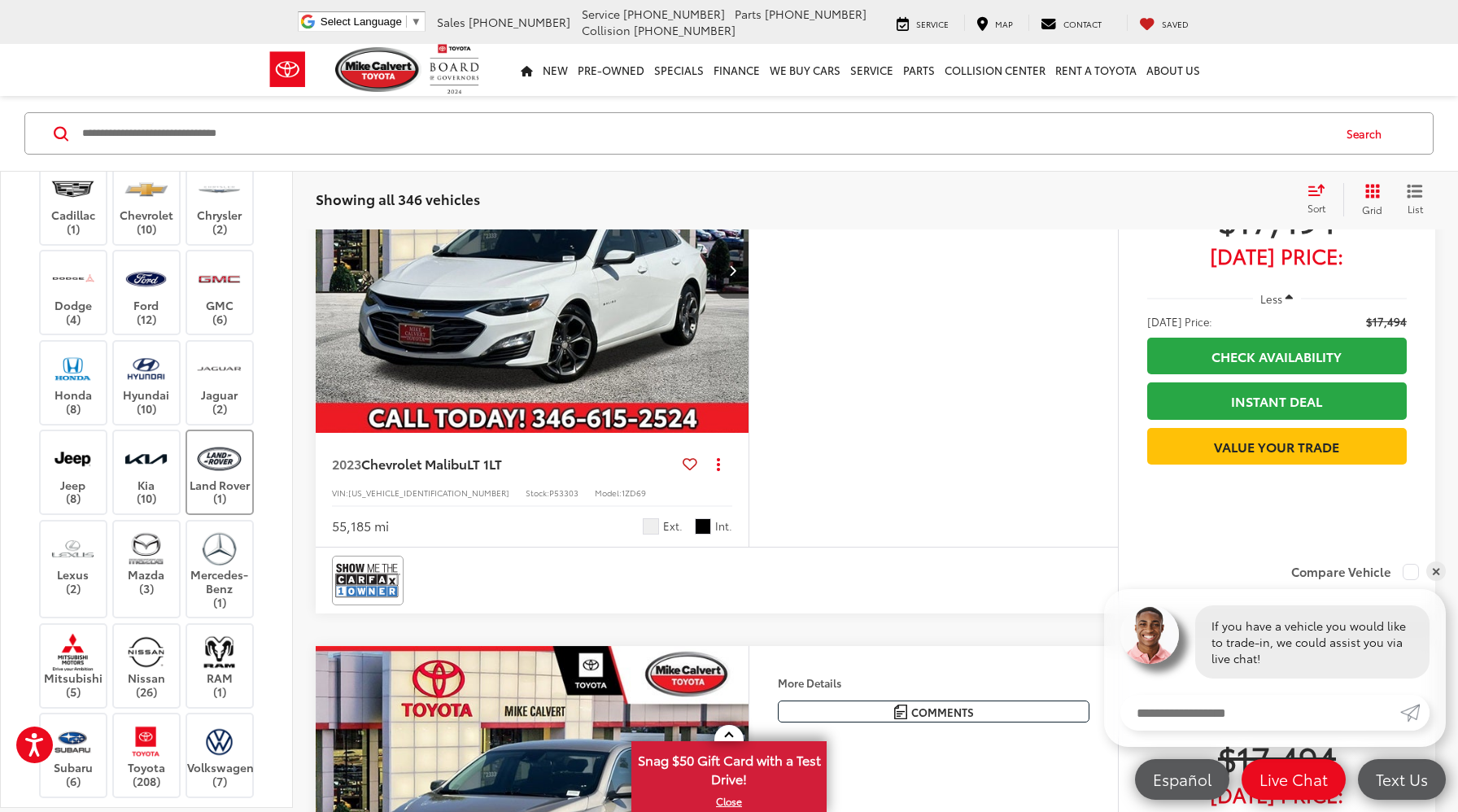
click at [215, 477] on img at bounding box center [219, 458] width 45 height 38
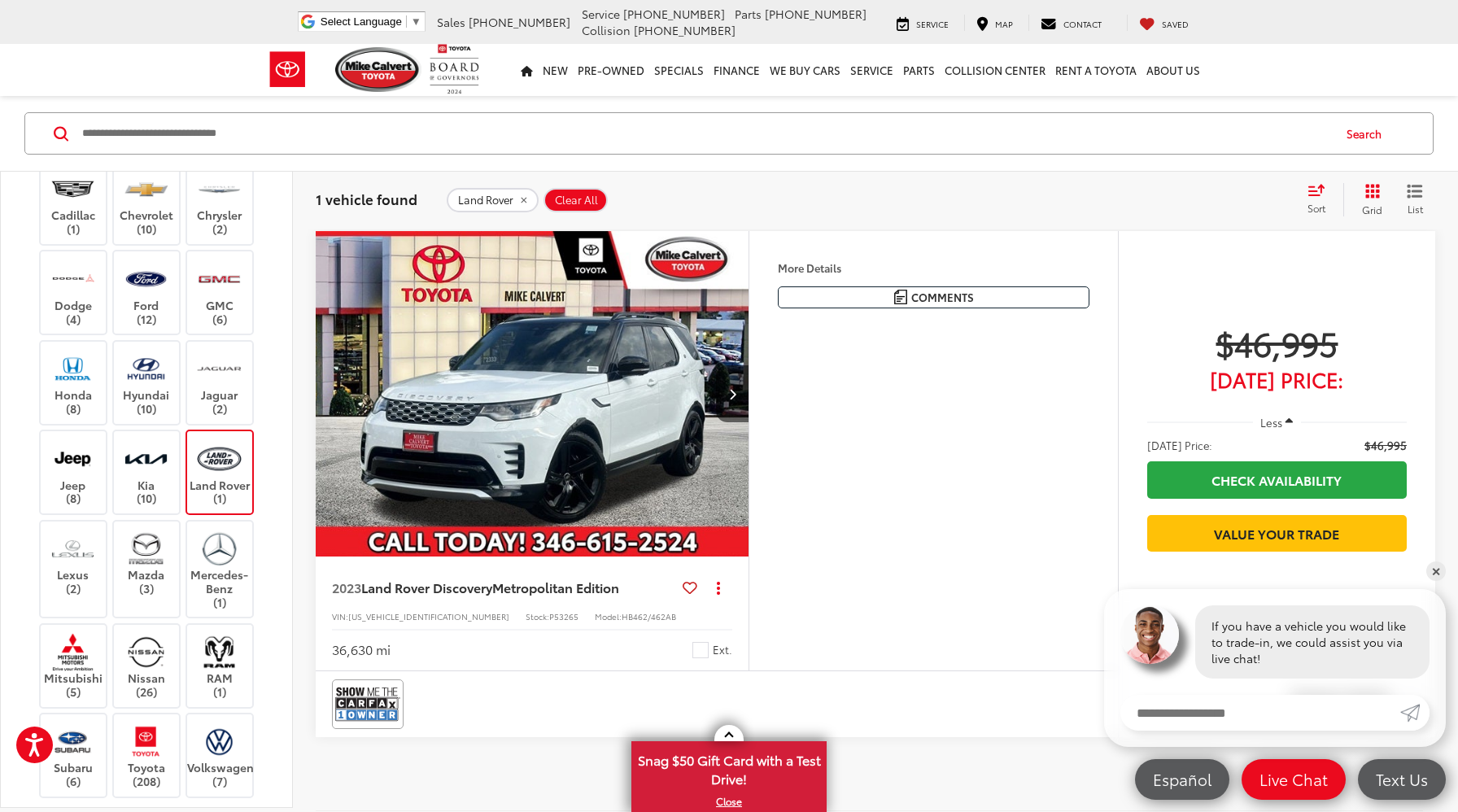
scroll to position [250, 0]
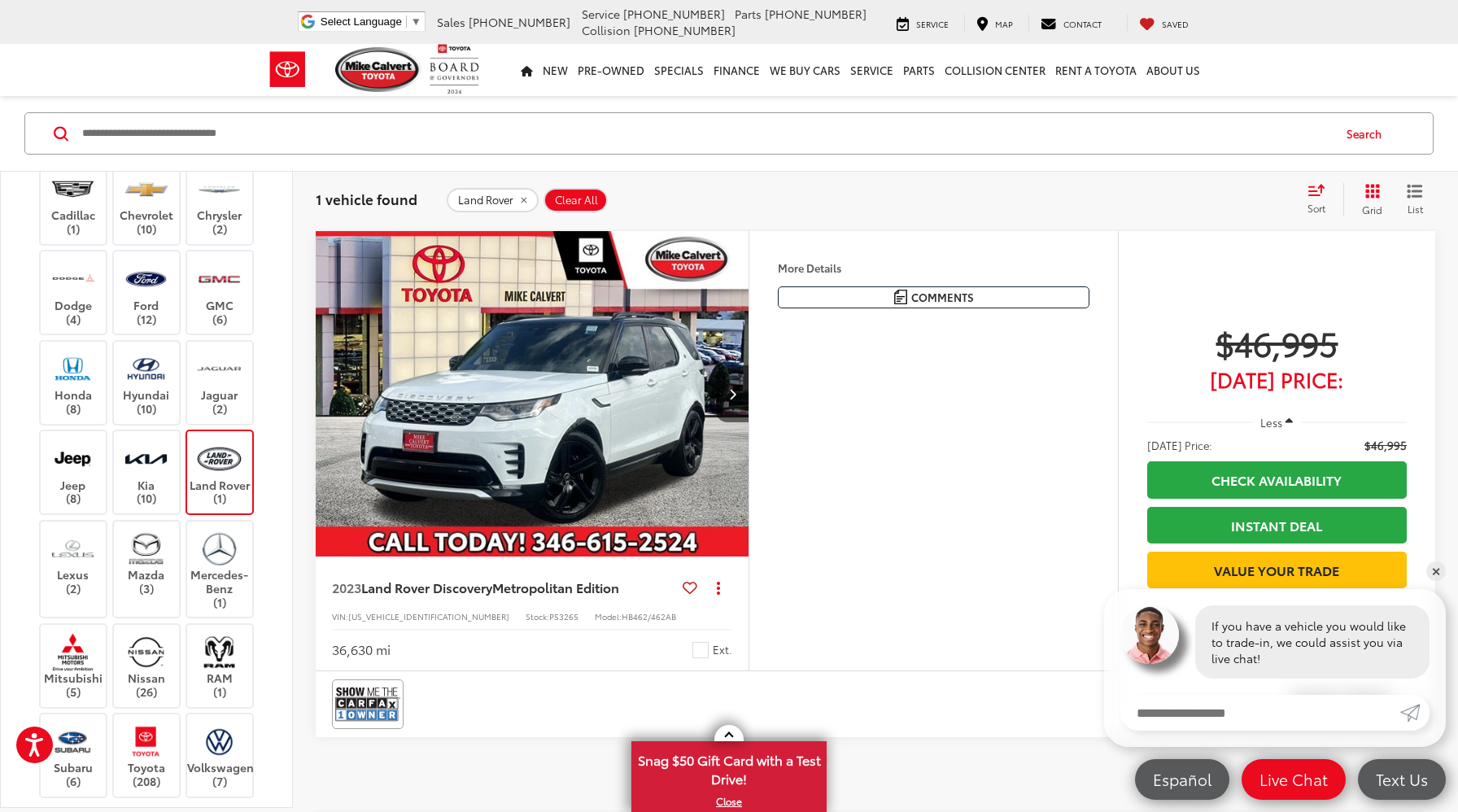
click at [476, 446] on img "2023 Land Rover Discovery Metropolitan Edition 0" at bounding box center [533, 394] width 436 height 327
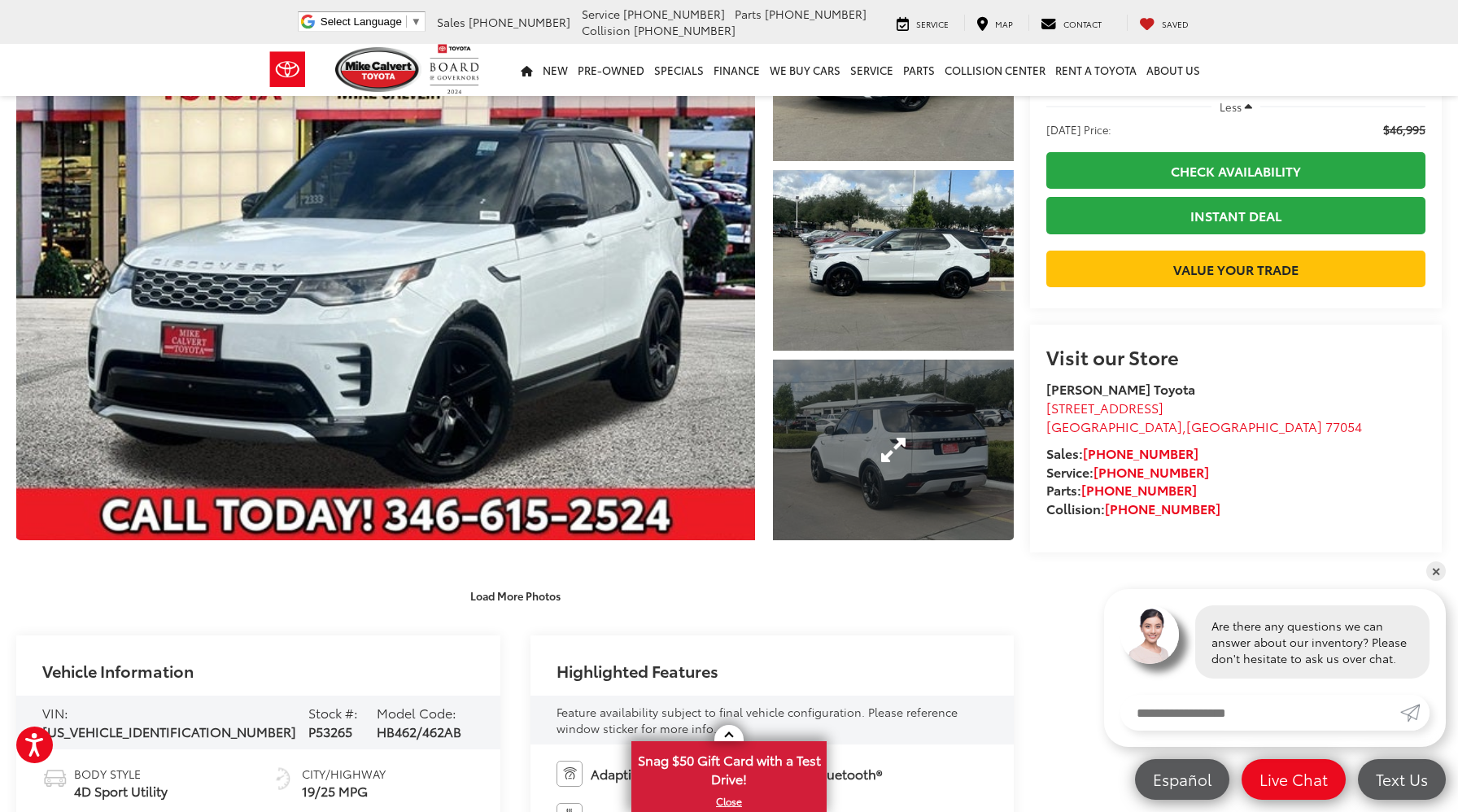
scroll to position [149, 0]
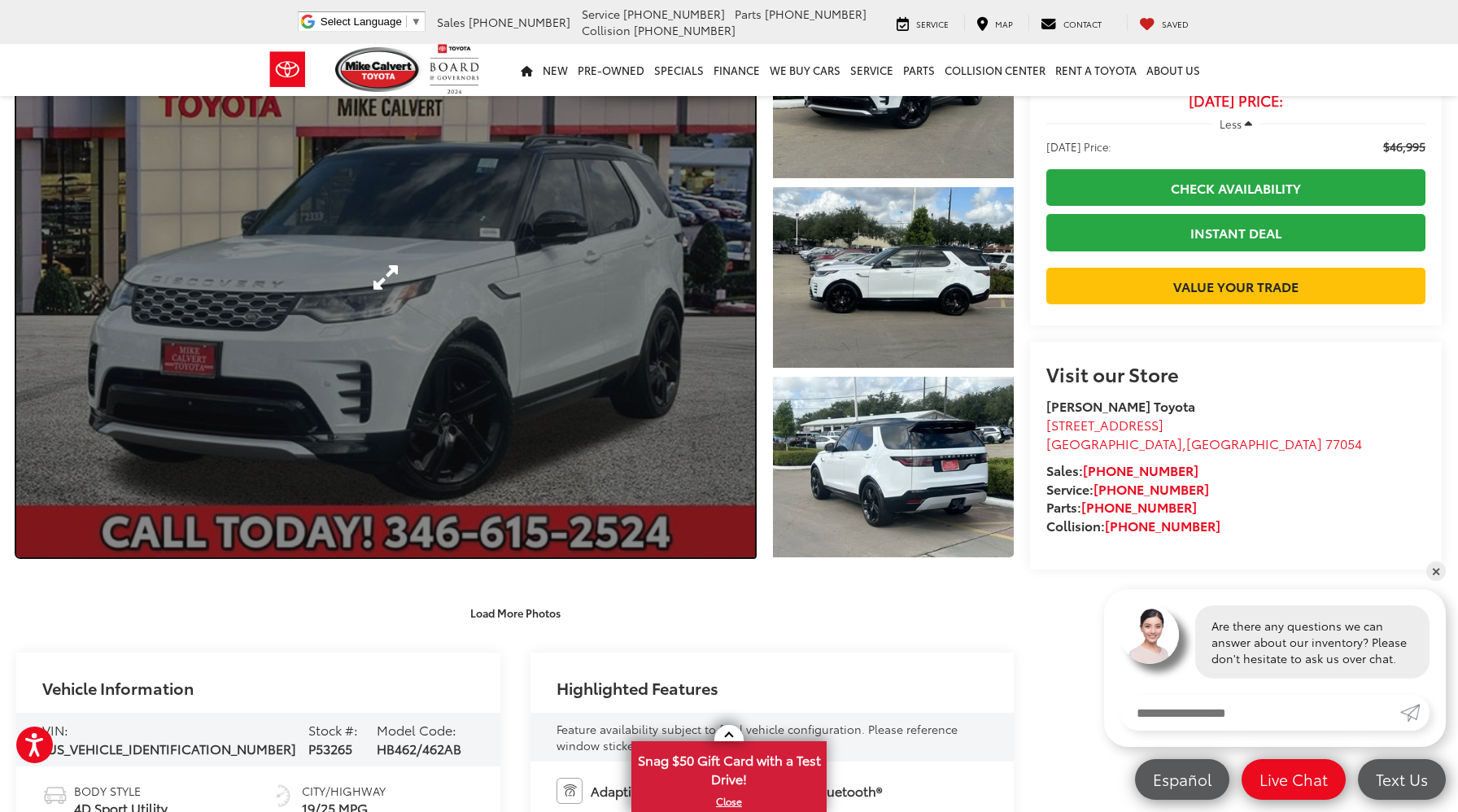
click at [661, 343] on link "Expand Photo 0" at bounding box center [386, 277] width 739 height 560
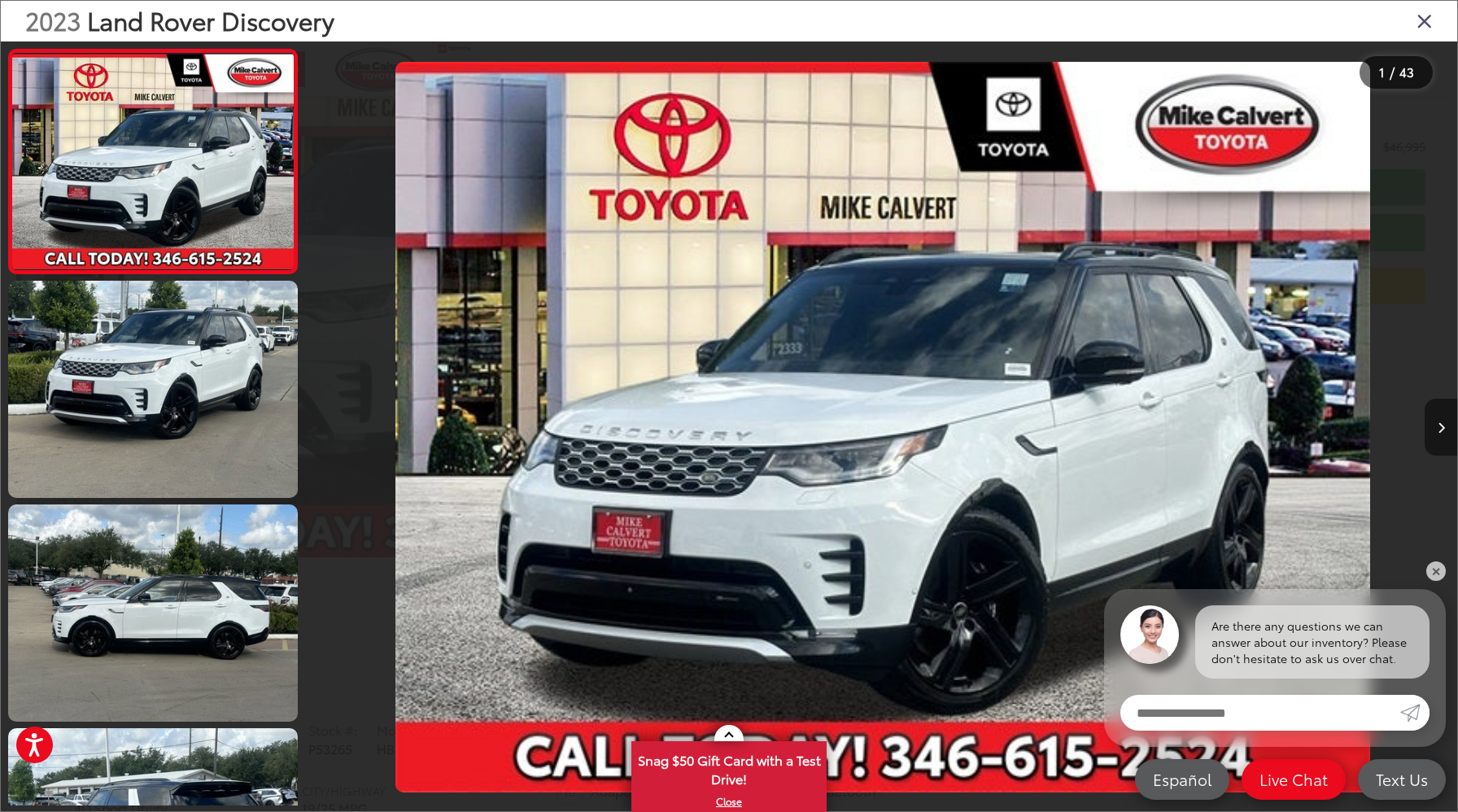
click at [1451, 434] on button "Next image" at bounding box center [1441, 427] width 33 height 57
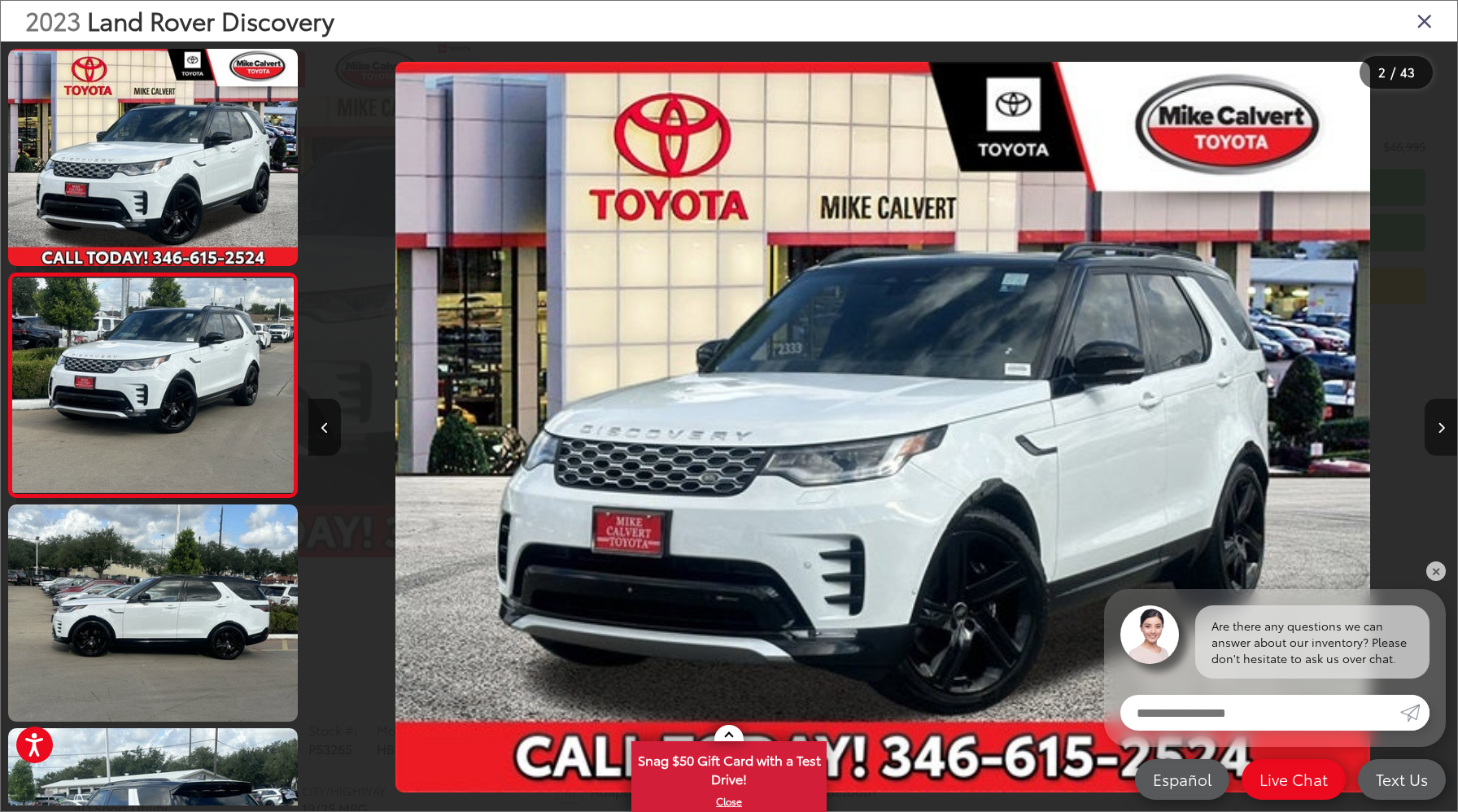
scroll to position [5, 0]
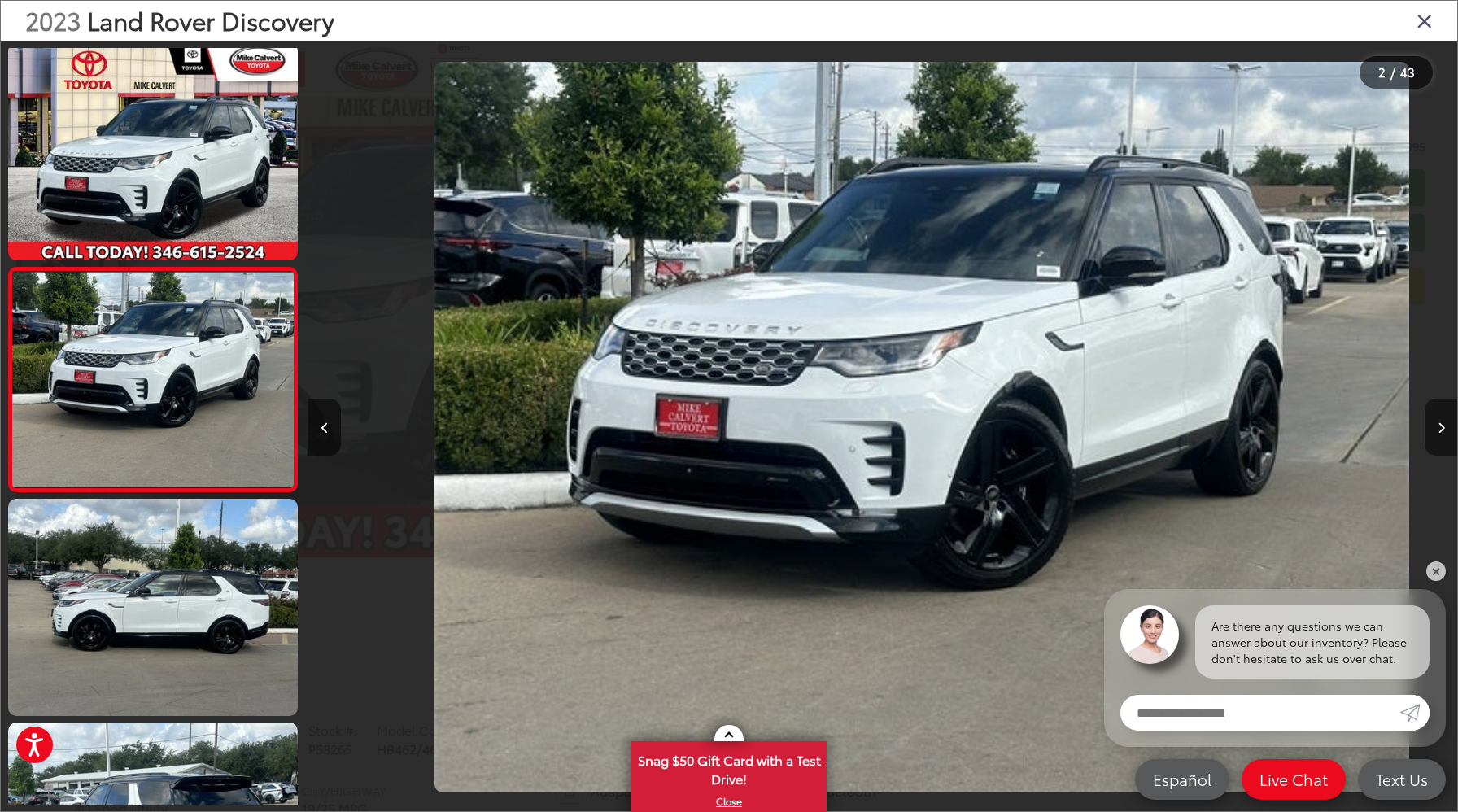
click at [1448, 433] on button "Next image" at bounding box center [1441, 427] width 33 height 57
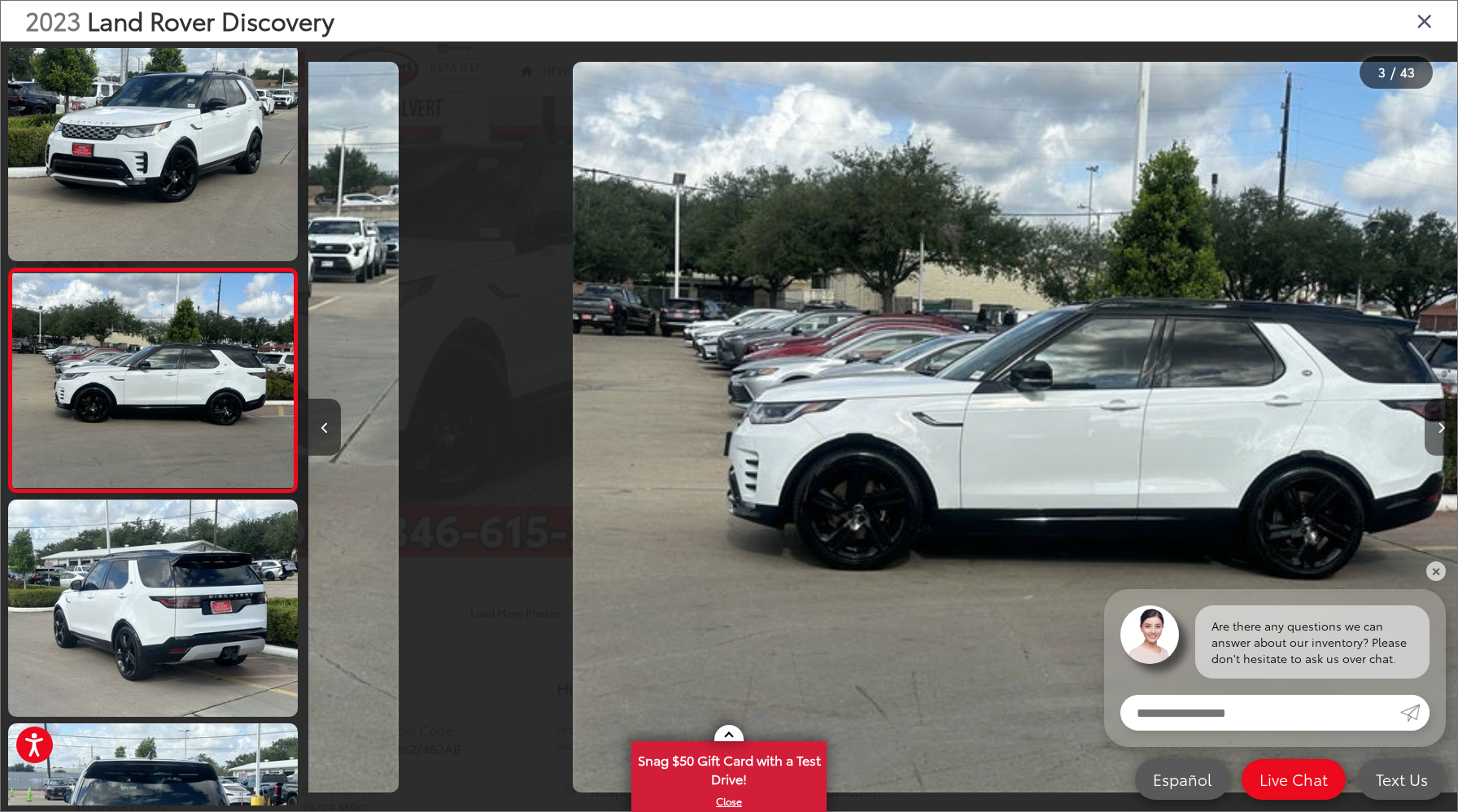
scroll to position [230, 0]
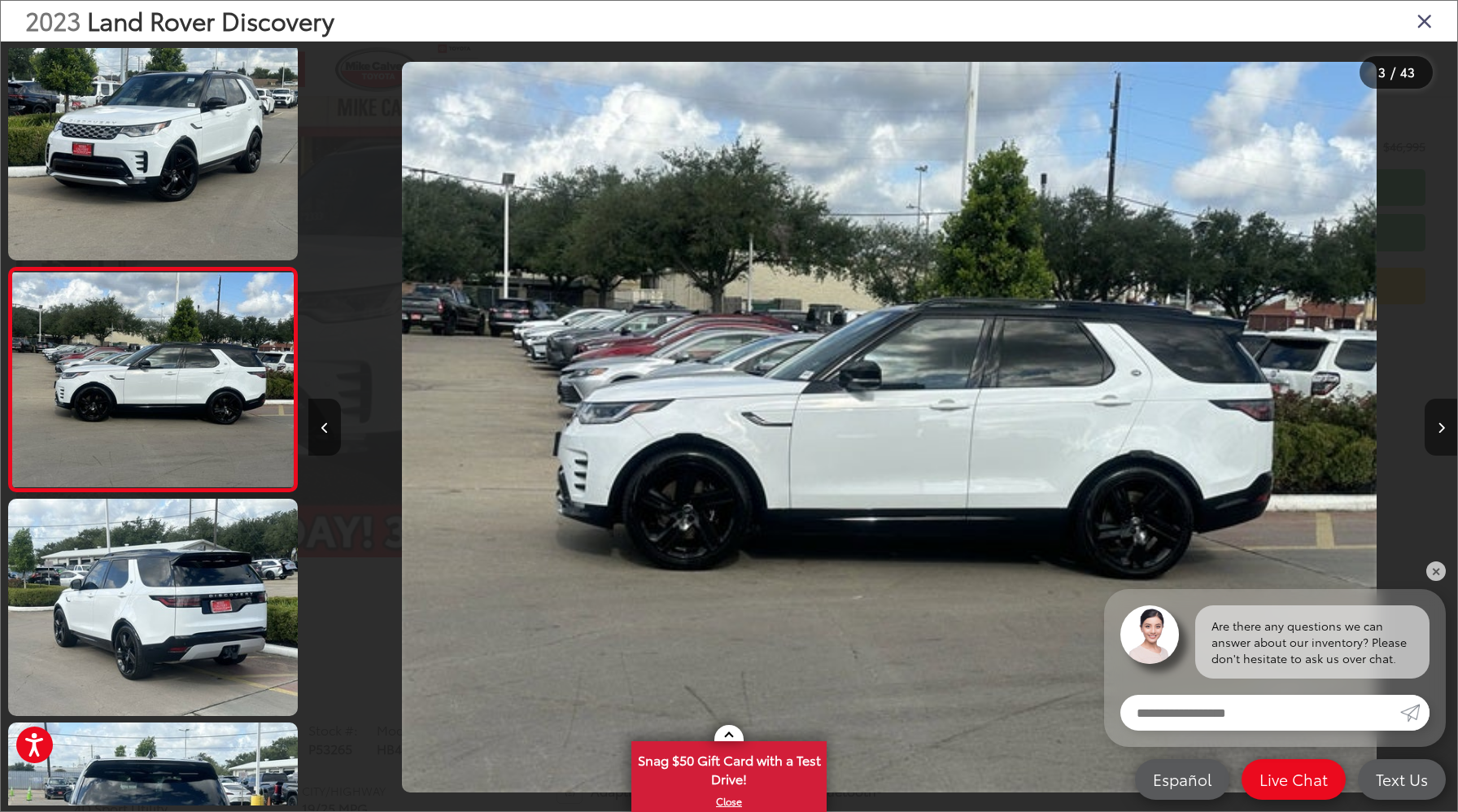
click at [1448, 433] on button "Next image" at bounding box center [1441, 427] width 33 height 57
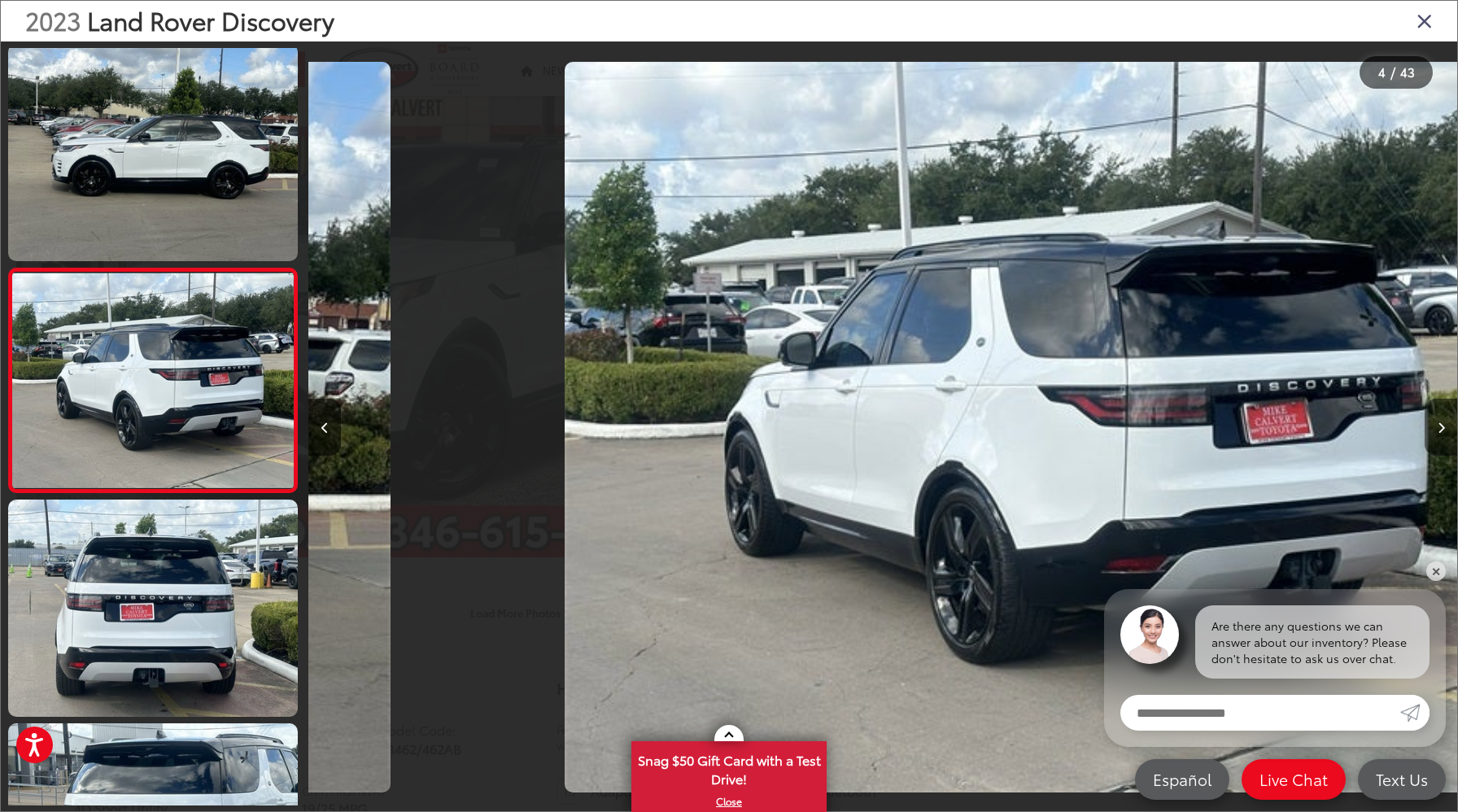
scroll to position [453, 0]
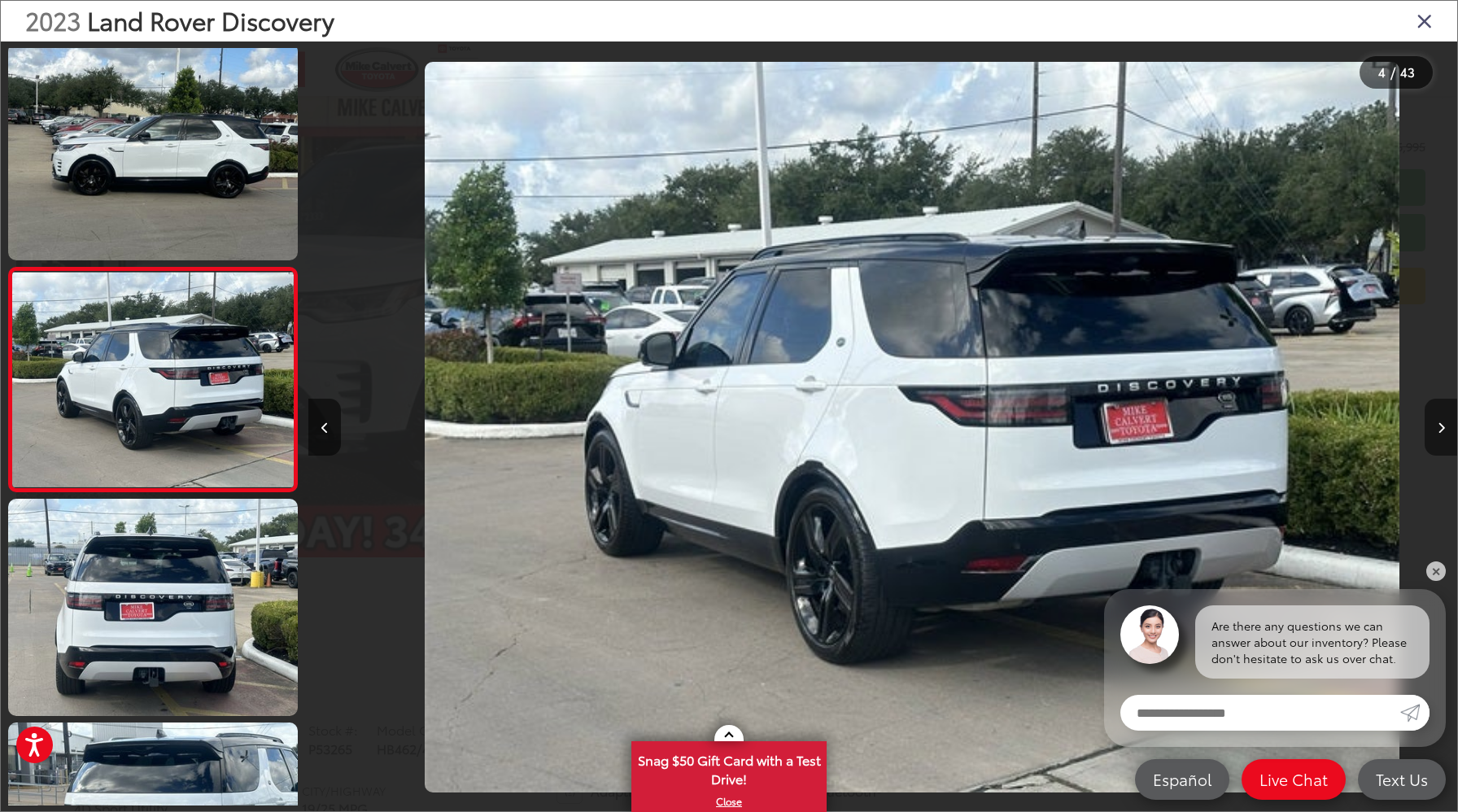
click at [1448, 433] on button "Next image" at bounding box center [1441, 427] width 33 height 57
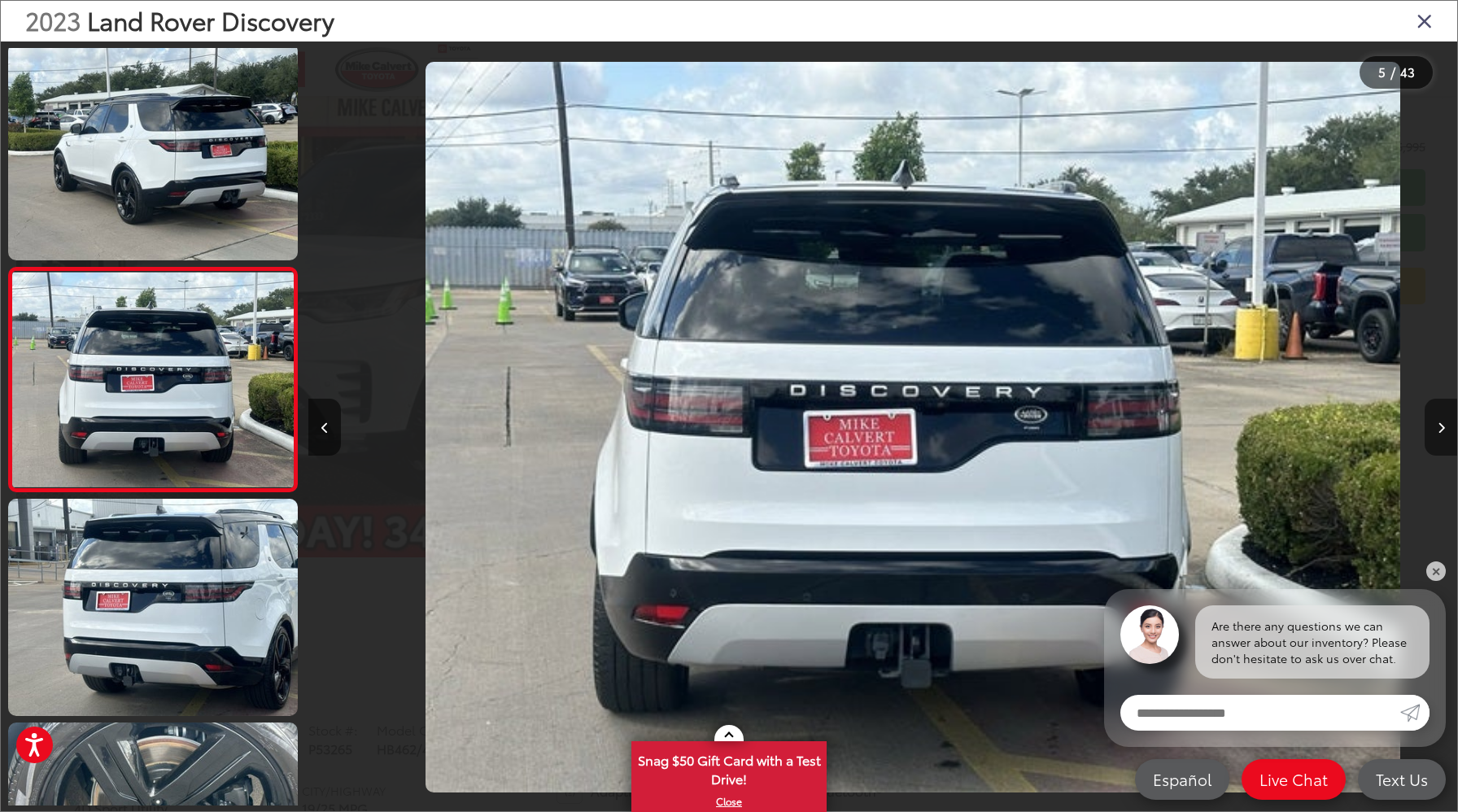
scroll to position [0, 4596]
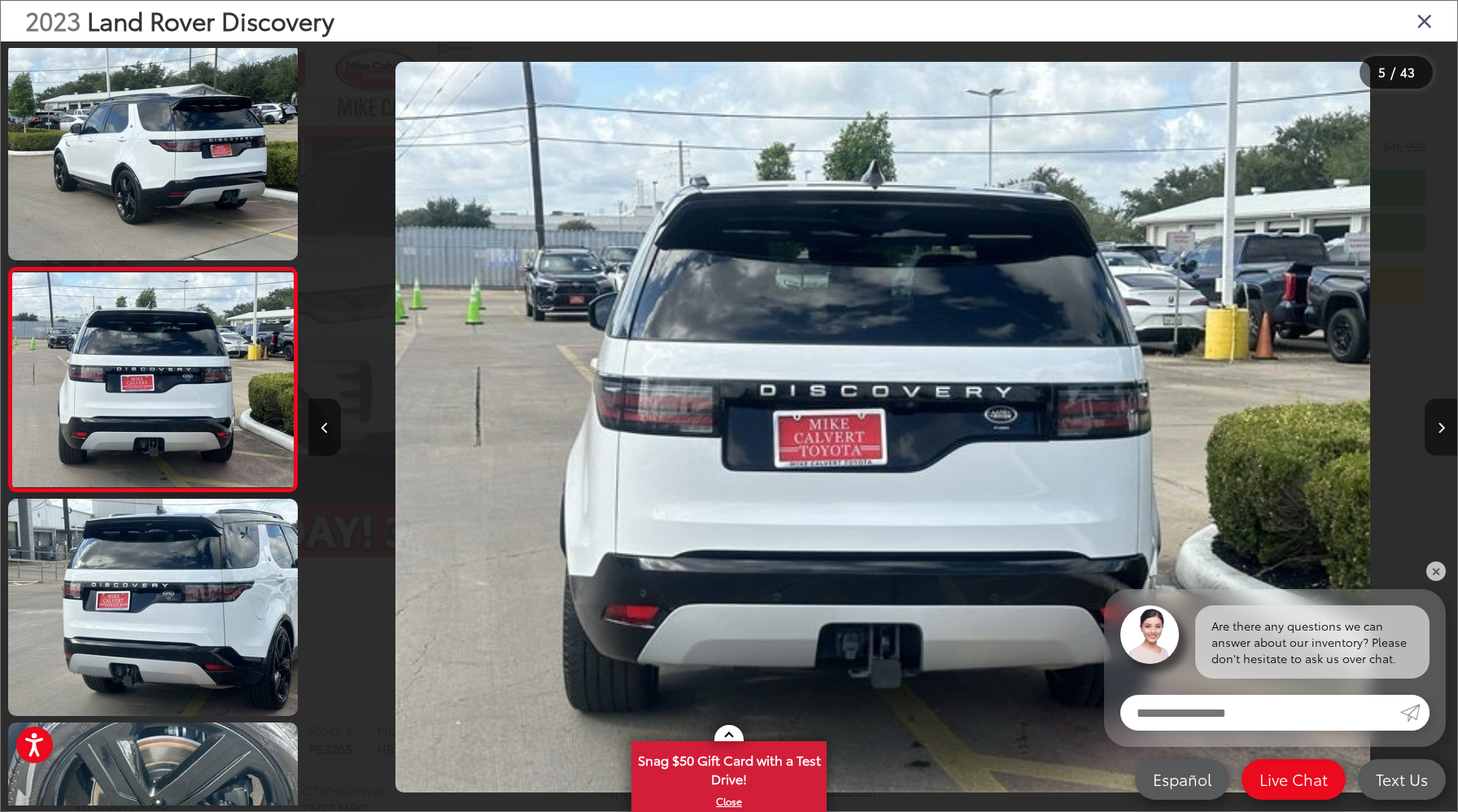
click at [1448, 433] on button "Next image" at bounding box center [1441, 427] width 33 height 57
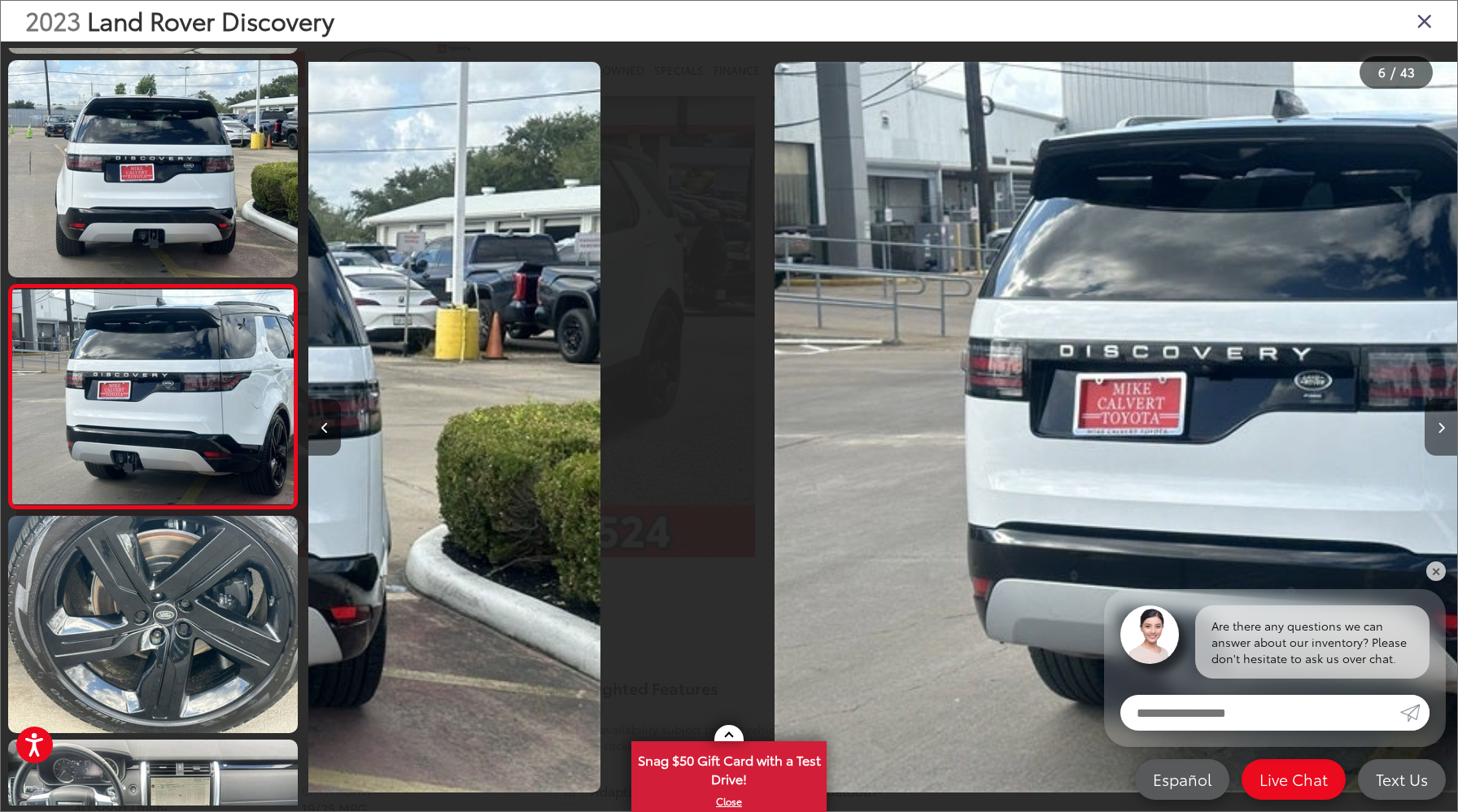
scroll to position [900, 0]
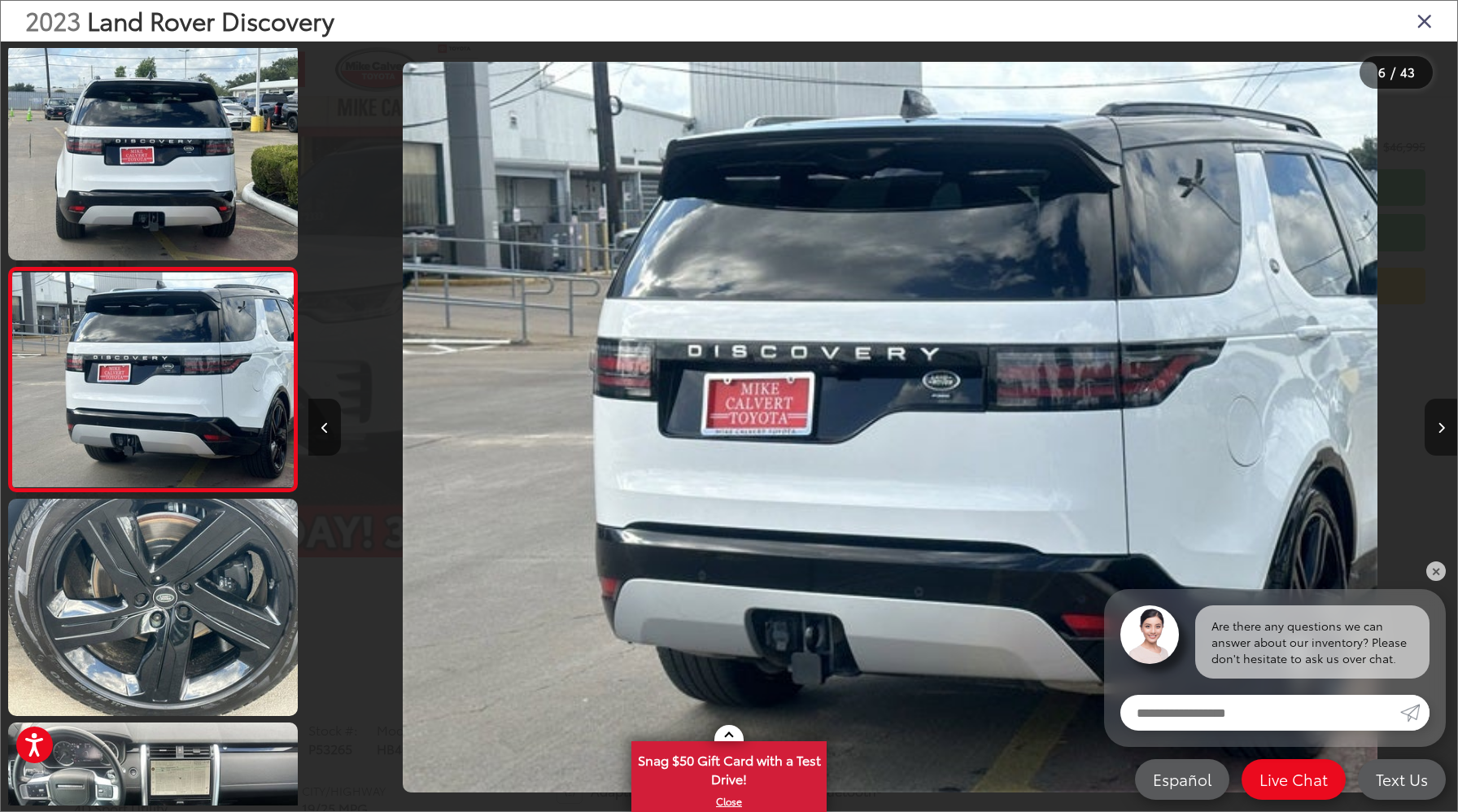
click at [1448, 433] on button "Next image" at bounding box center [1441, 427] width 33 height 57
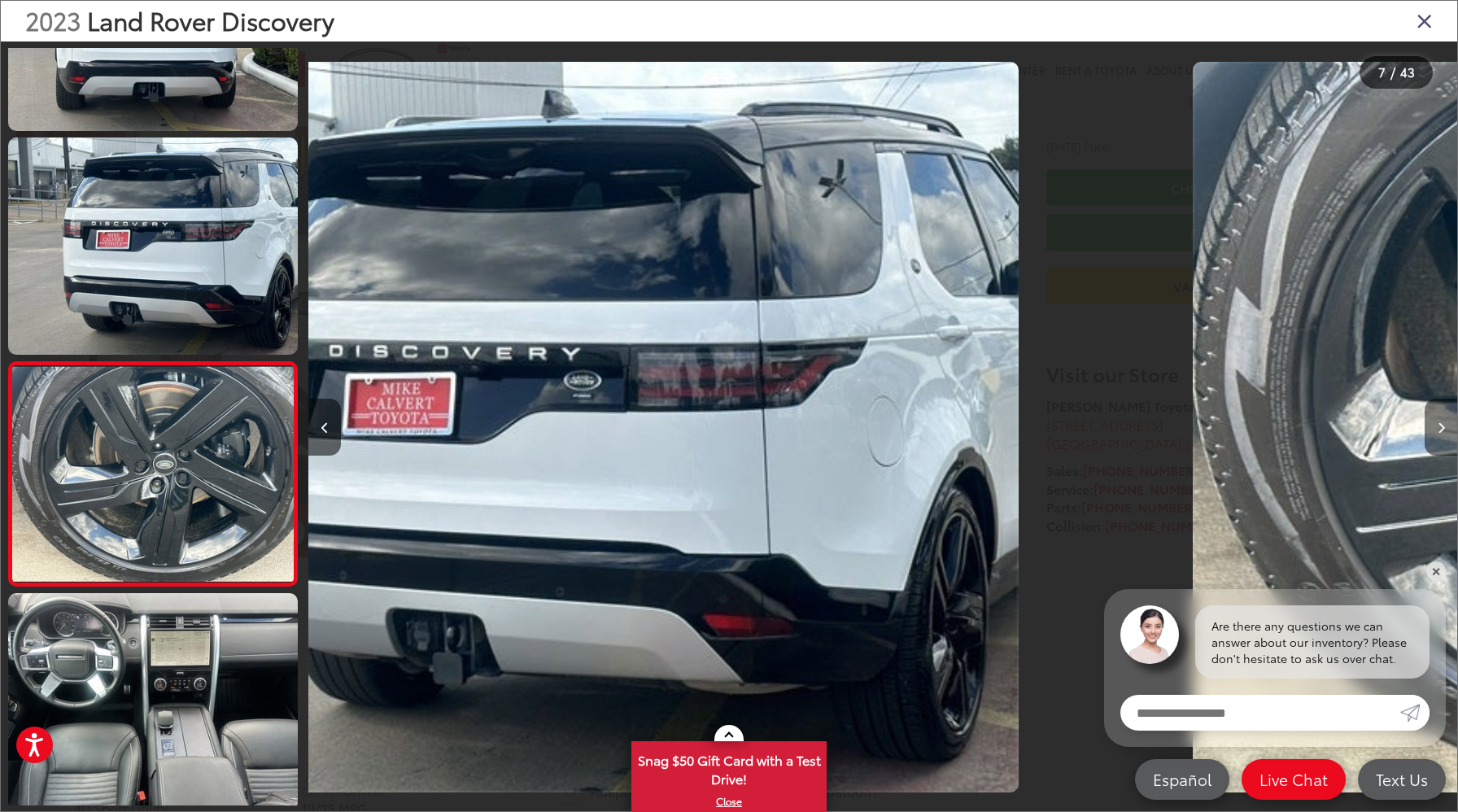
click at [1448, 433] on button "Next image" at bounding box center [1441, 427] width 33 height 57
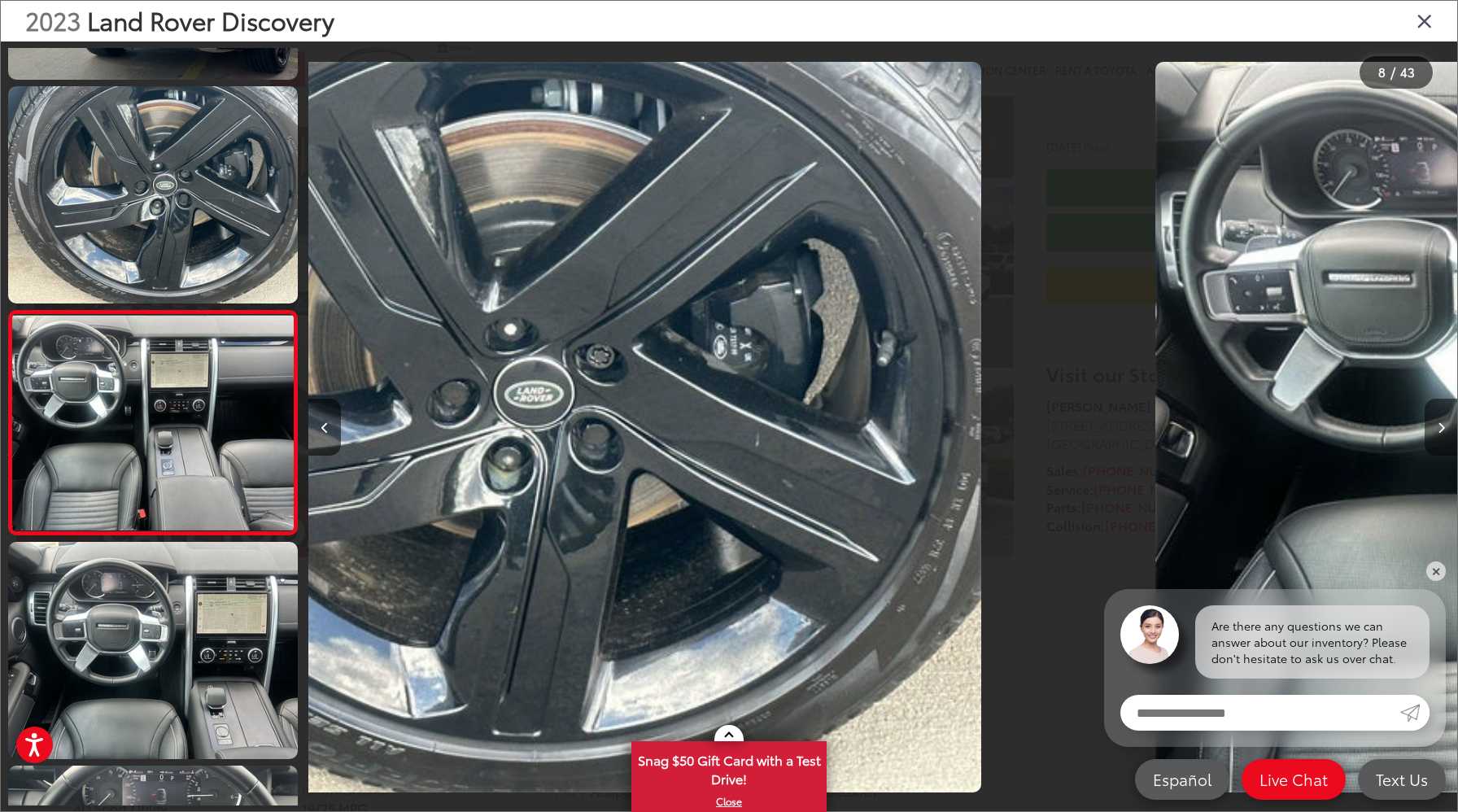
click at [1448, 433] on button "Next image" at bounding box center [1441, 427] width 33 height 57
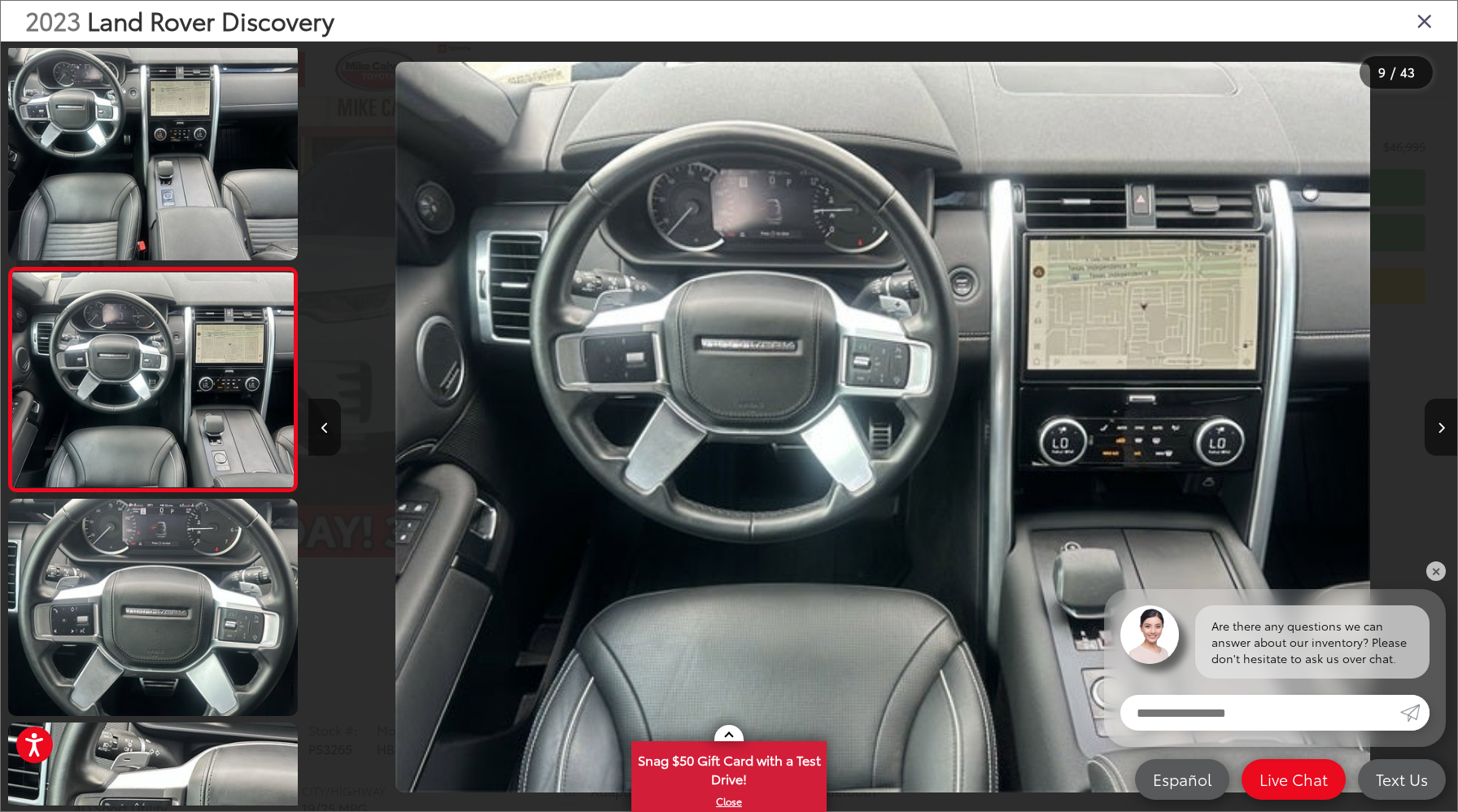
click at [1423, 19] on icon "Close gallery" at bounding box center [1425, 20] width 16 height 21
